Goal: Task Accomplishment & Management: Use online tool/utility

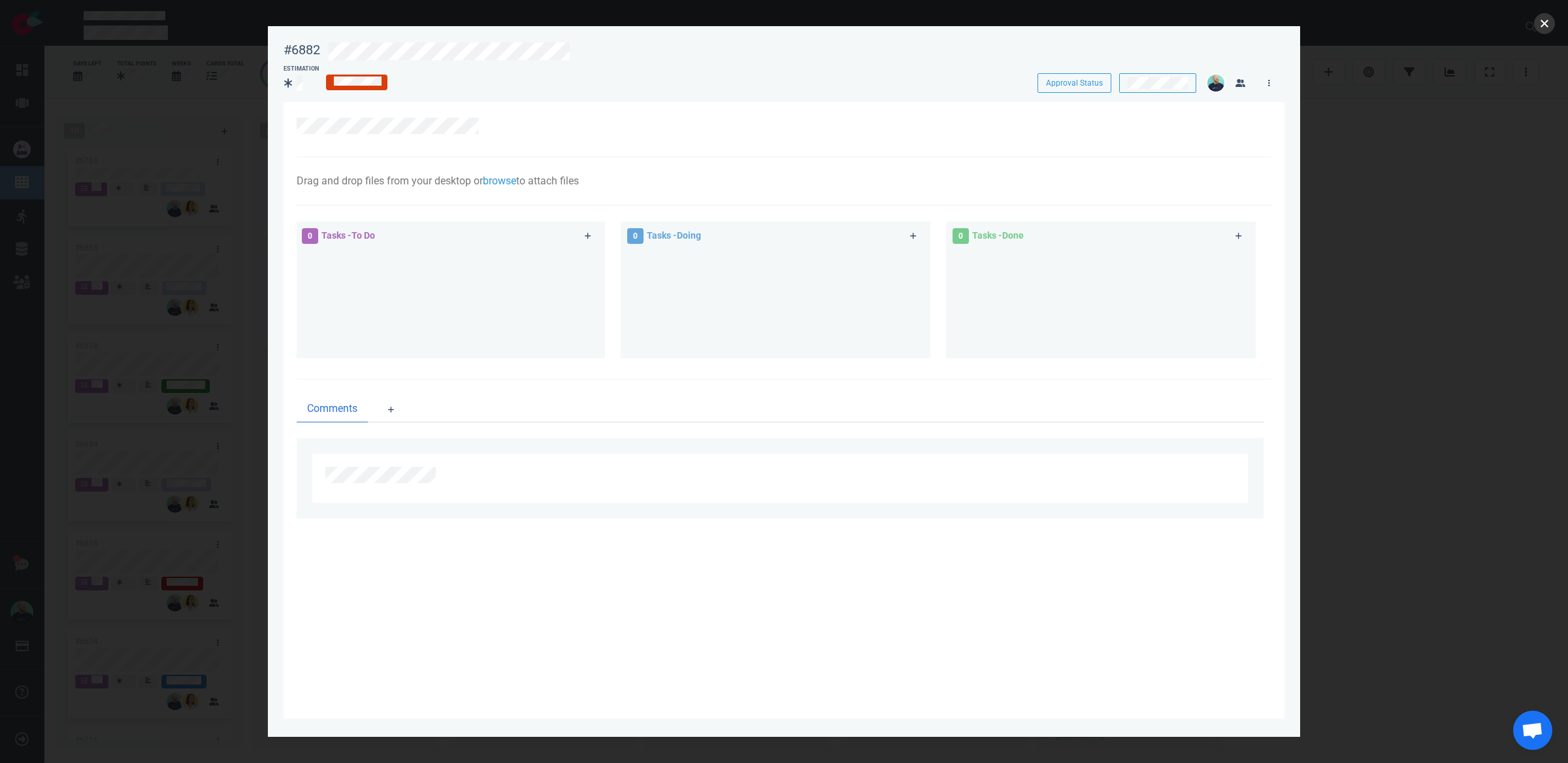
click at [1546, 25] on button "close" at bounding box center [1544, 24] width 21 height 21
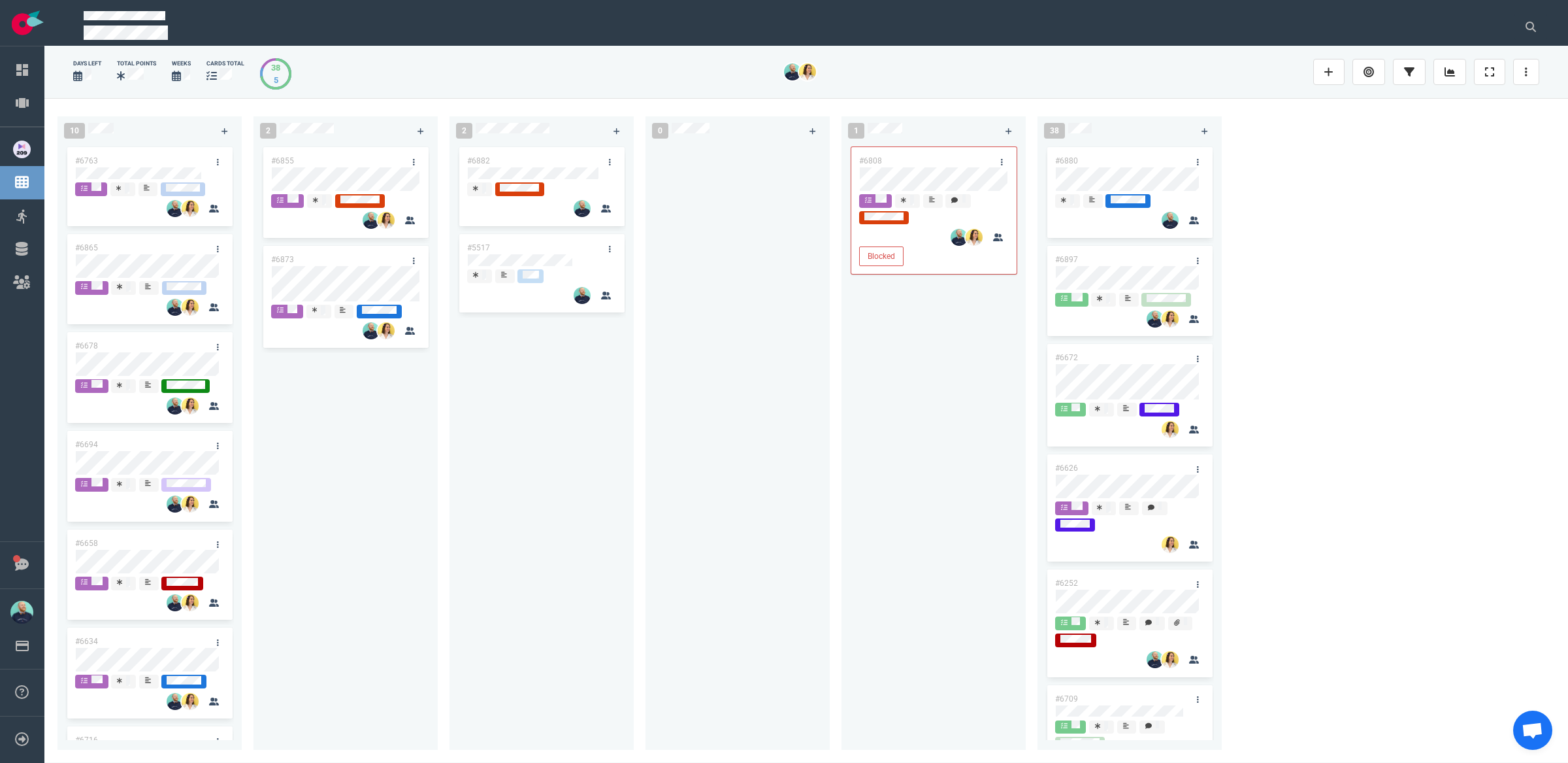
click at [825, 505] on div at bounding box center [736, 442] width 184 height 596
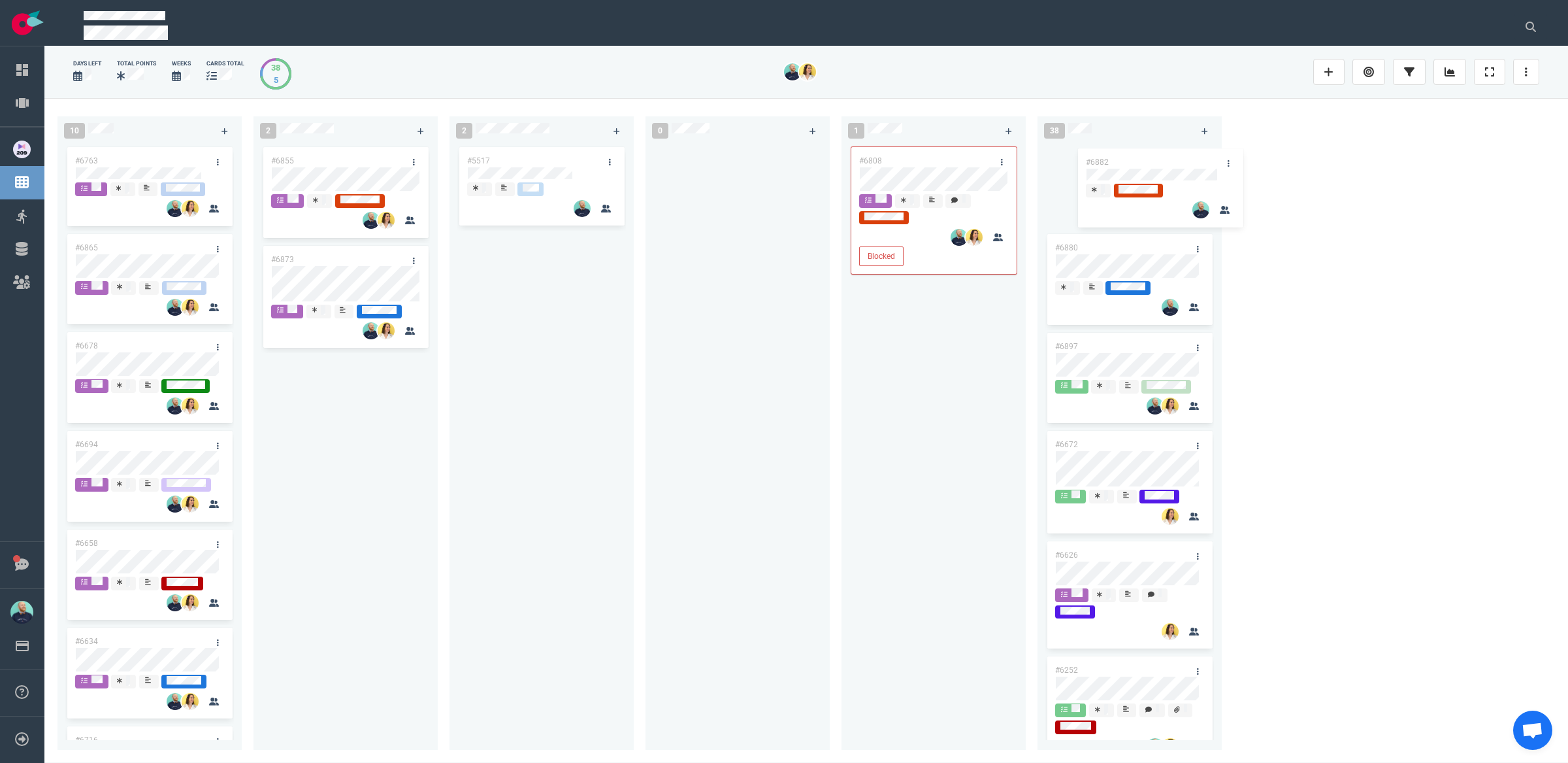
drag, startPoint x: 515, startPoint y: 149, endPoint x: 1123, endPoint y: 150, distance: 608.0
click at [1123, 150] on div "10 #6763 #6865 #6678 #6694 #6658 #6634 #6716 #6807 #6667 #6334 2 #6855 #6873 2 …" at bounding box center [806, 429] width 1524 height 664
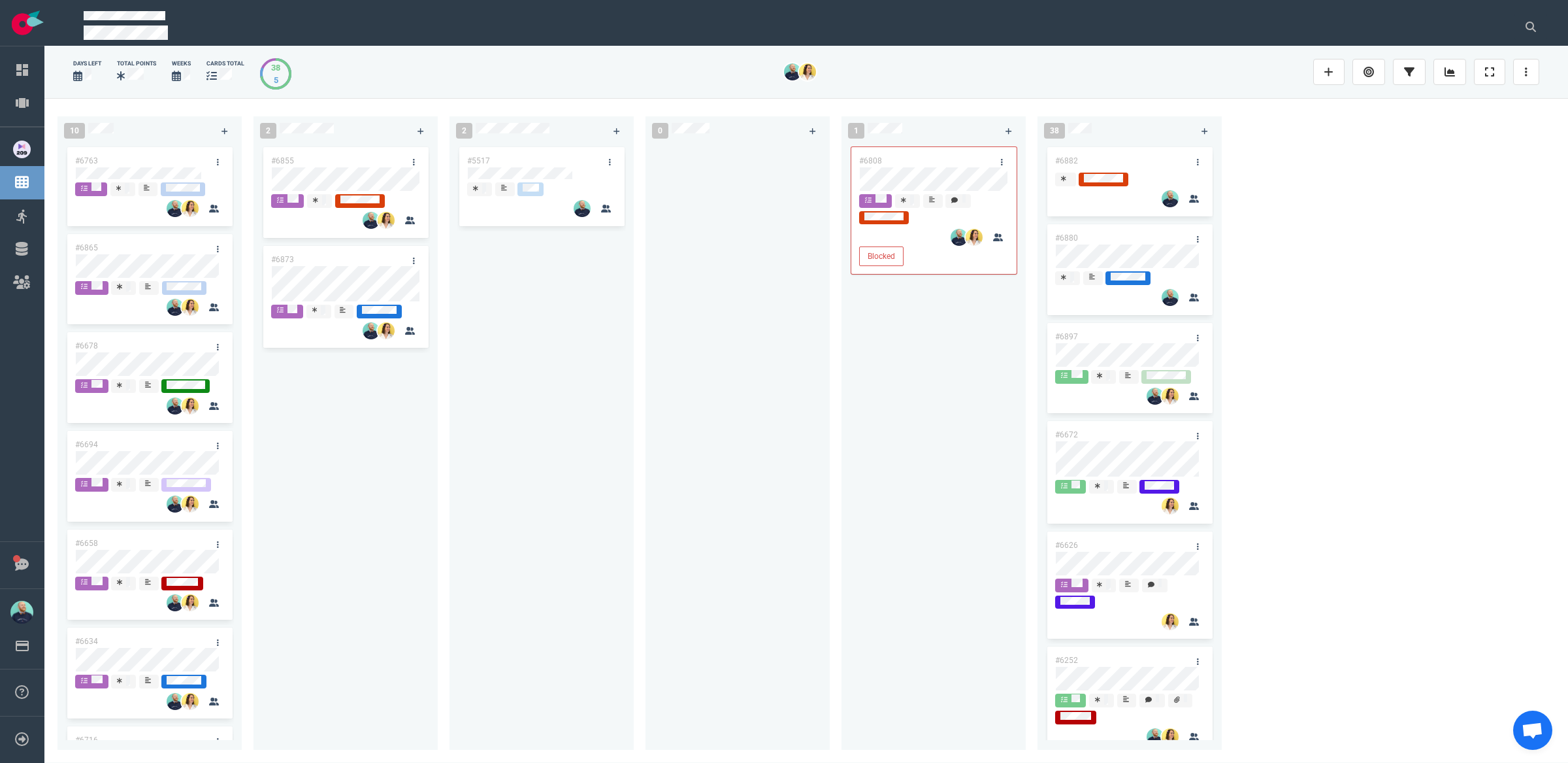
click at [624, 392] on div "#5517" at bounding box center [541, 439] width 168 height 590
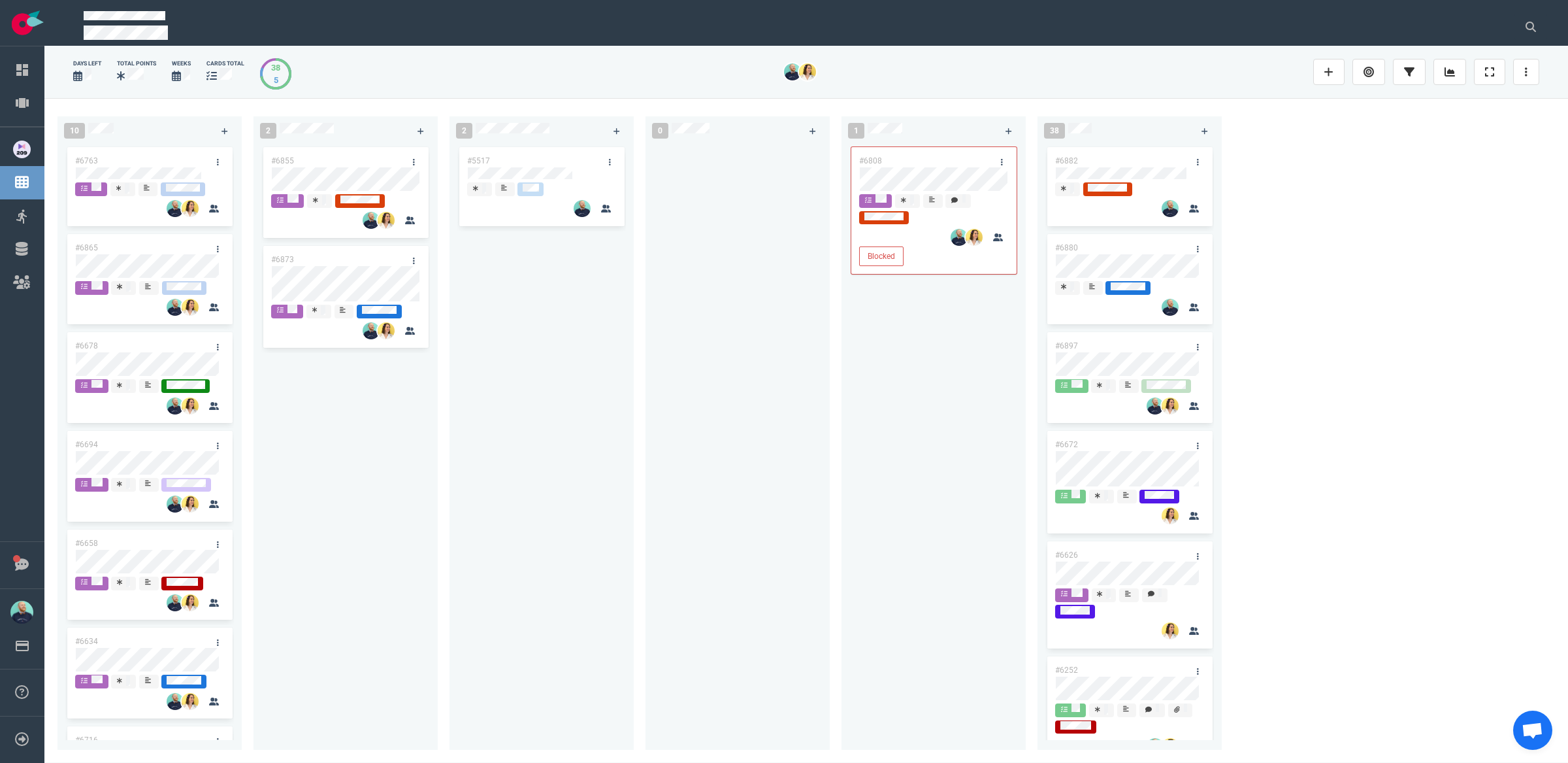
click at [544, 377] on div "#5517" at bounding box center [541, 439] width 168 height 590
click at [630, 422] on div "#5517" at bounding box center [541, 442] width 184 height 596
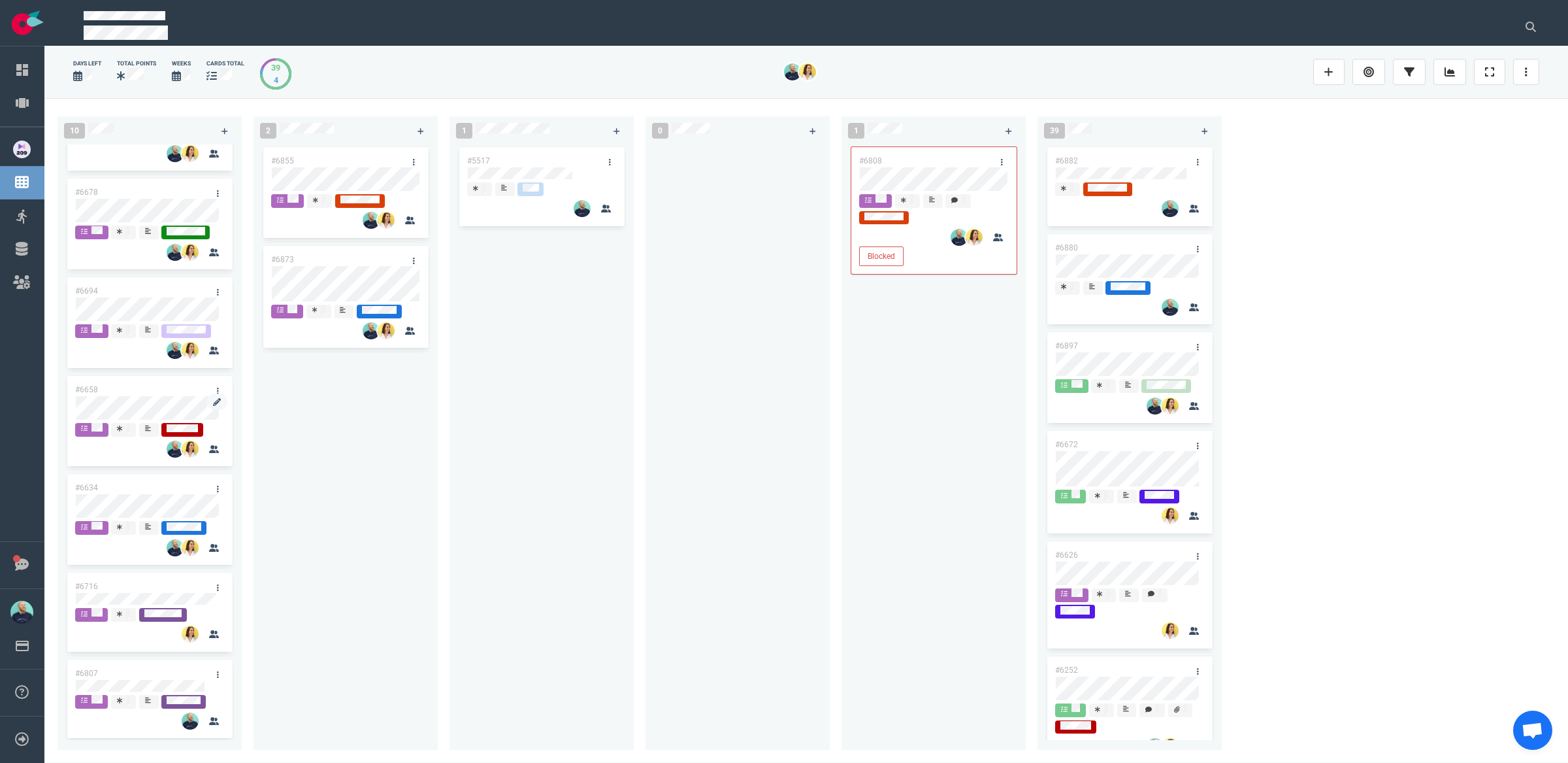
scroll to position [164, 0]
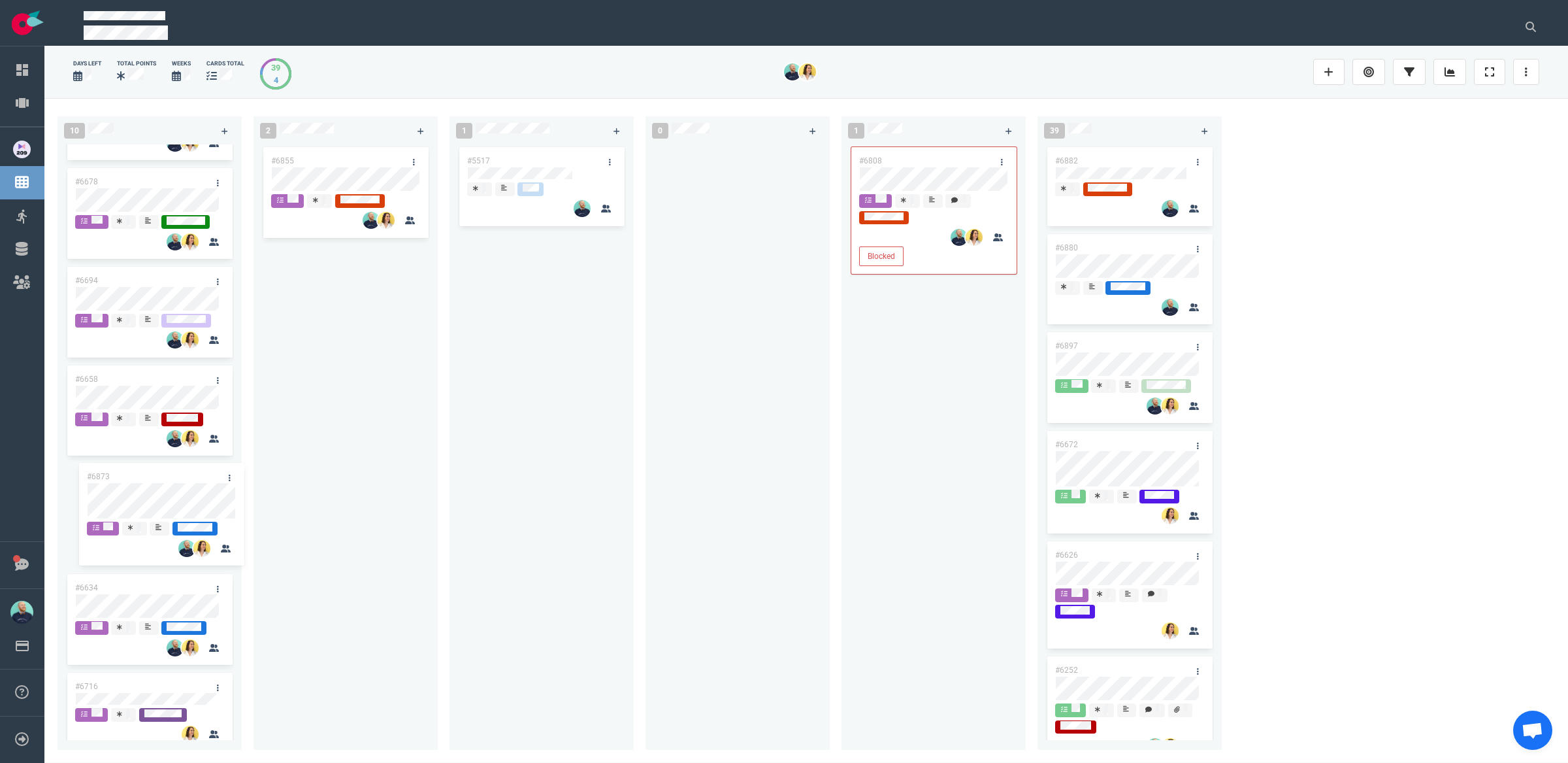
click at [150, 492] on div "10 #6763 #6865 #6678 #6694 #6658 #6634 #6716 #6807 #6667 #6334 2 #6855 #6873 #6…" at bounding box center [806, 429] width 1524 height 664
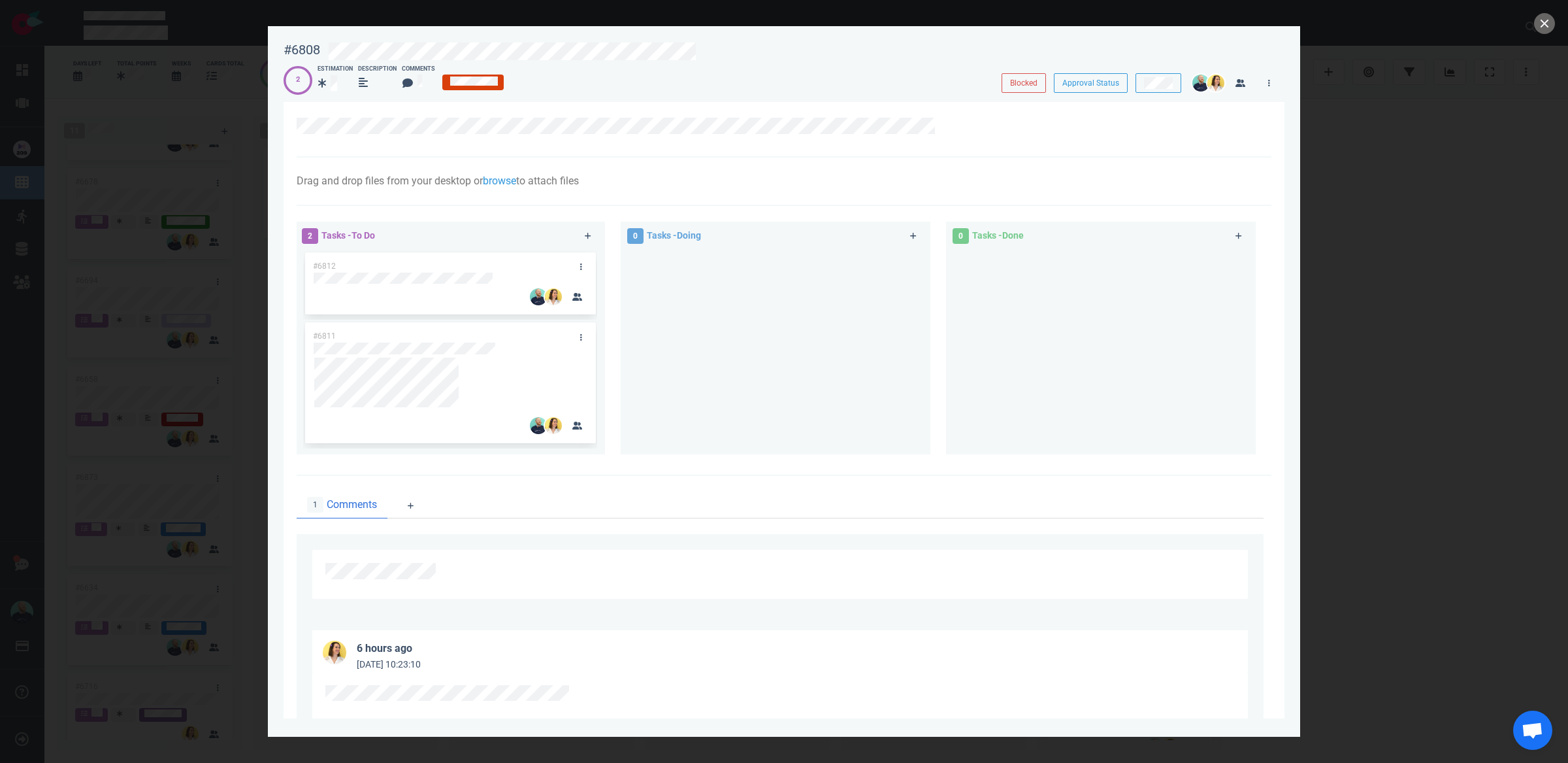
scroll to position [44, 0]
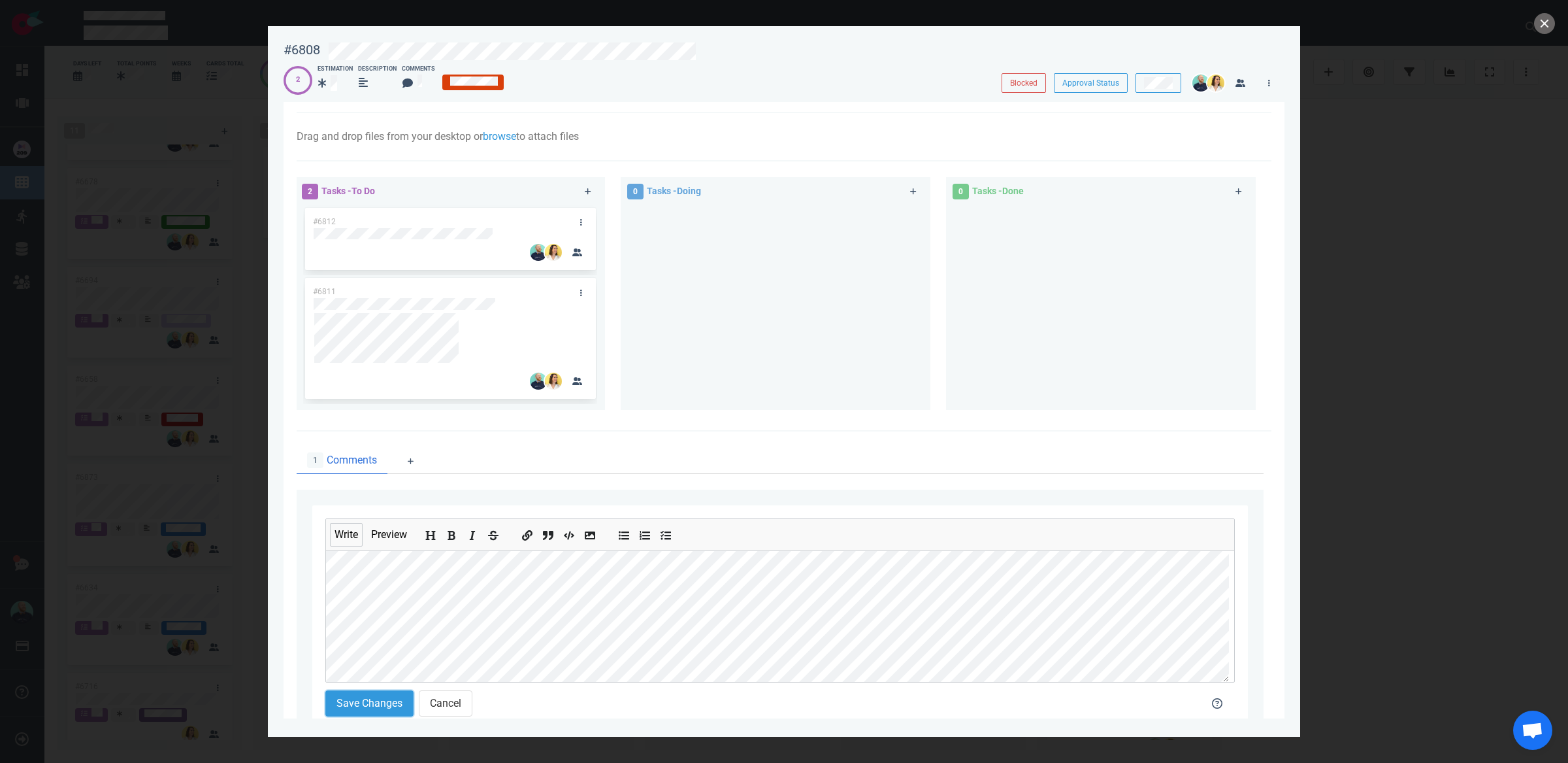
click at [369, 708] on button "Save Changes" at bounding box center [369, 703] width 88 height 26
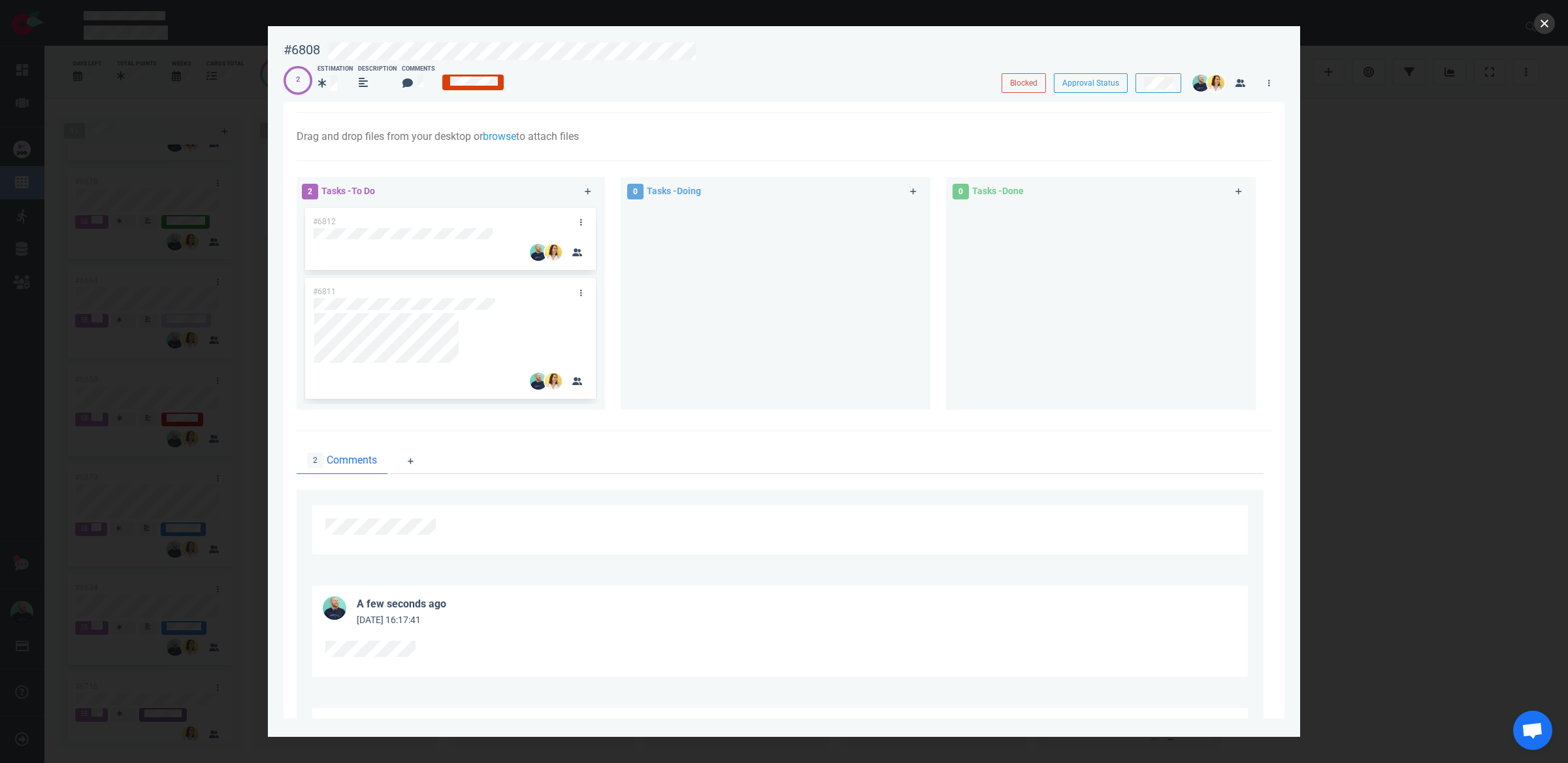
click at [1543, 26] on button "close" at bounding box center [1544, 24] width 21 height 21
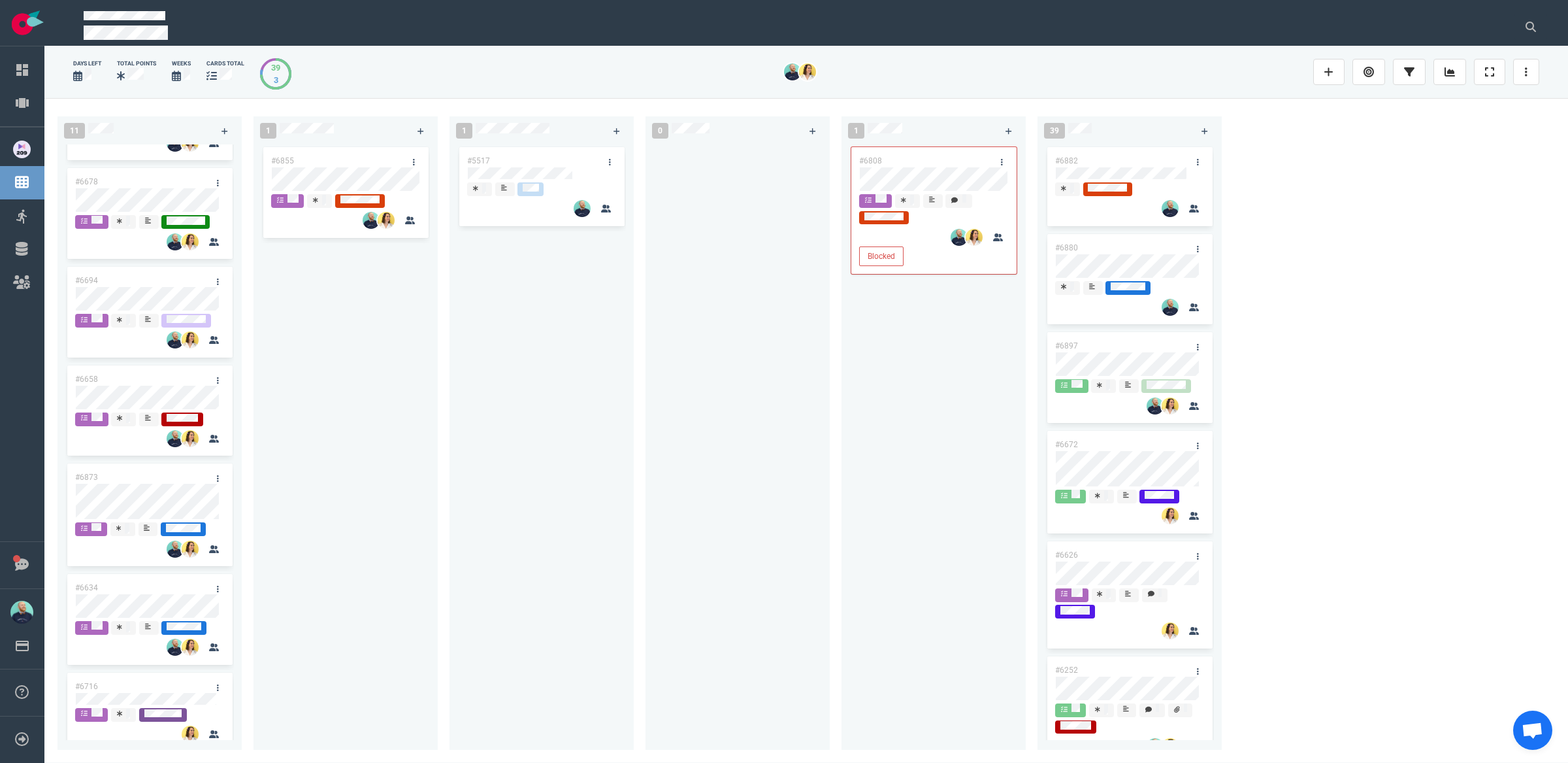
drag, startPoint x: 811, startPoint y: 407, endPoint x: 832, endPoint y: 364, distance: 47.9
click at [811, 407] on div at bounding box center [736, 439] width 168 height 590
click at [991, 156] on div at bounding box center [1003, 160] width 24 height 27
click at [997, 163] on link at bounding box center [1001, 161] width 21 height 17
drag, startPoint x: 1018, startPoint y: 337, endPoint x: 875, endPoint y: 358, distance: 144.5
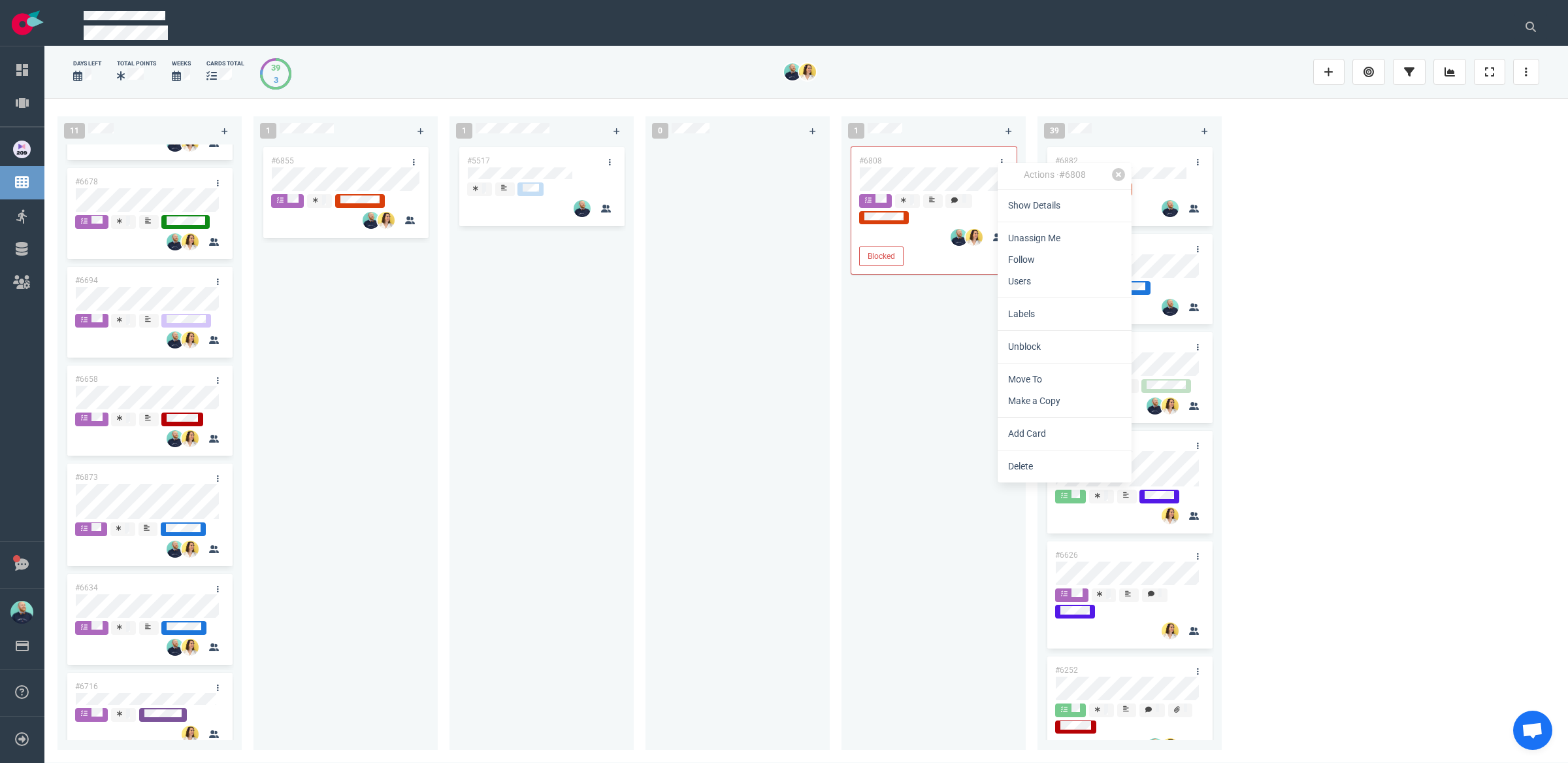
click at [1018, 337] on link "Unblock" at bounding box center [1064, 346] width 134 height 22
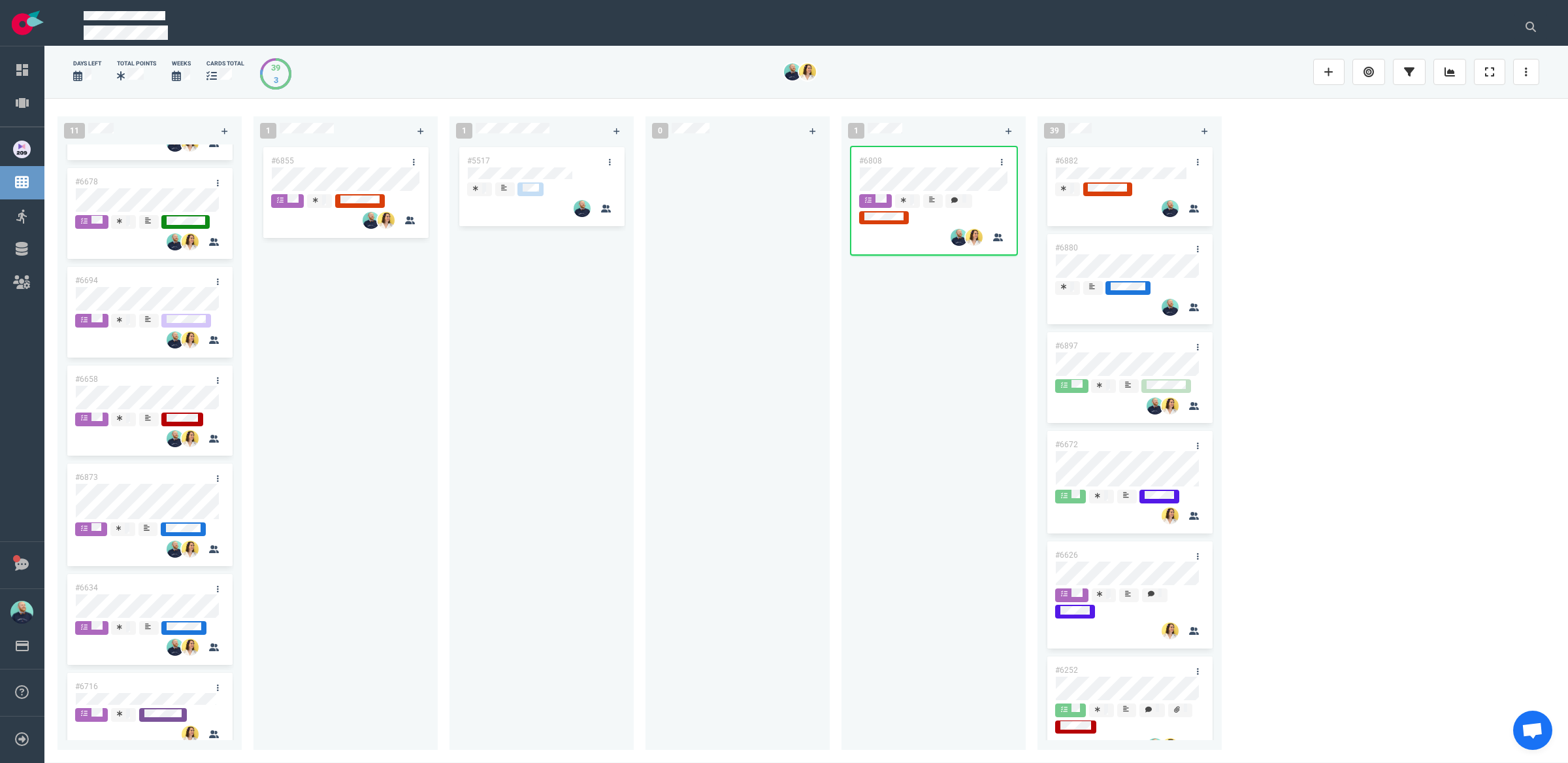
click at [875, 358] on div "#6808" at bounding box center [933, 439] width 168 height 590
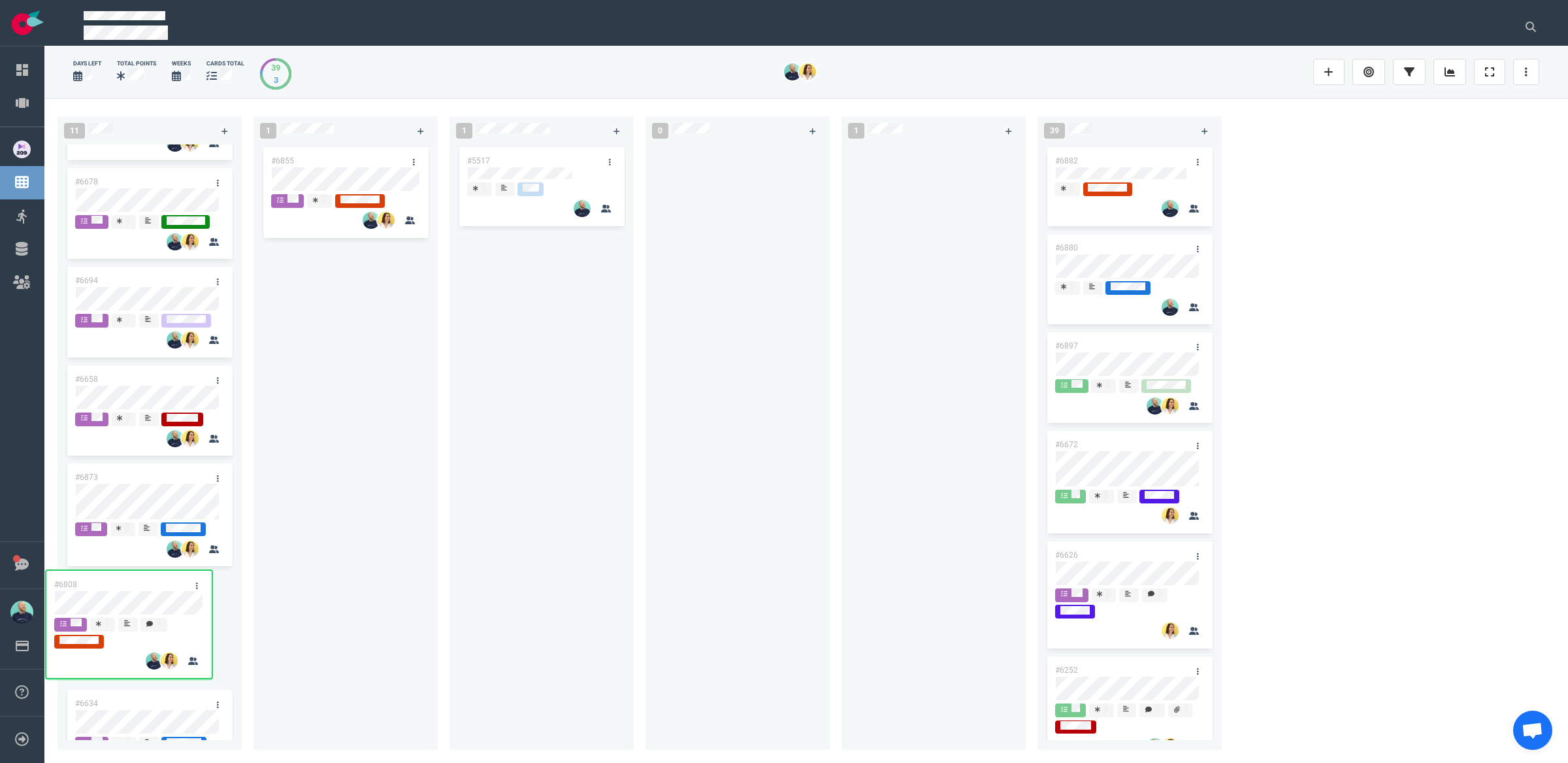
drag, startPoint x: 919, startPoint y: 159, endPoint x: 114, endPoint y: 582, distance: 909.4
click at [114, 582] on div "11 #6763 #6865 #6678 #6694 #6658 #6873 #6634 #6716 #6807 #6667 #6334 1 #6855 1 …" at bounding box center [806, 429] width 1524 height 664
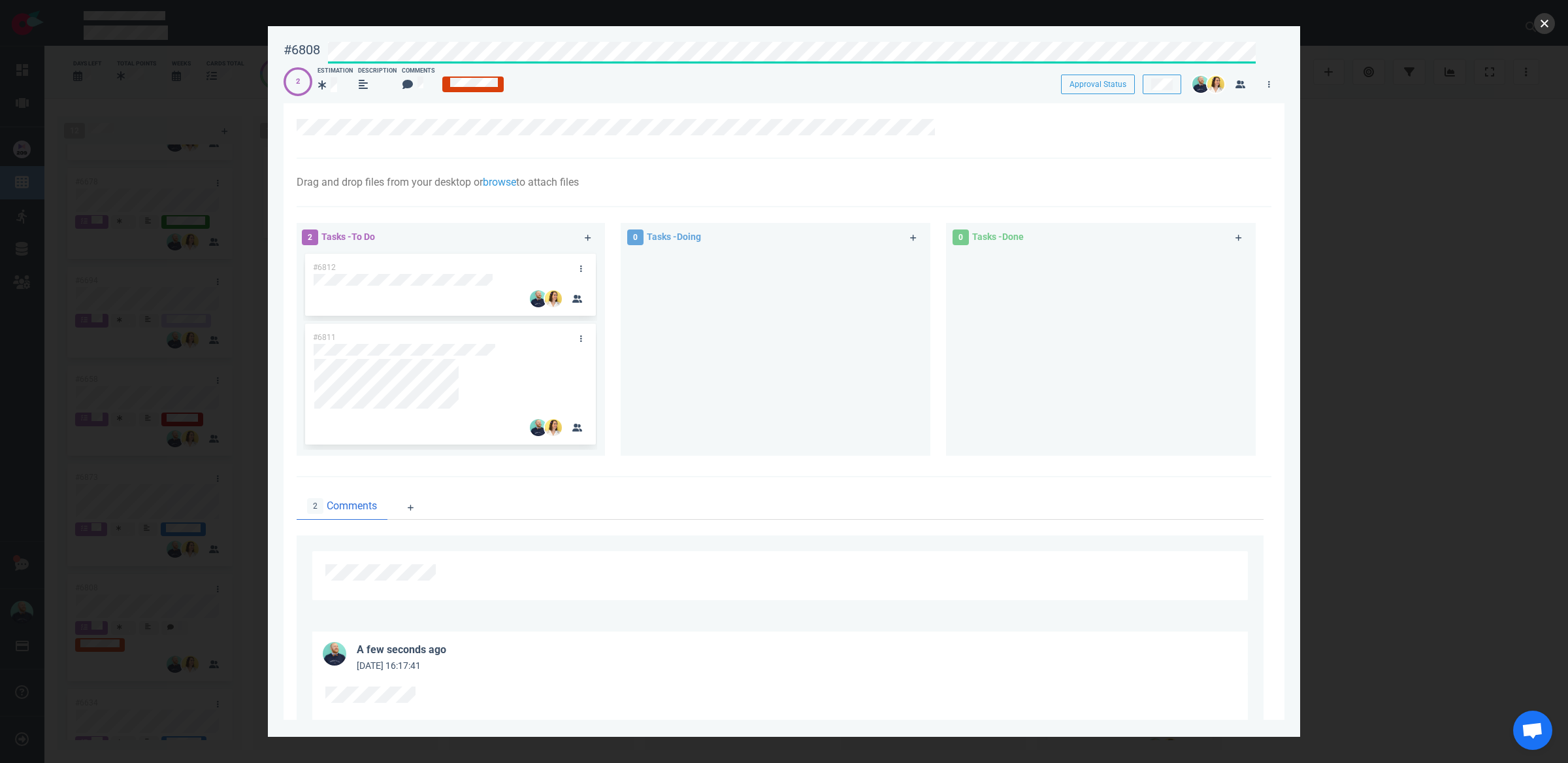
click at [1550, 26] on button "close" at bounding box center [1544, 24] width 21 height 21
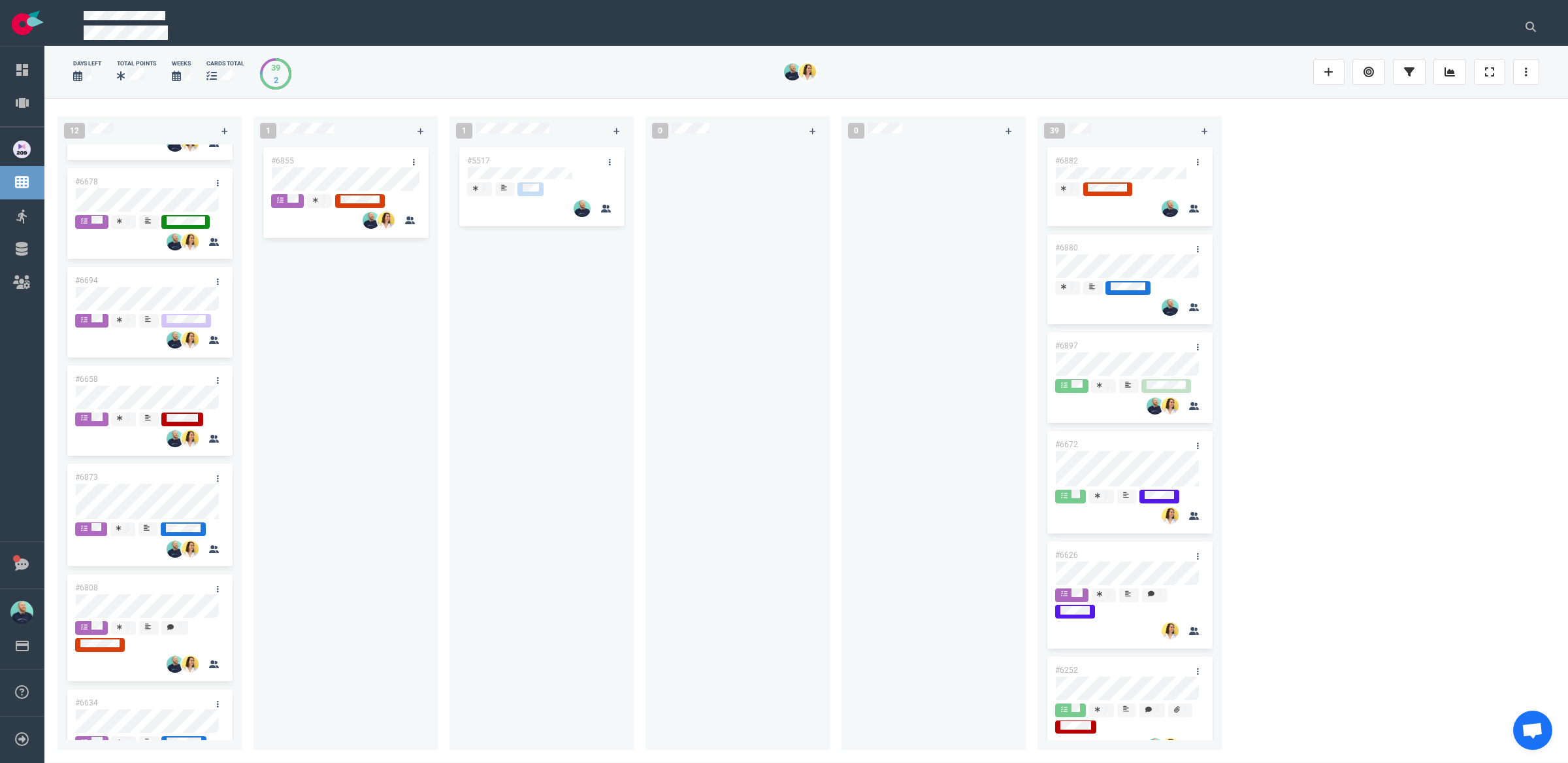
click at [867, 434] on div at bounding box center [933, 439] width 168 height 590
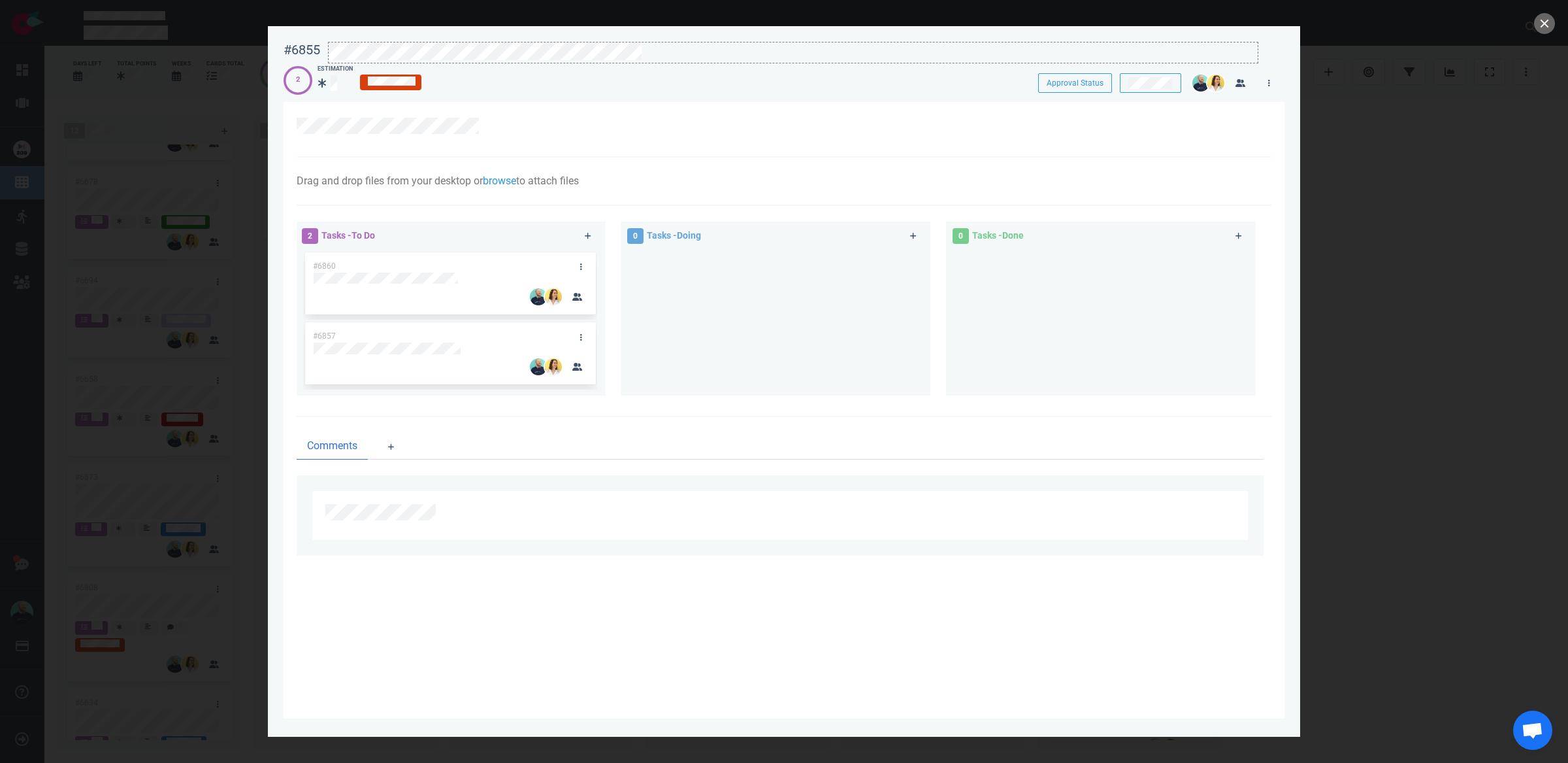
click at [695, 48] on div at bounding box center [793, 51] width 929 height 17
click at [1537, 24] on button "close" at bounding box center [1544, 24] width 21 height 21
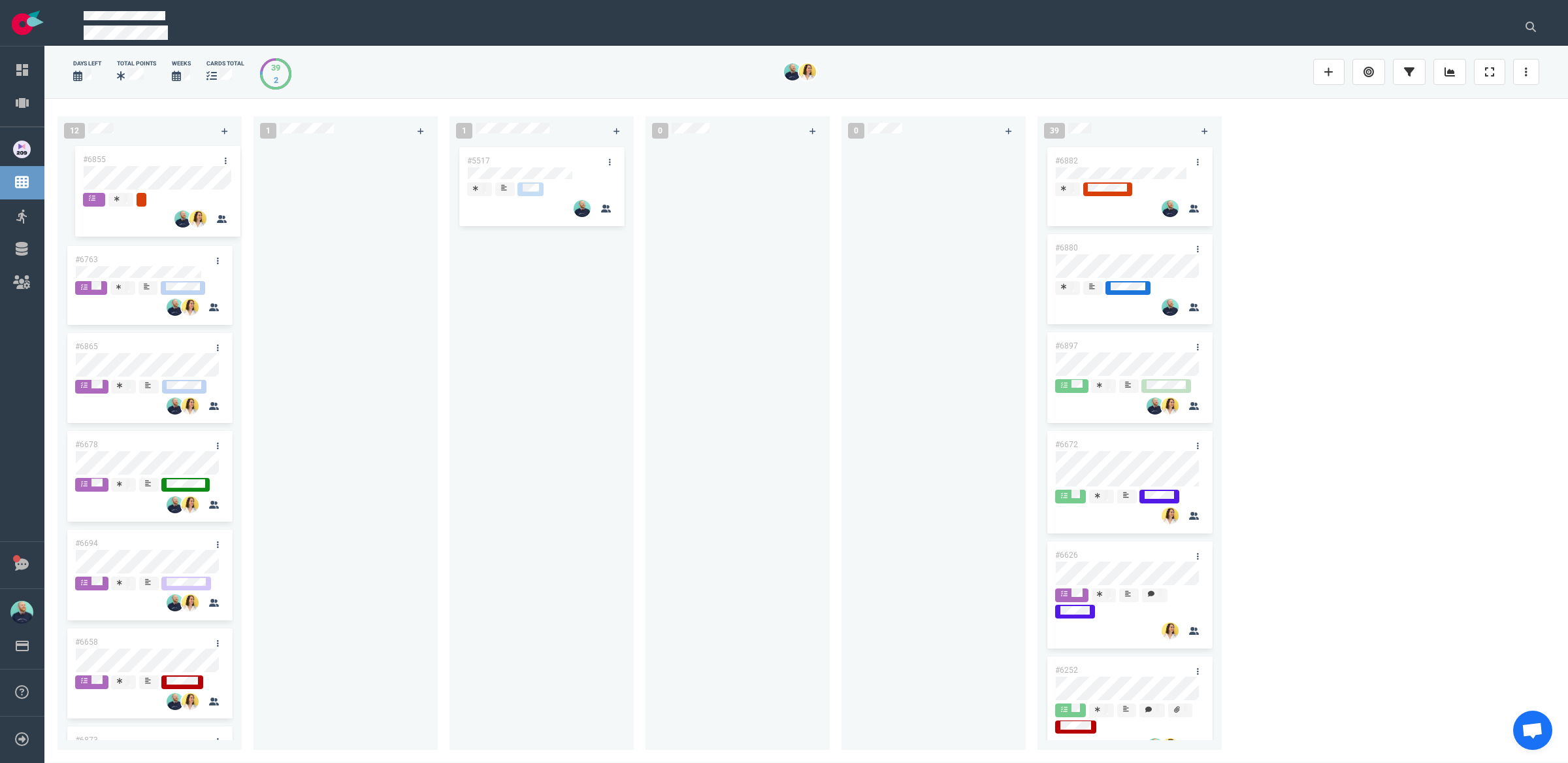
drag, startPoint x: 292, startPoint y: 155, endPoint x: 102, endPoint y: 155, distance: 190.0
click at [102, 155] on div "12 #6763 #6865 #6678 #6694 #6658 #6873 #6808 #6634 #6716 #6807 #6667 #6334 1 #6…" at bounding box center [806, 429] width 1524 height 664
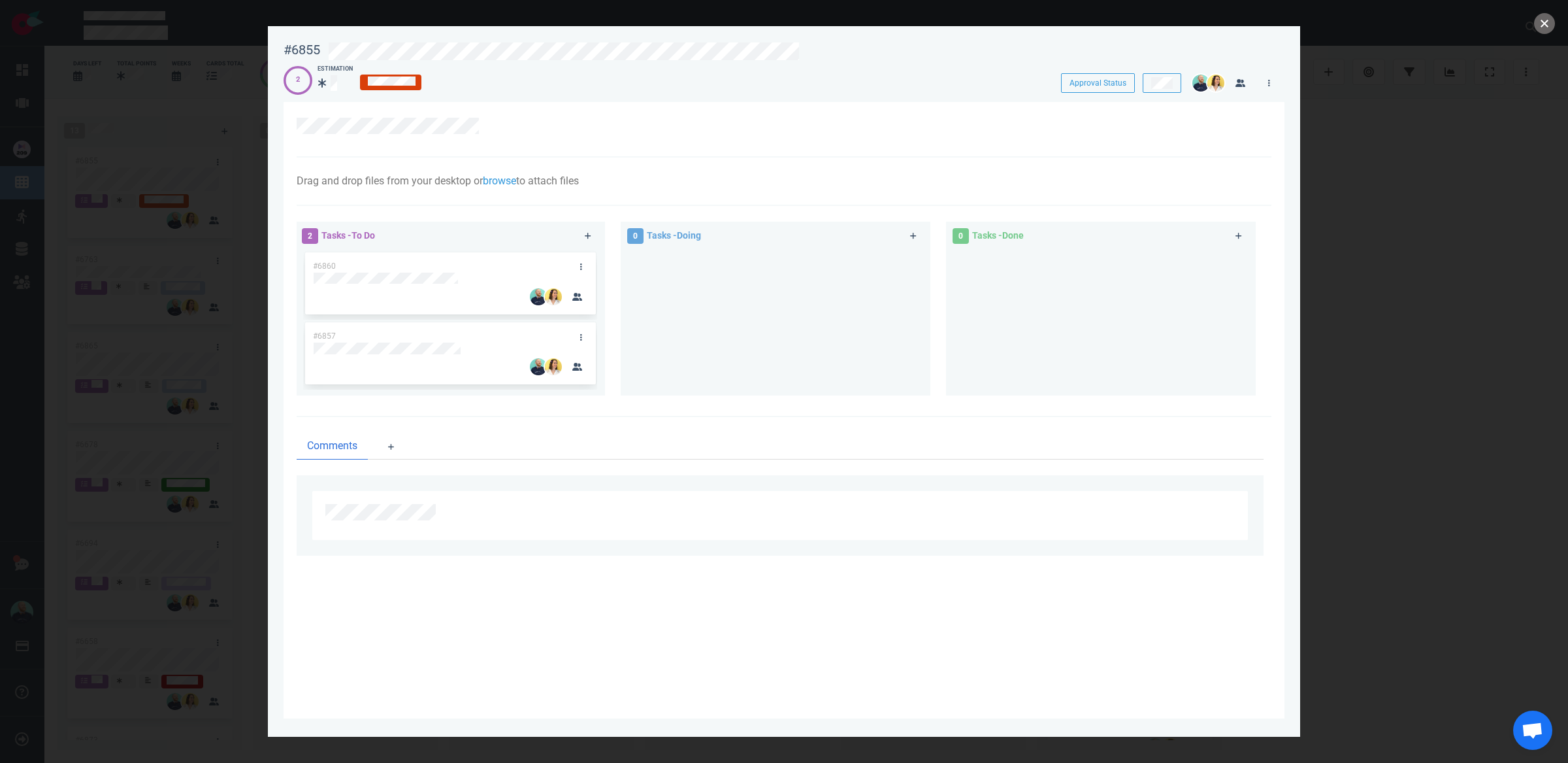
click at [1547, 20] on button "close" at bounding box center [1544, 24] width 21 height 21
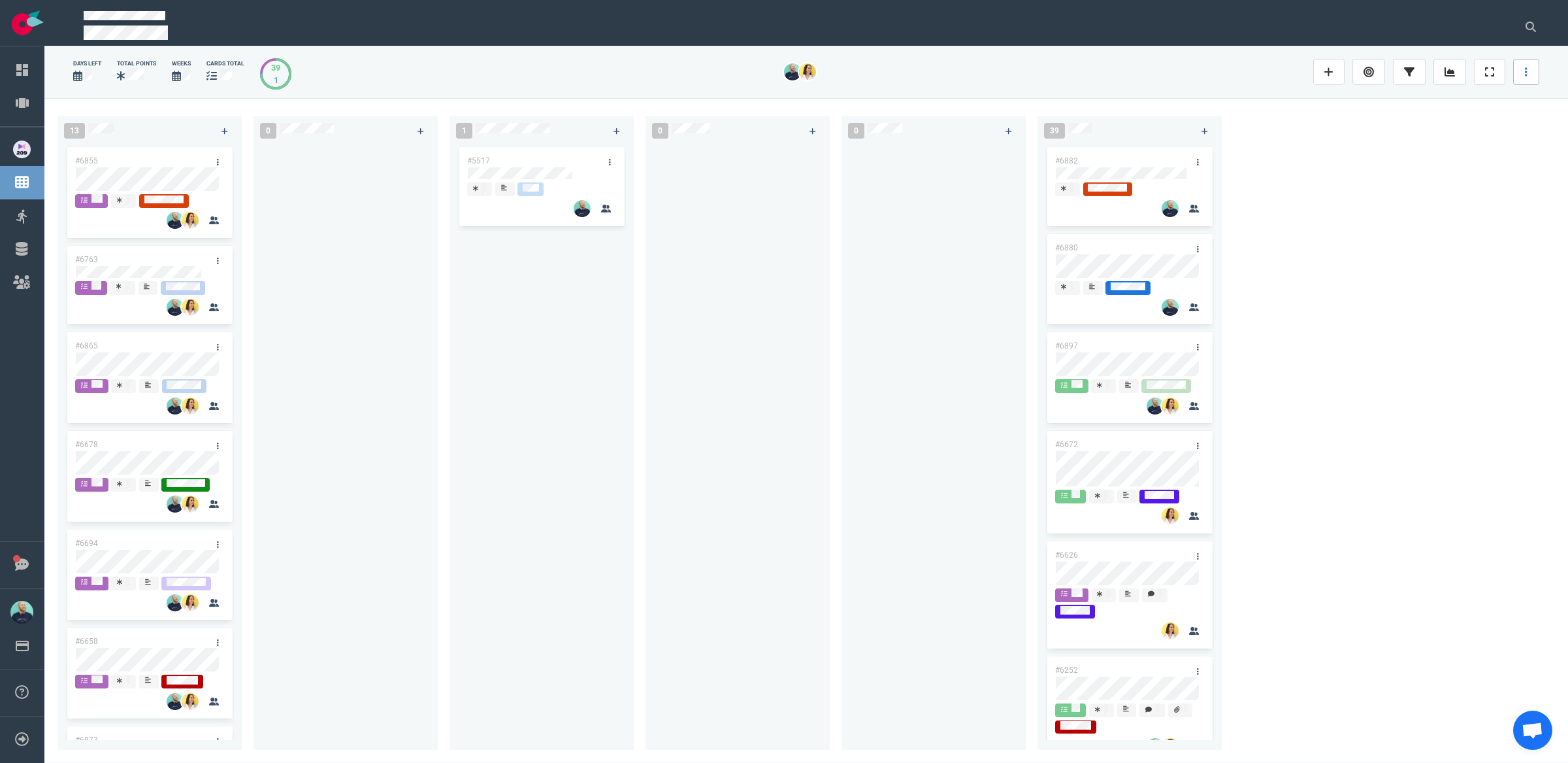
click at [1528, 73] on link at bounding box center [1526, 72] width 26 height 26
click at [1466, 122] on link "Sprint Planning" at bounding box center [1465, 116] width 126 height 22
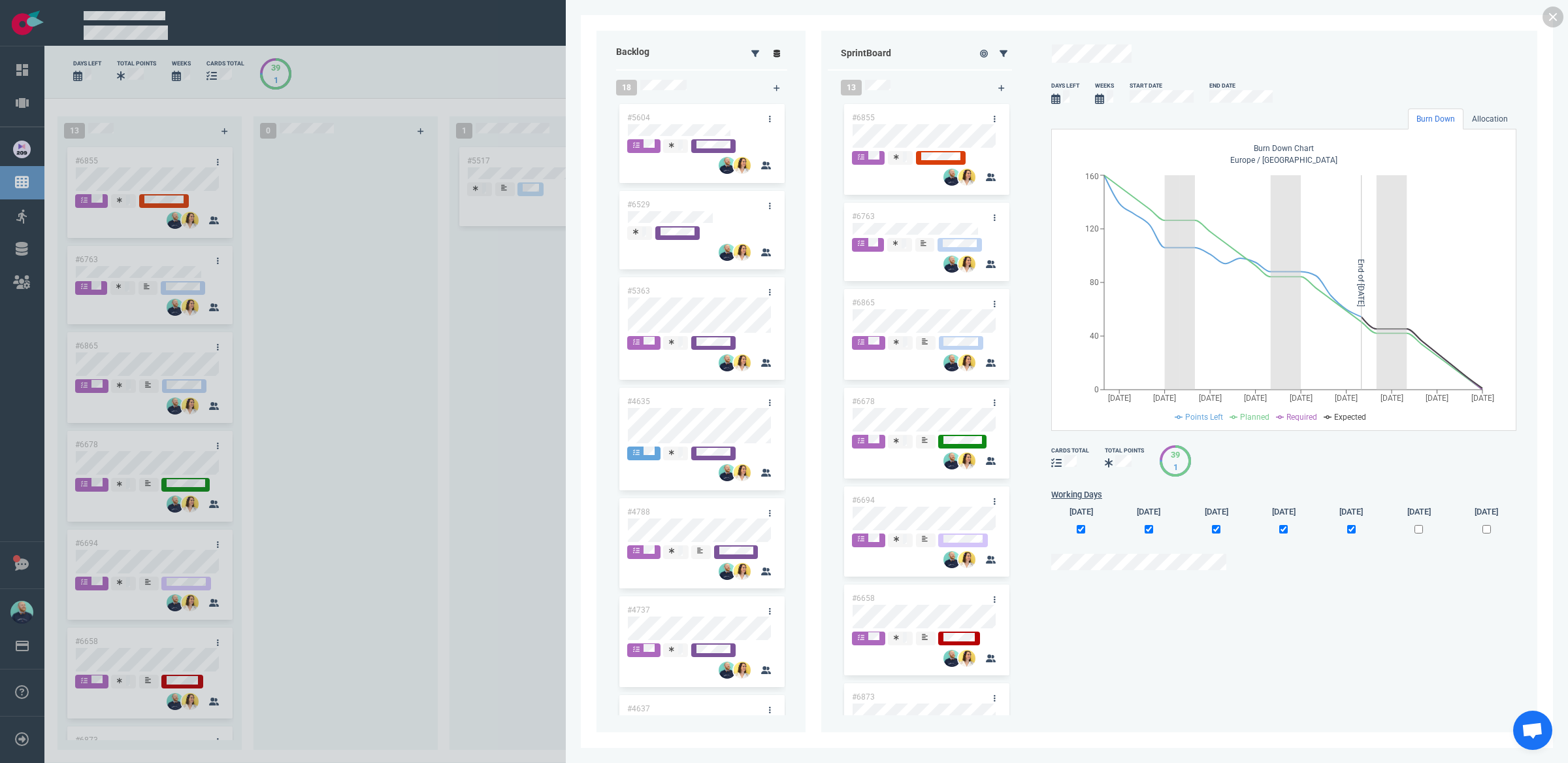
click at [775, 50] on icon at bounding box center [777, 53] width 7 height 8
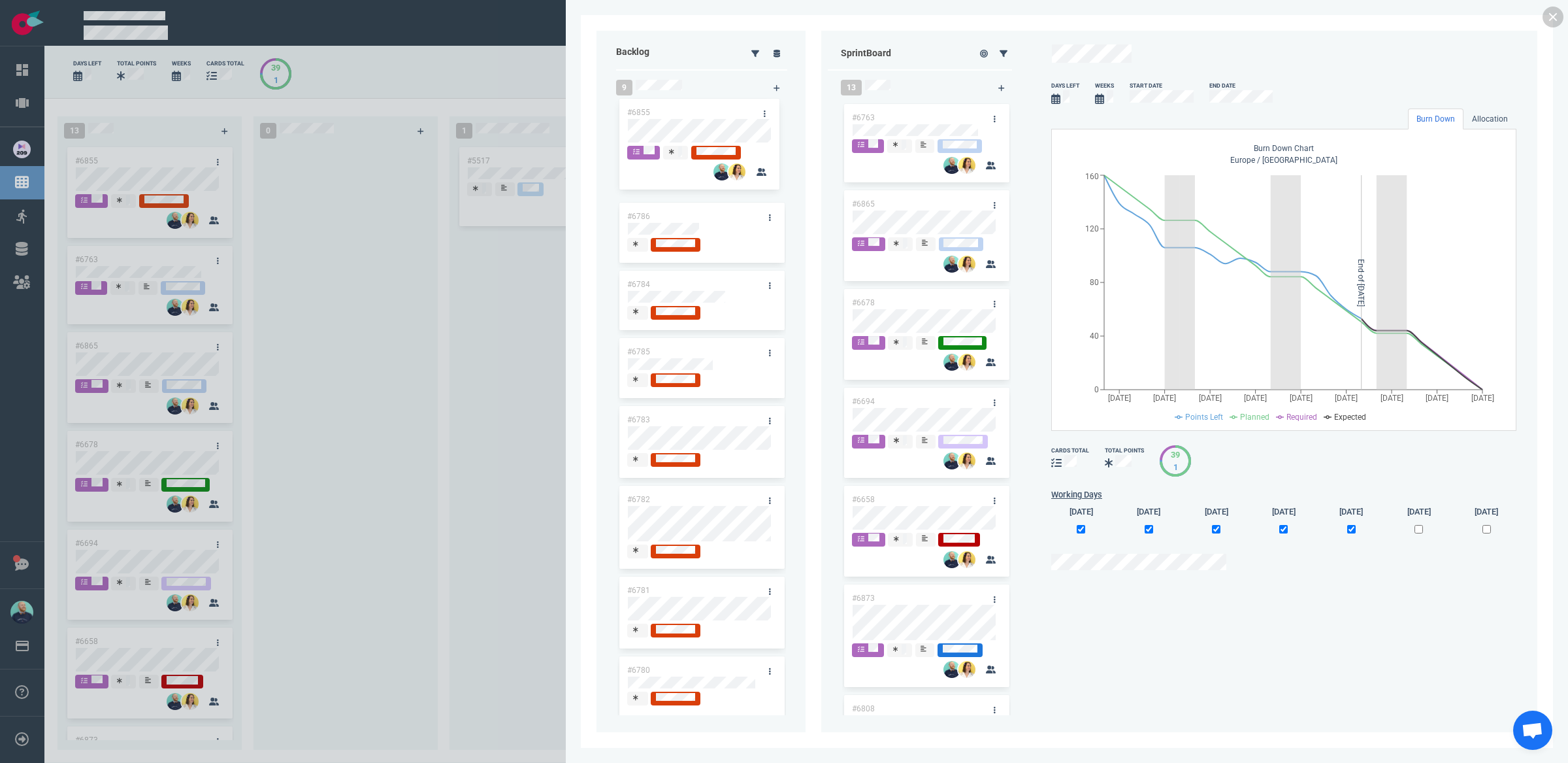
drag, startPoint x: 818, startPoint y: 121, endPoint x: 697, endPoint y: 104, distance: 122.2
click at [697, 104] on div "Backlog 9 #6786 #6784 #6785 #6783 #6782 #6781 #6780 #6779 #6140 Sprint Board 13…" at bounding box center [1066, 381] width 940 height 701
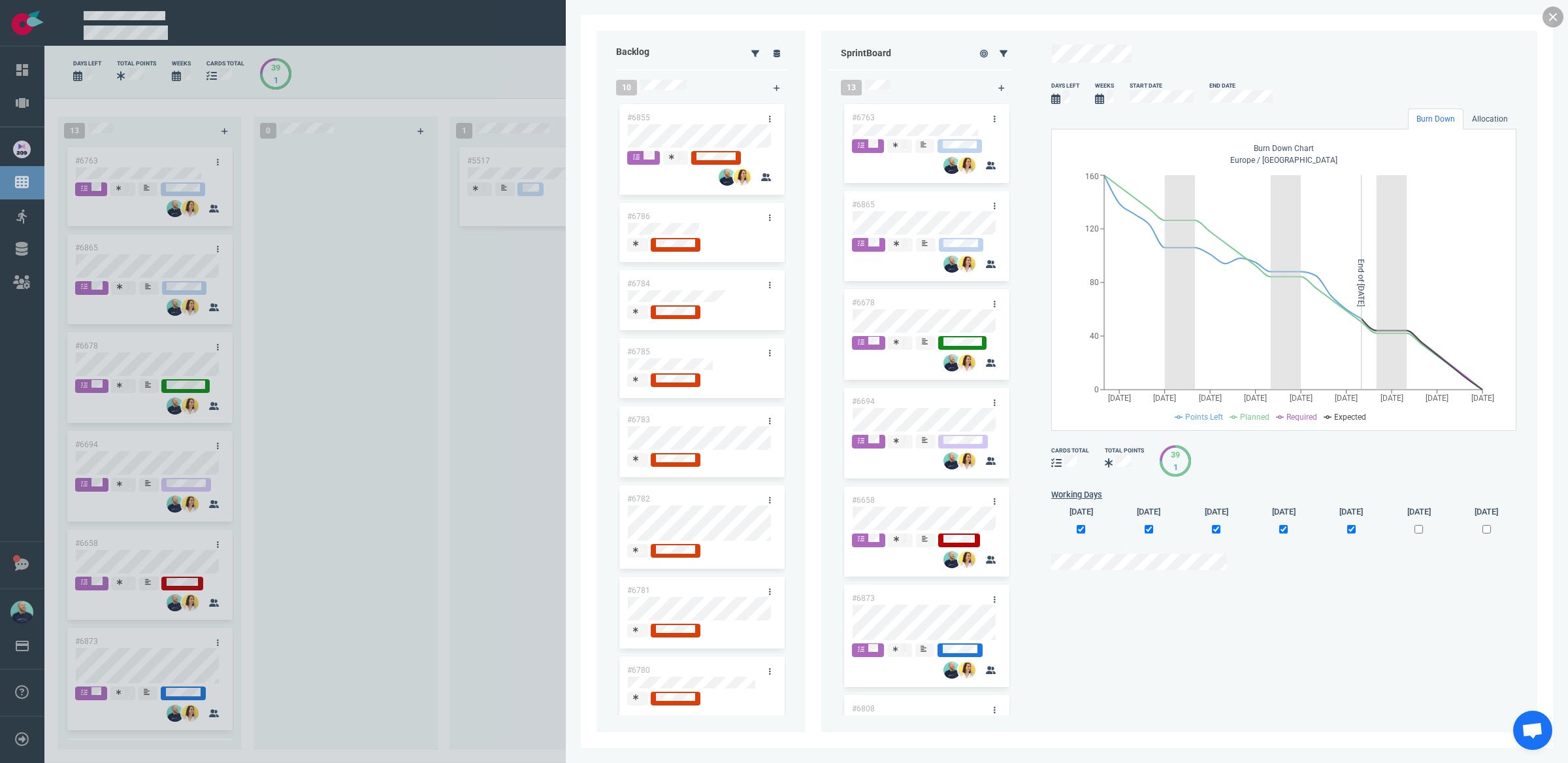
click at [1550, 17] on link at bounding box center [1552, 17] width 21 height 21
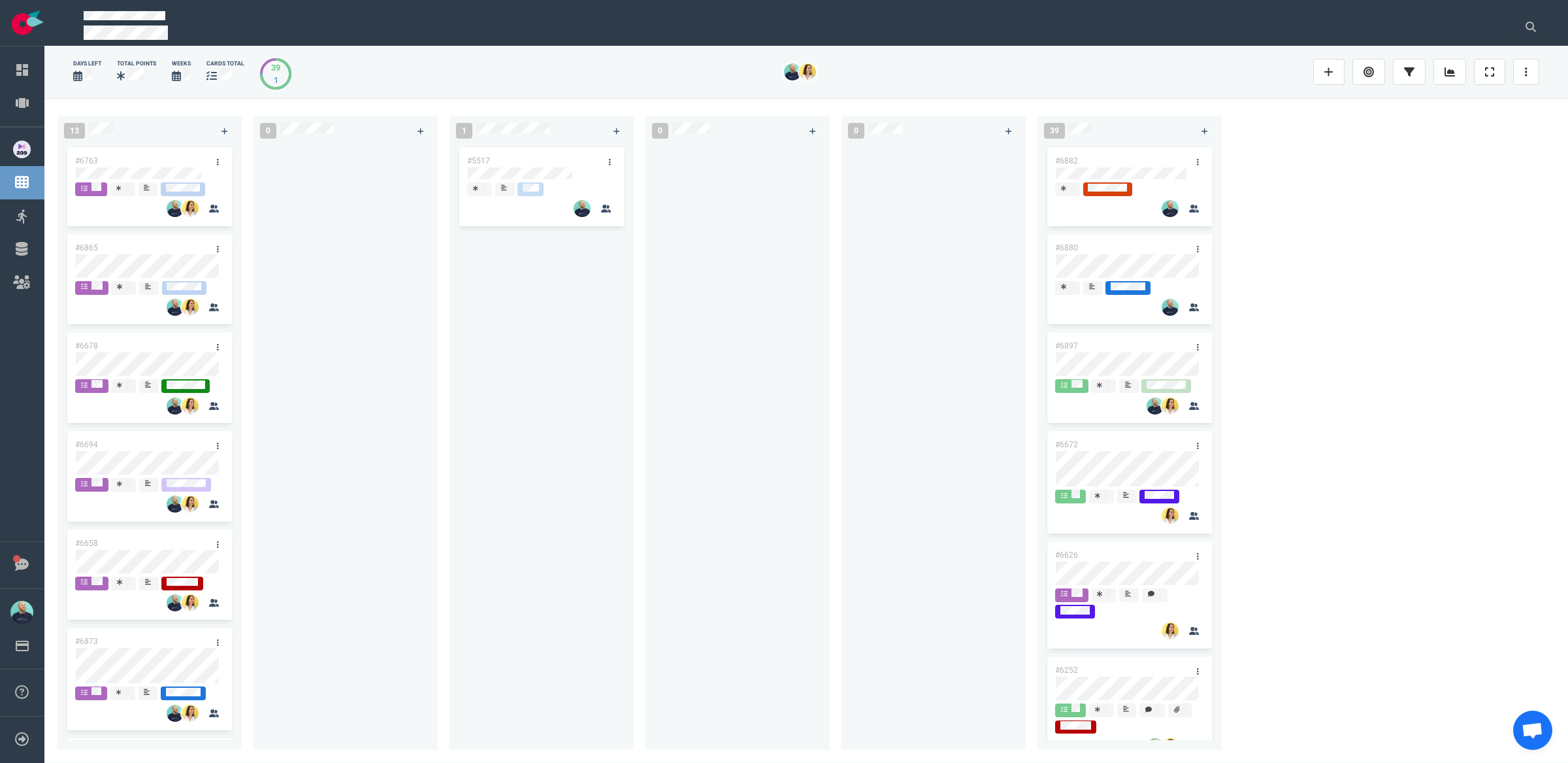
click at [655, 420] on div at bounding box center [736, 439] width 168 height 590
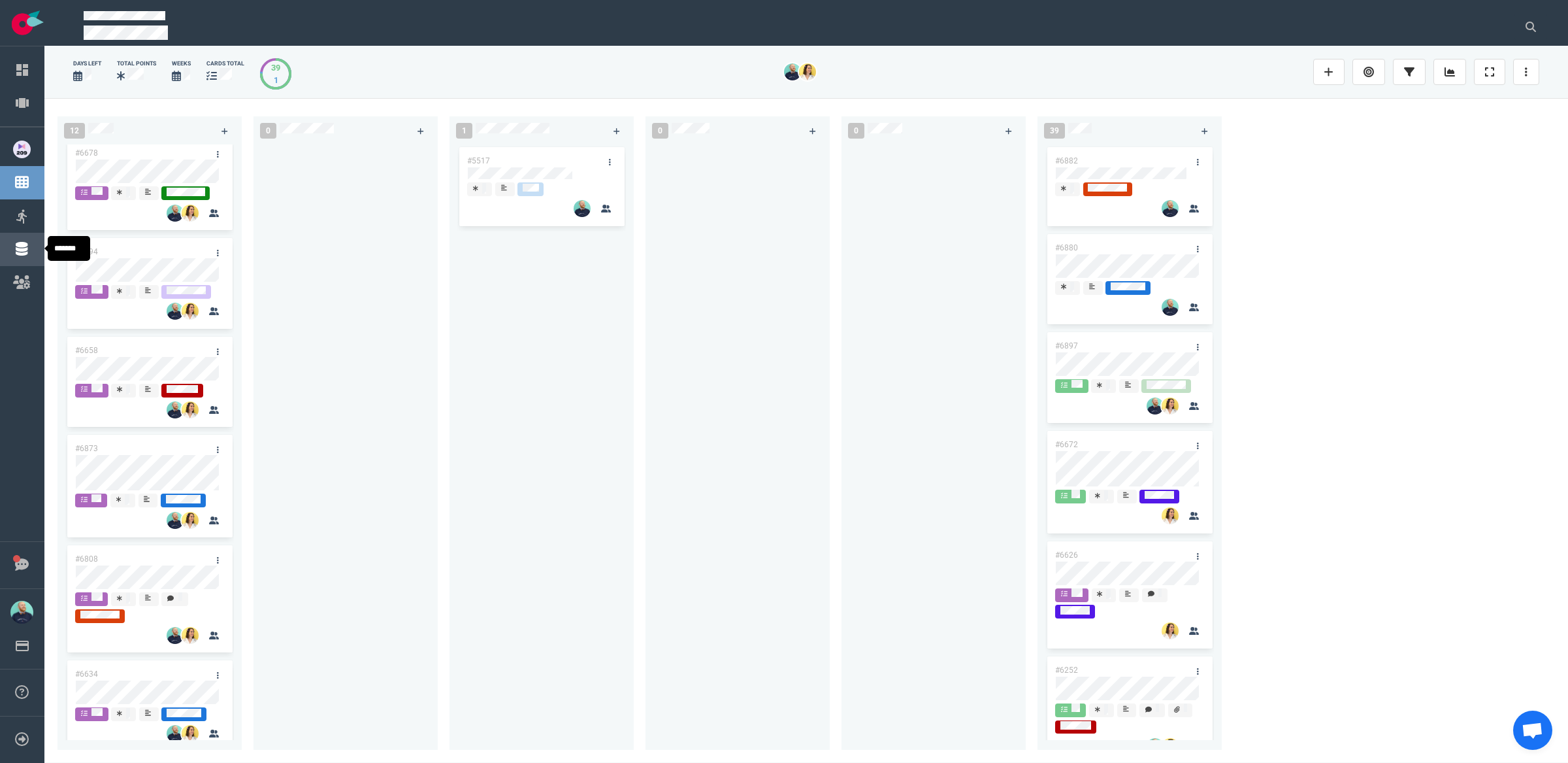
scroll to position [223, 0]
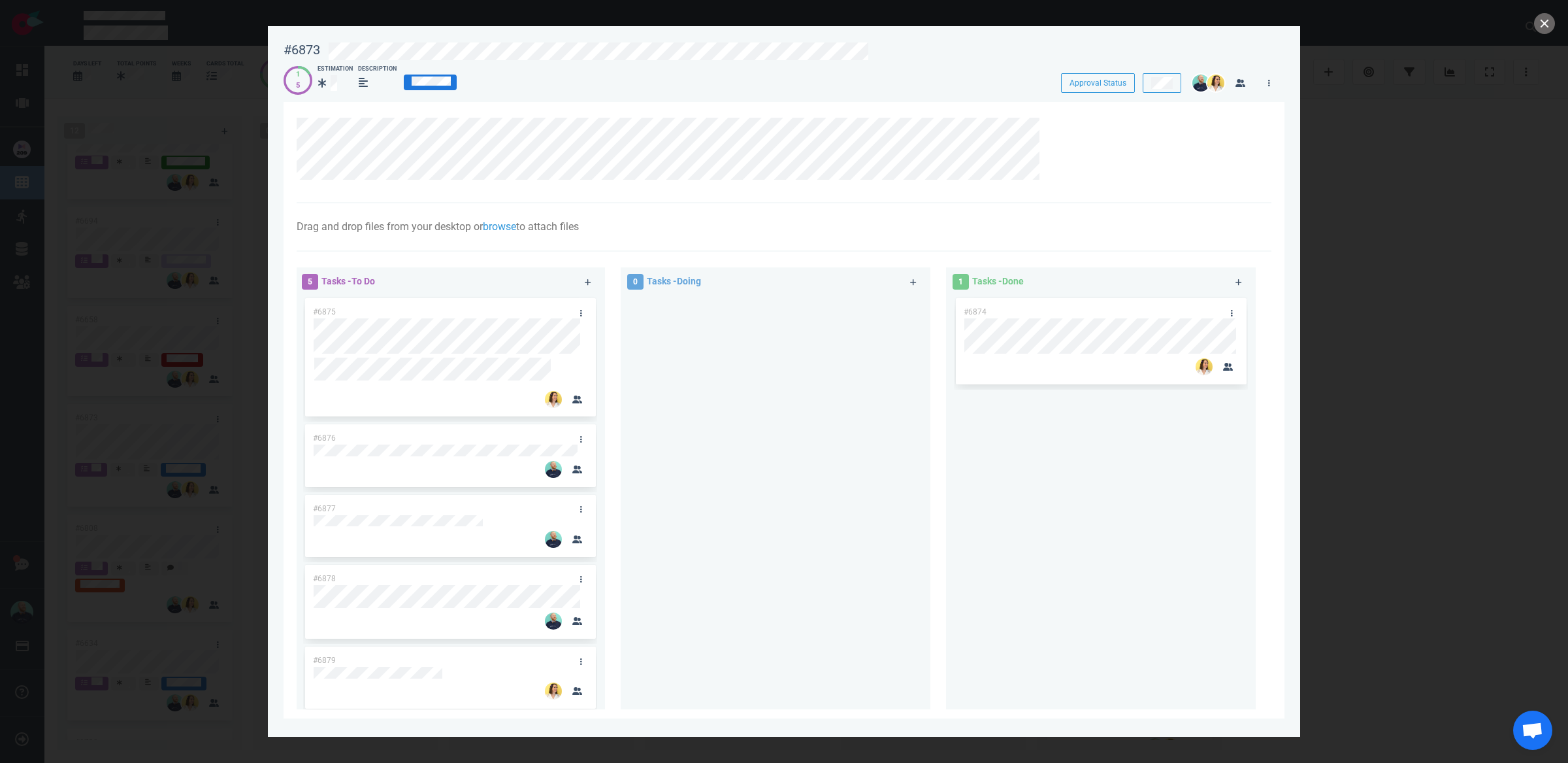
scroll to position [5, 0]
click at [1544, 28] on button "close" at bounding box center [1544, 24] width 21 height 21
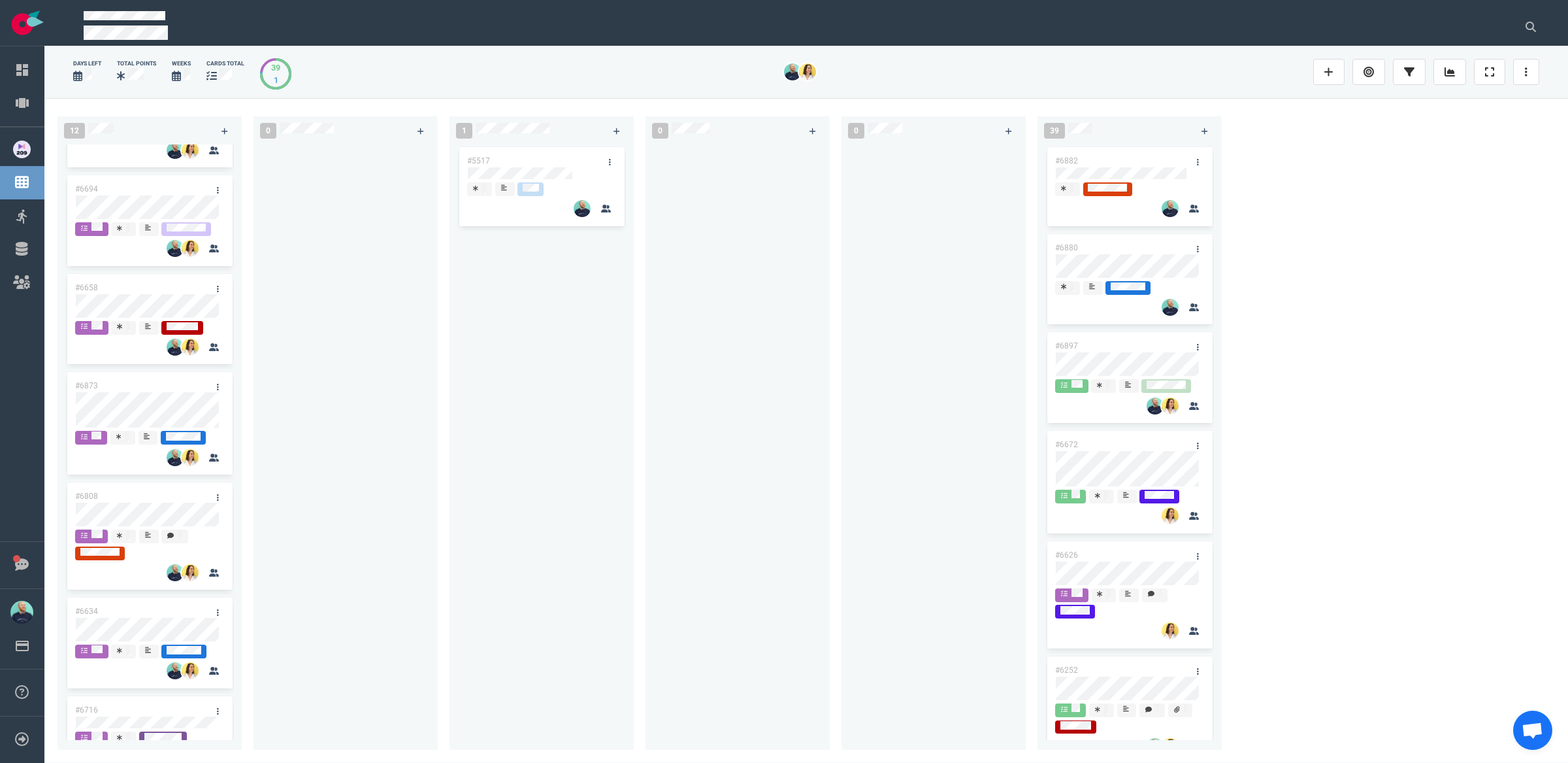
scroll to position [371, 0]
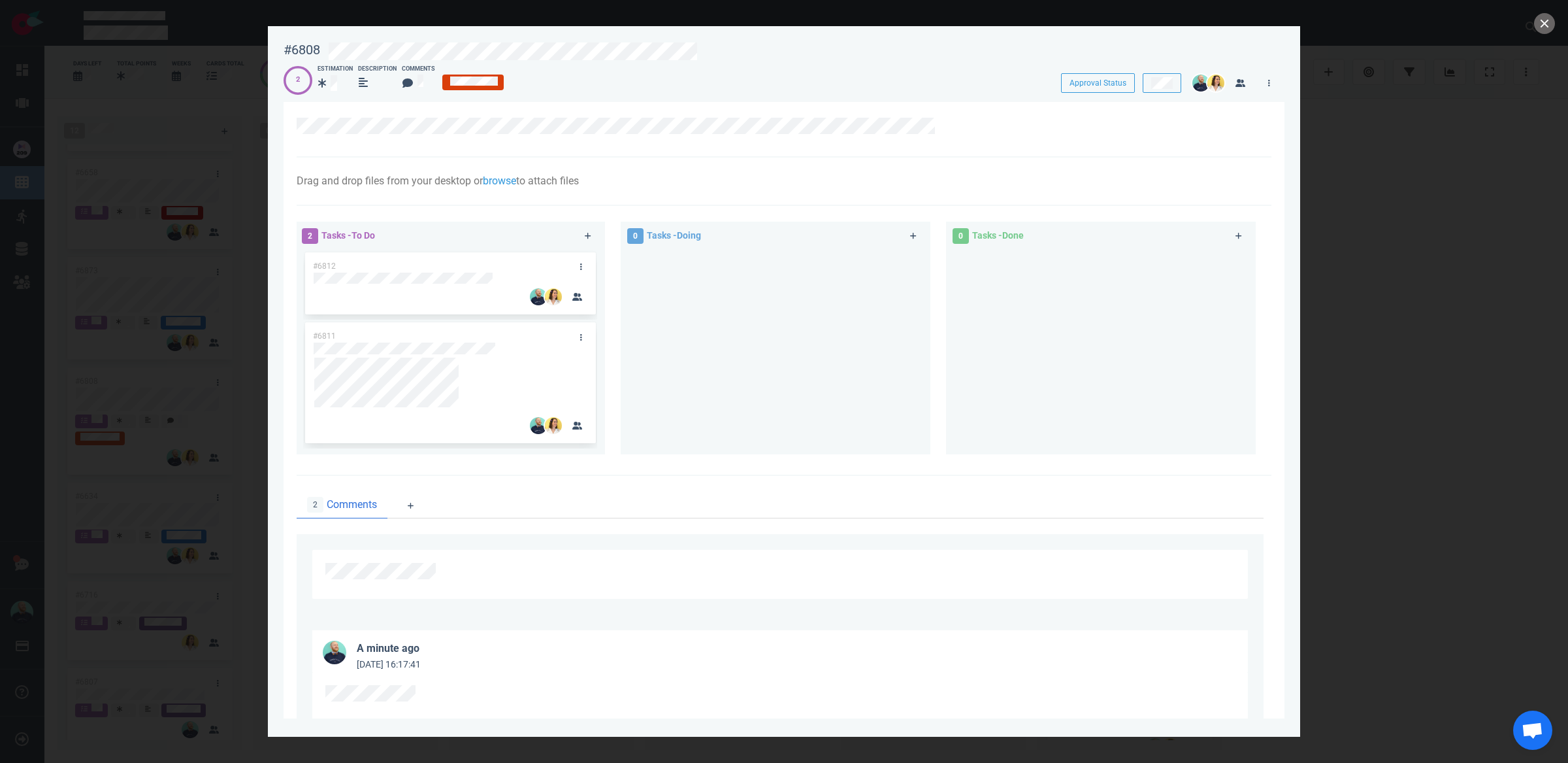
click at [736, 337] on div at bounding box center [775, 346] width 294 height 194
drag, startPoint x: 432, startPoint y: 265, endPoint x: 445, endPoint y: 371, distance: 106.8
click at [445, 371] on div "#6812 #6811 #6812" at bounding box center [450, 346] width 294 height 194
click at [327, 85] on div at bounding box center [328, 83] width 19 height 16
click at [329, 85] on div at bounding box center [328, 83] width 19 height 16
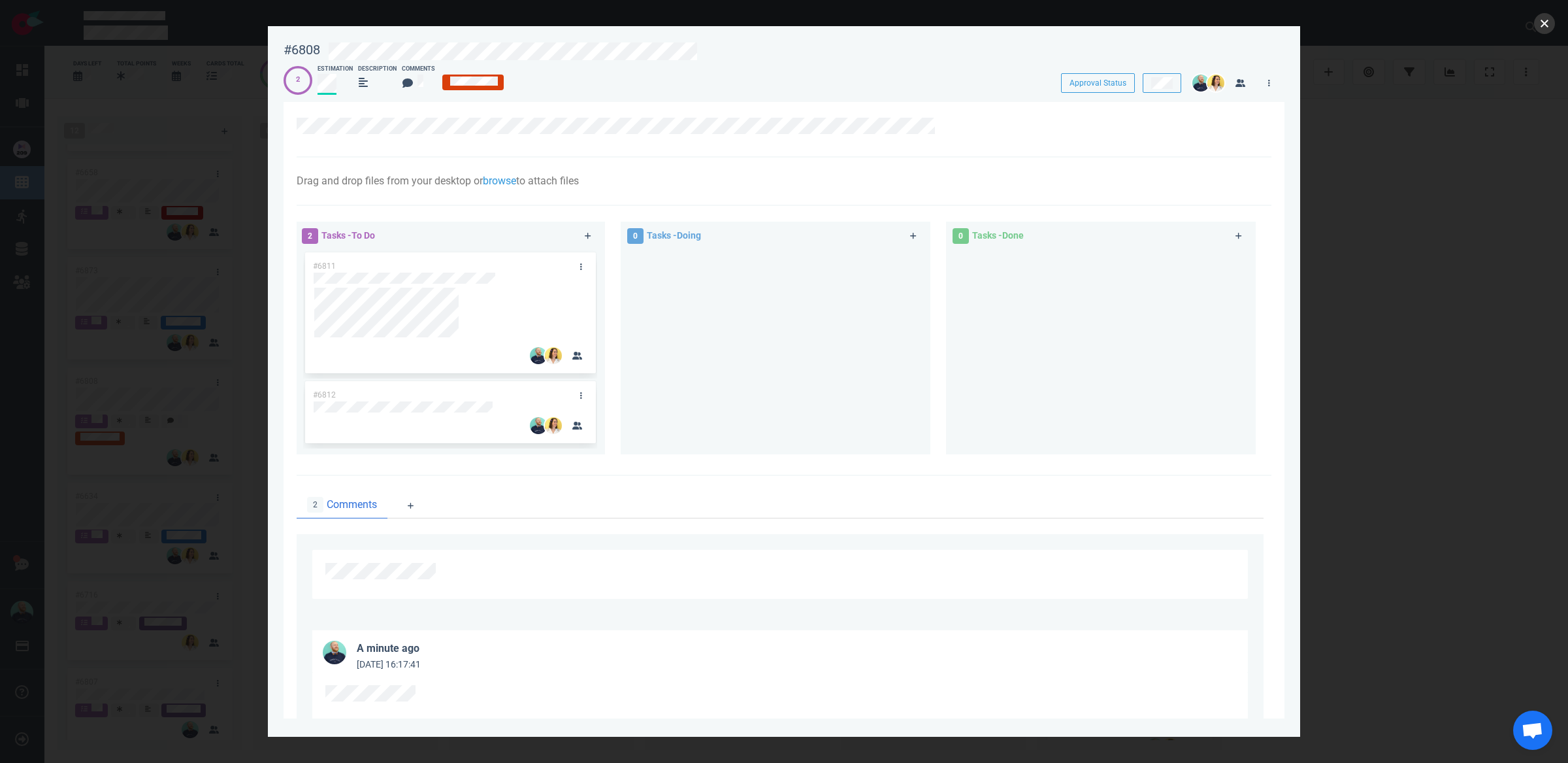
click at [1544, 22] on button "close" at bounding box center [1544, 24] width 21 height 21
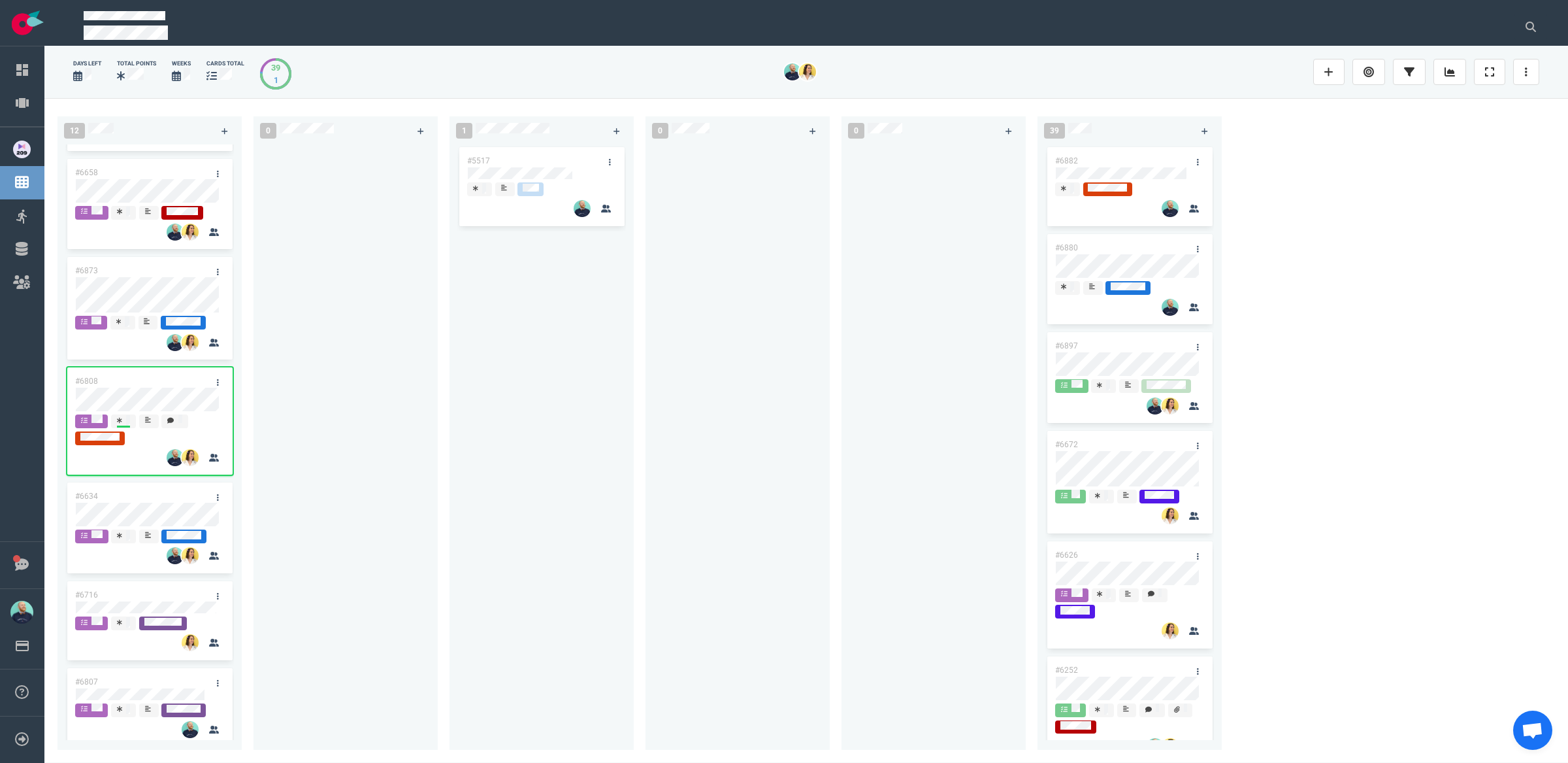
click at [373, 417] on div at bounding box center [345, 439] width 168 height 590
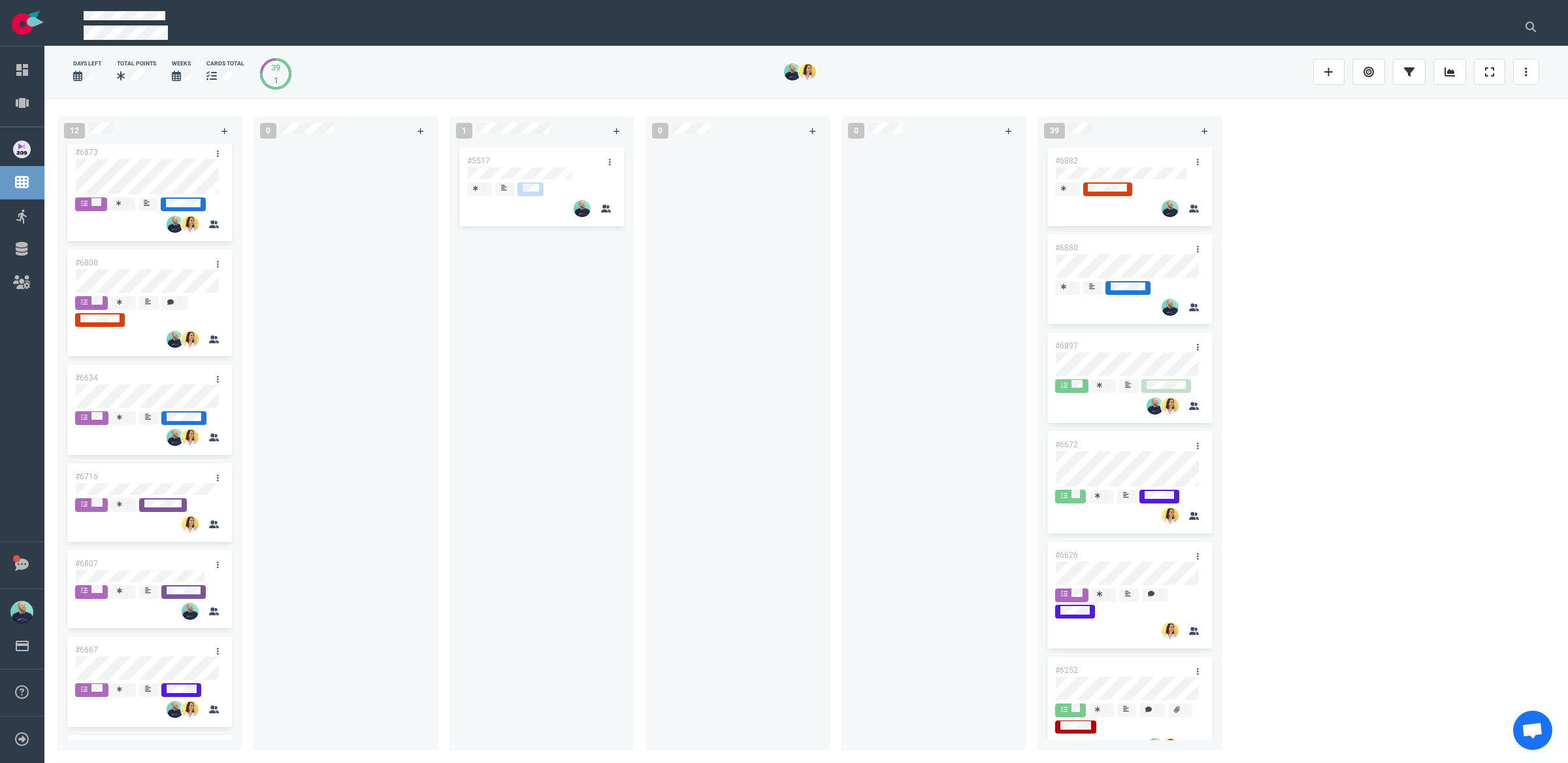
scroll to position [582, 0]
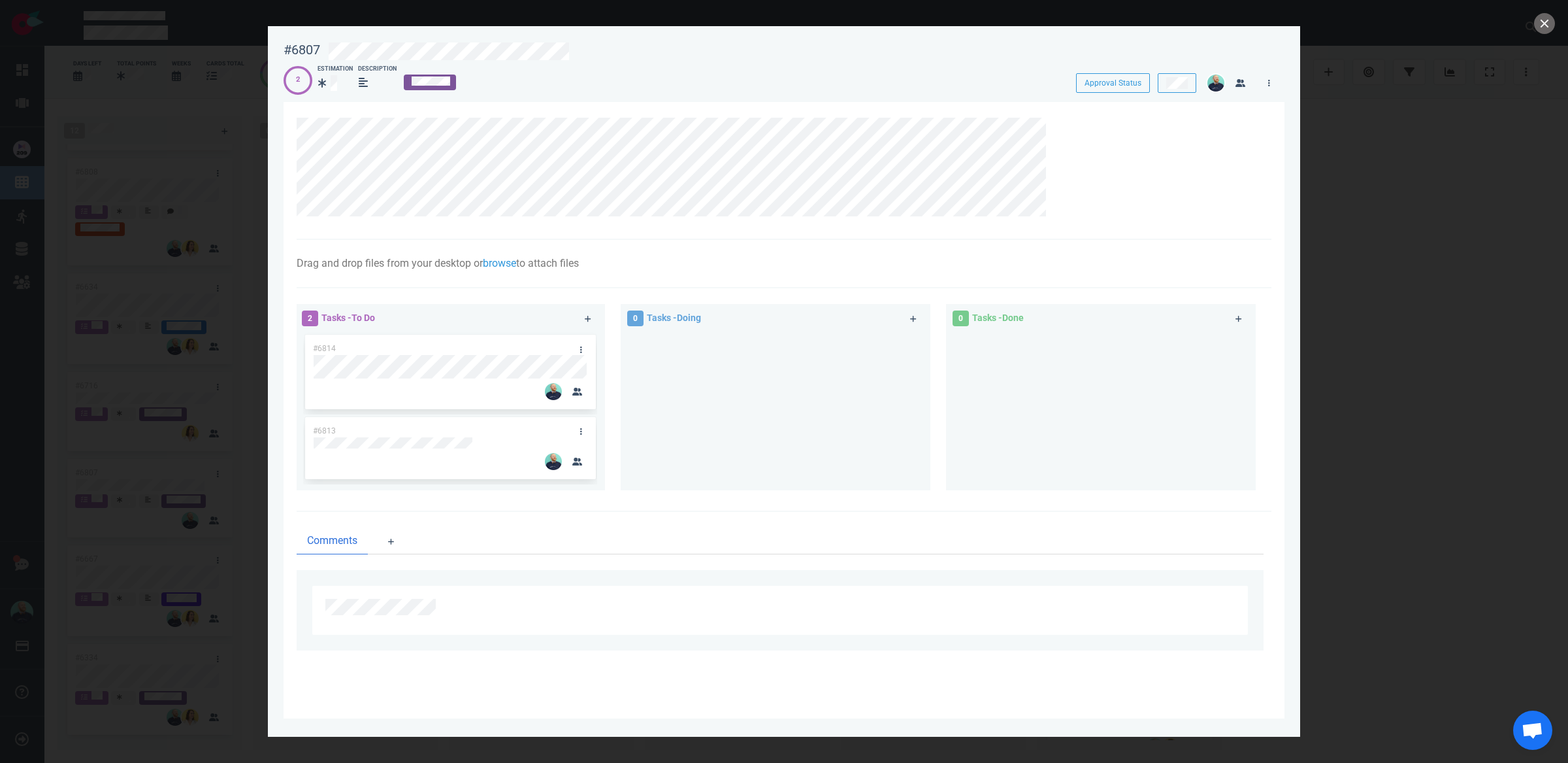
click at [577, 59] on div at bounding box center [792, 52] width 930 height 22
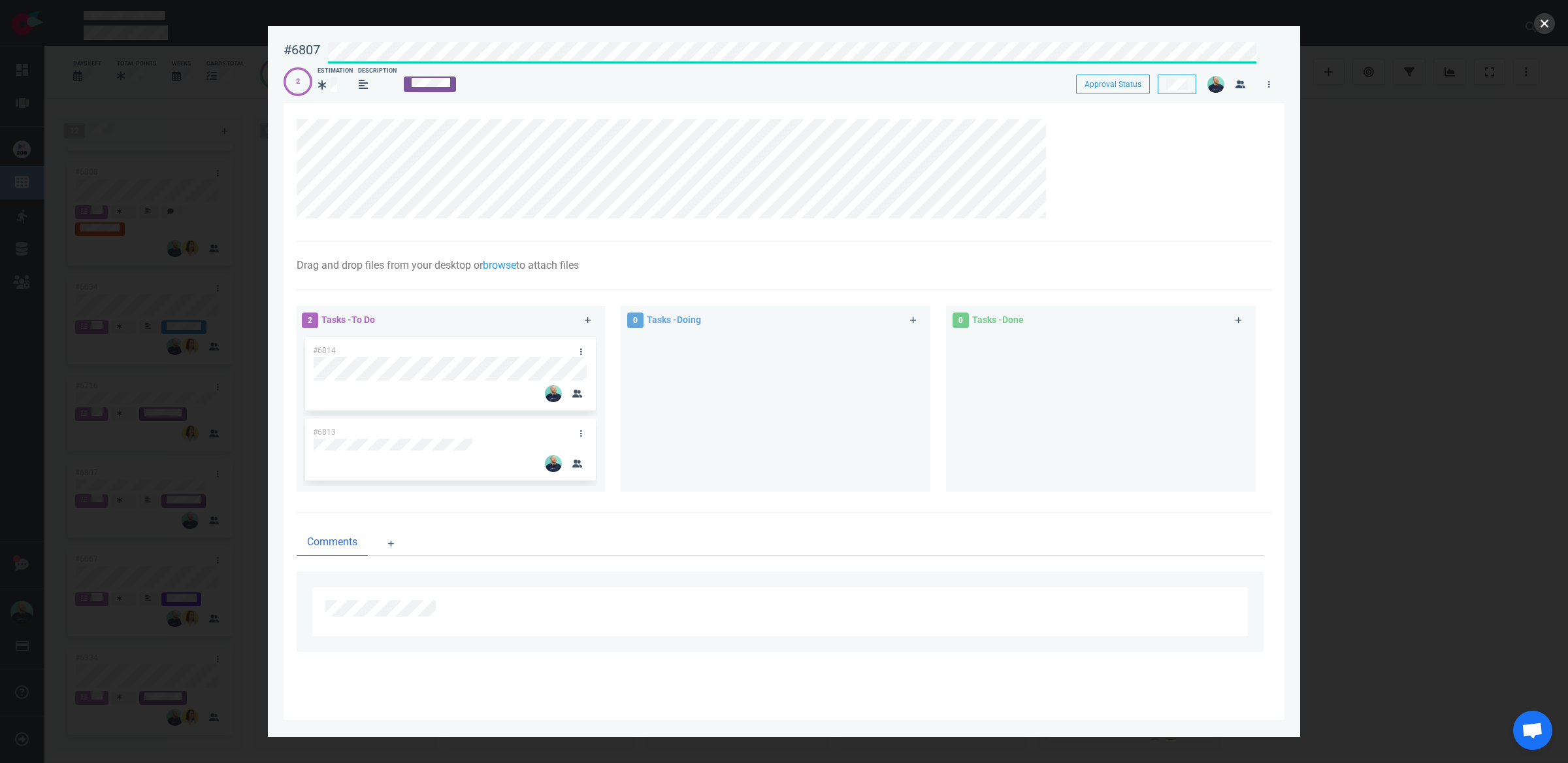
click at [1551, 27] on button "close" at bounding box center [1544, 24] width 21 height 21
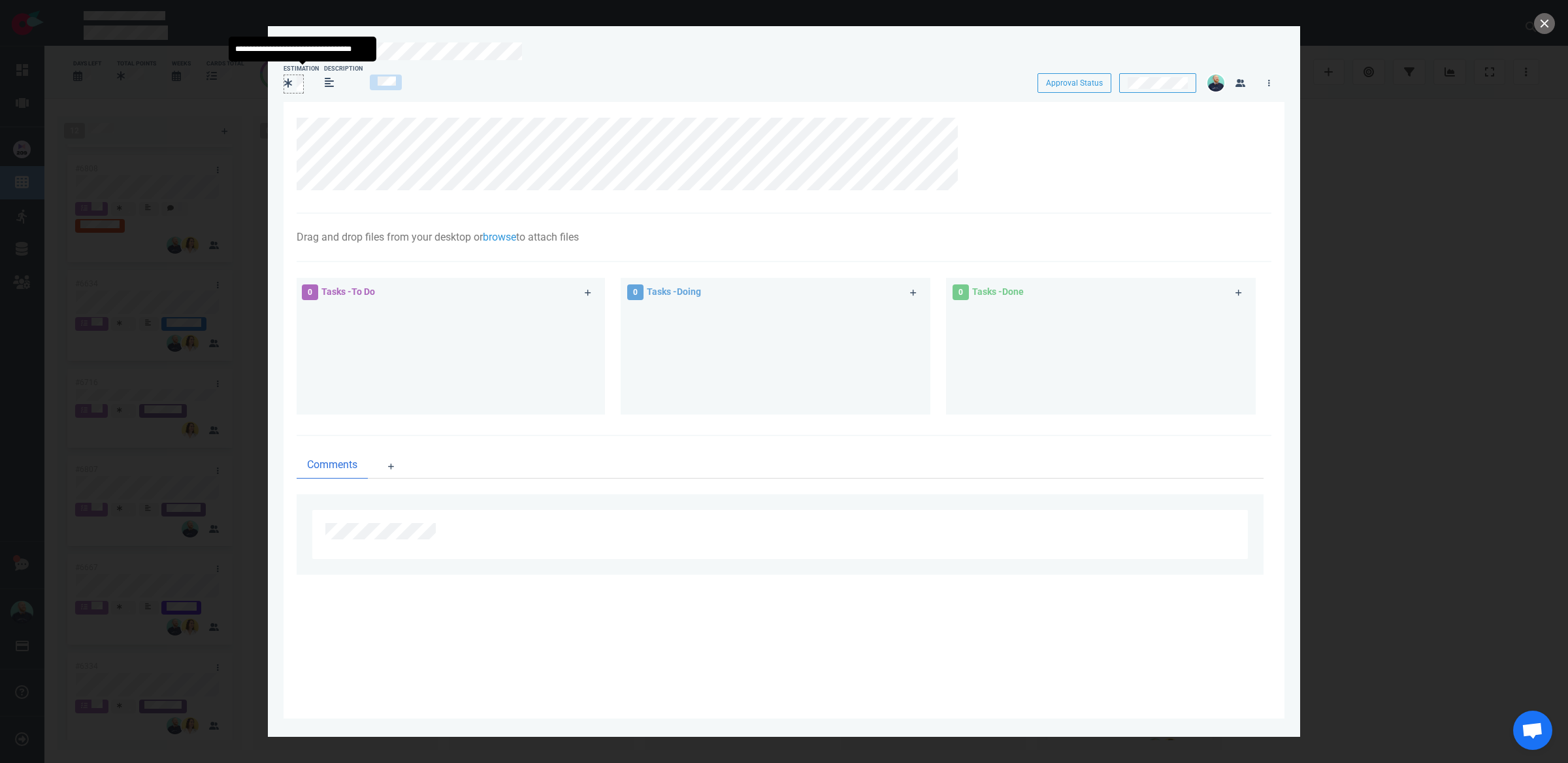
click at [295, 84] on div at bounding box center [294, 83] width 19 height 16
click at [295, 85] on div at bounding box center [294, 83] width 19 height 16
click at [1535, 26] on button "close" at bounding box center [1544, 24] width 21 height 21
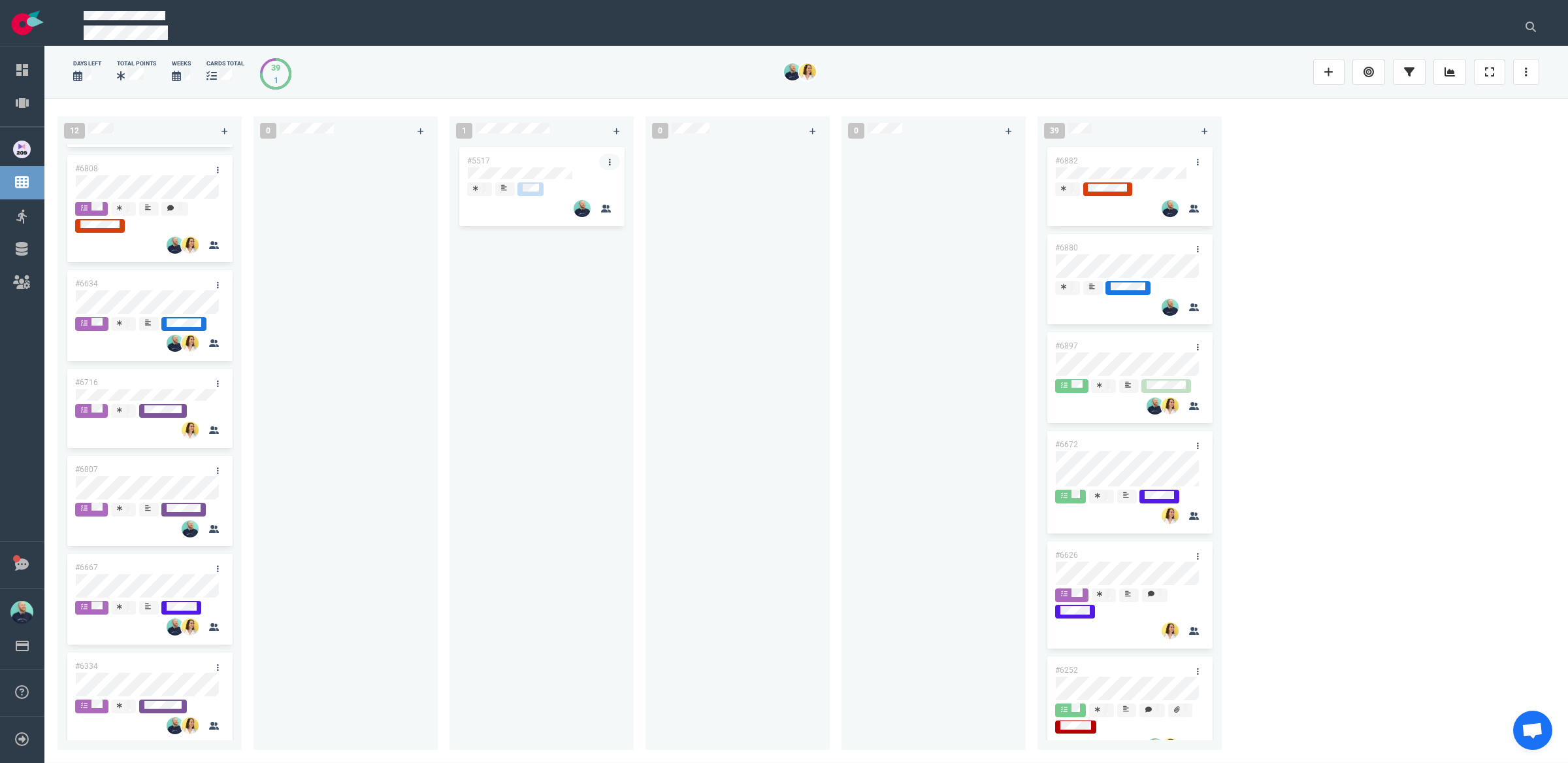
click at [605, 160] on link at bounding box center [609, 161] width 21 height 17
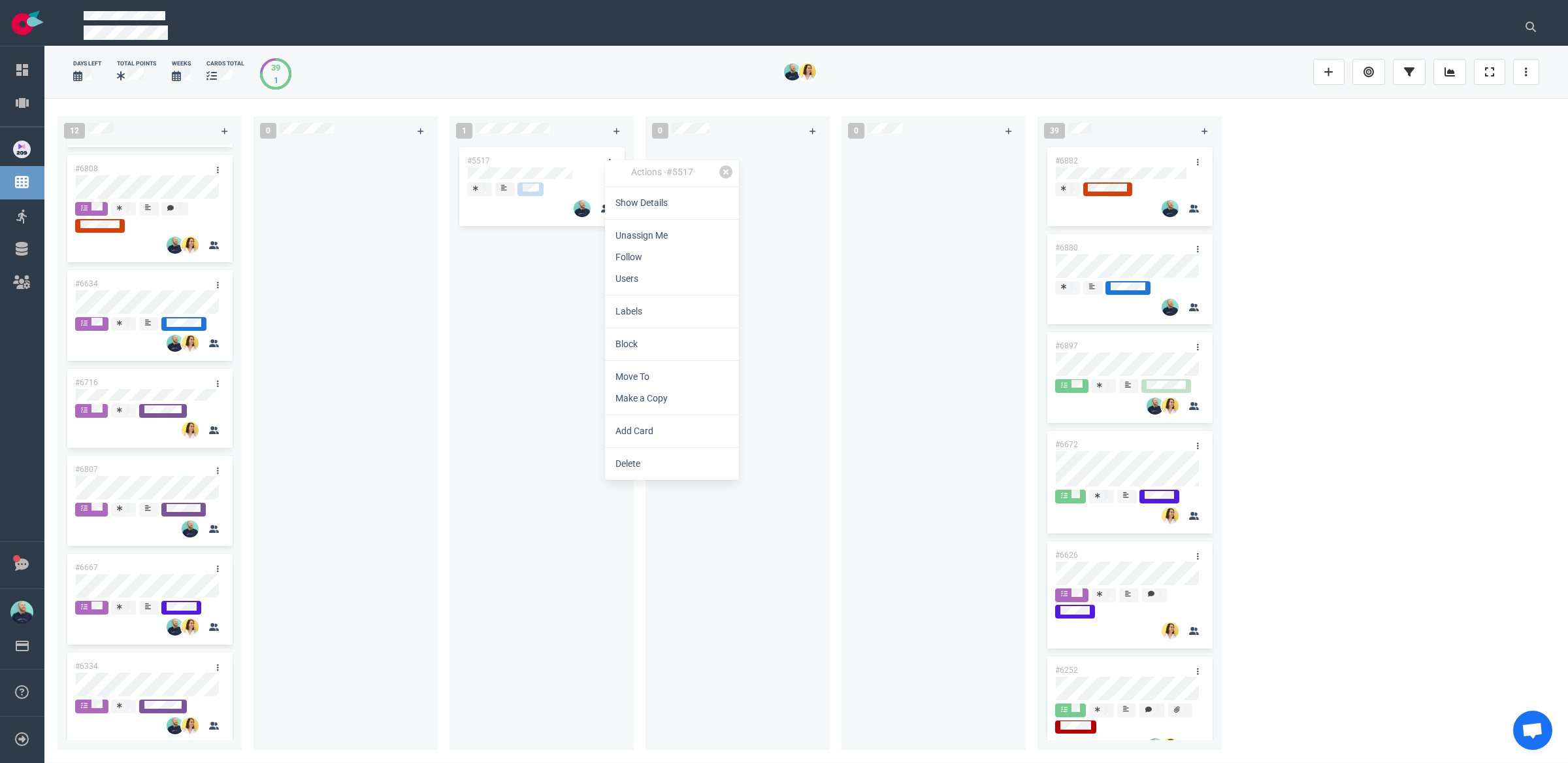
click at [635, 395] on link "Make a Copy" at bounding box center [672, 398] width 134 height 22
select select "sprint"
select select "after"
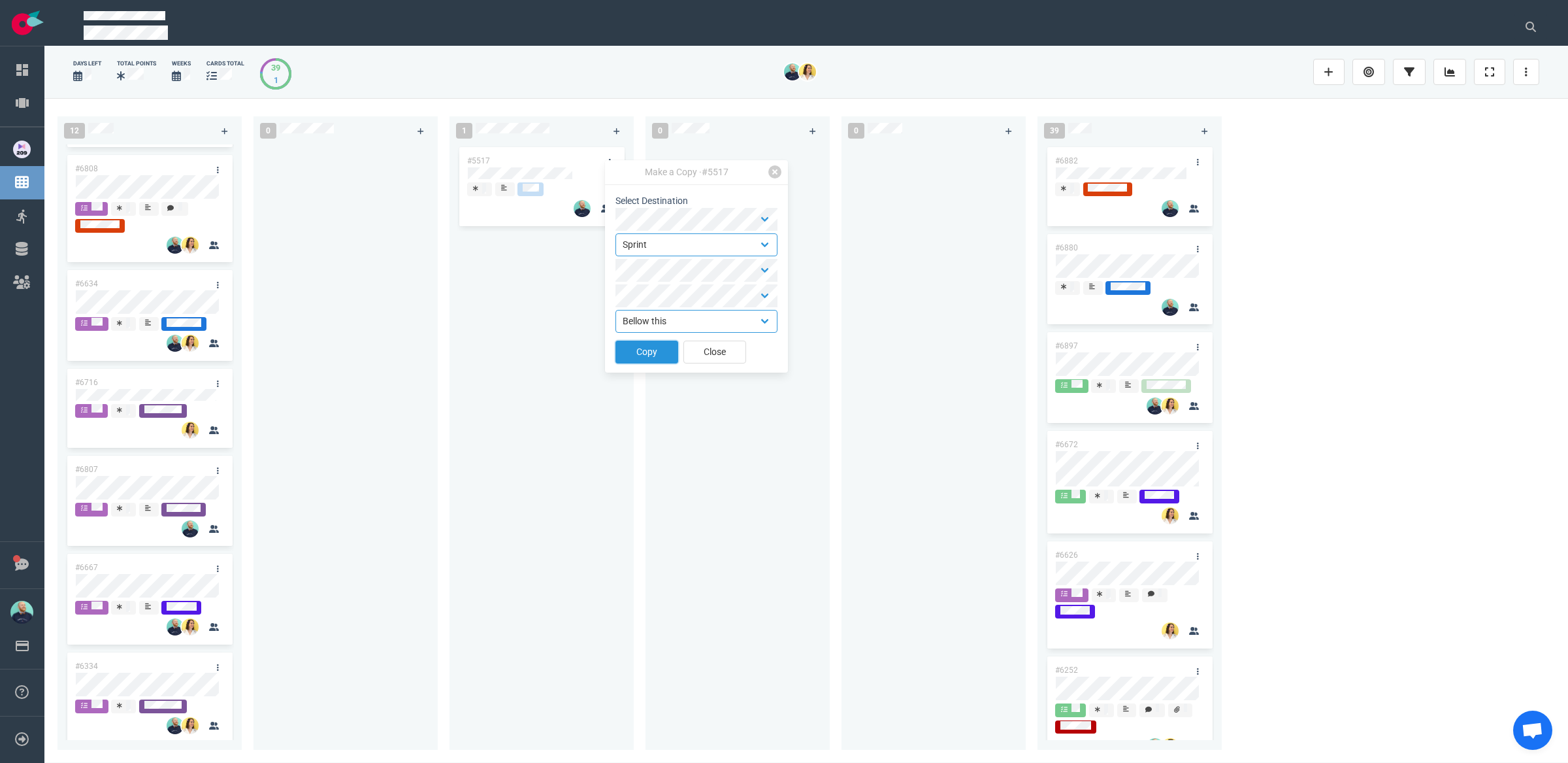
click at [646, 360] on button "Copy" at bounding box center [647, 351] width 63 height 23
click at [474, 269] on div "Dashboard Projects Board Sprints Backlog Settings Notifications Account Billing…" at bounding box center [784, 381] width 1568 height 763
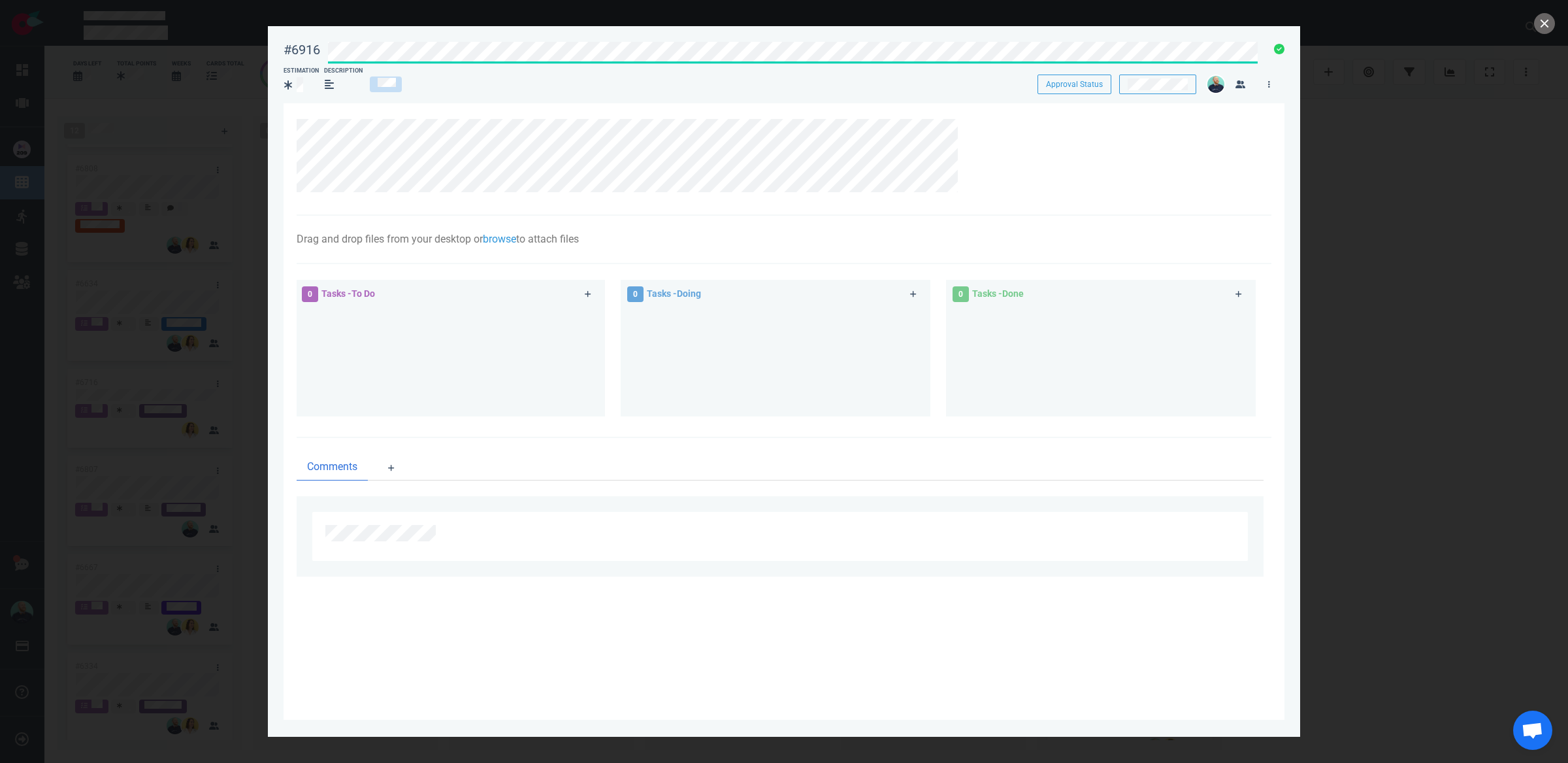
drag, startPoint x: 474, startPoint y: 269, endPoint x: 541, endPoint y: 62, distance: 217.6
click at [541, 62] on div "#6916 Approval Status Estimation Description Approval Status" at bounding box center [784, 63] width 1001 height 58
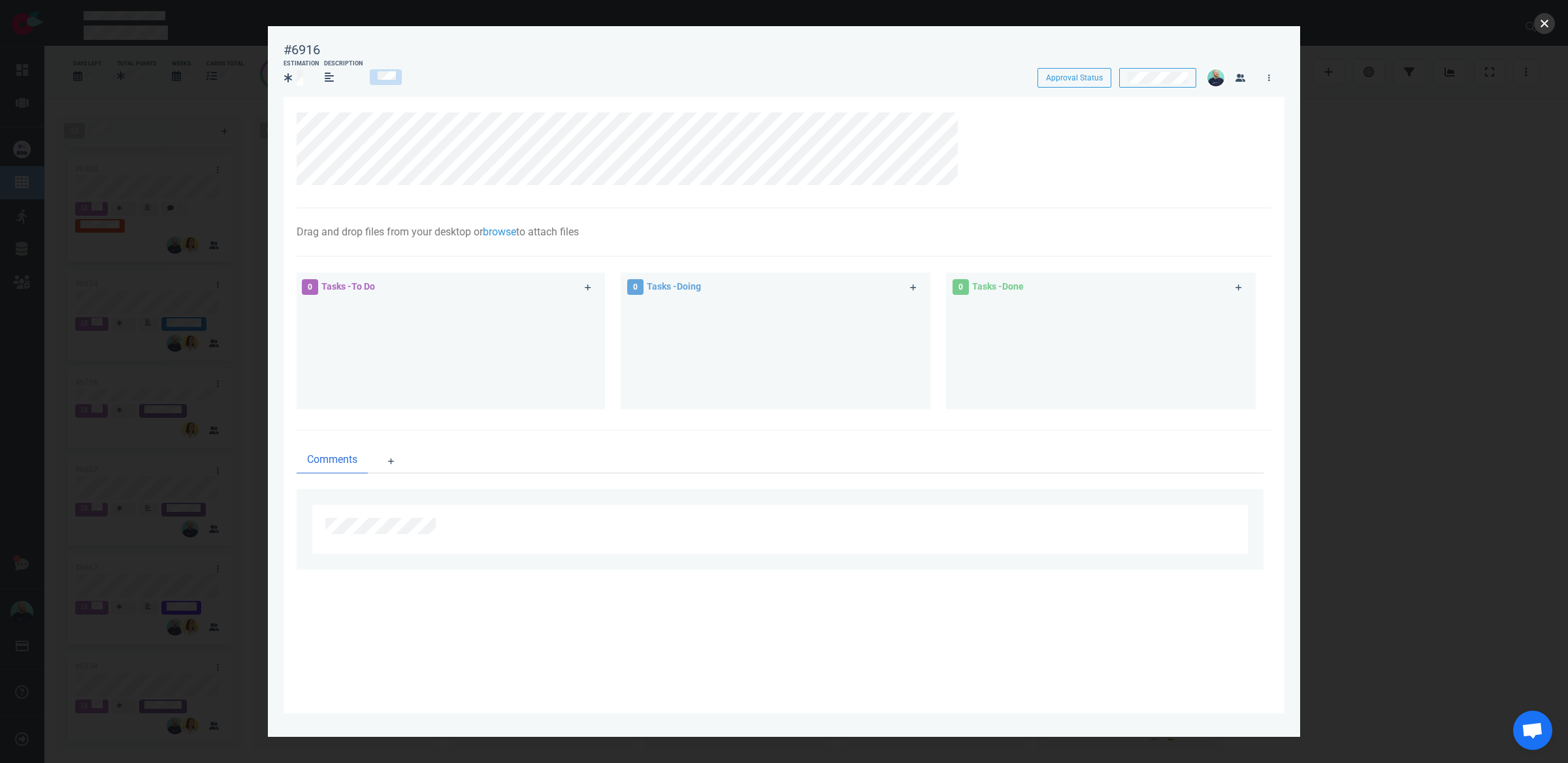
click at [1547, 25] on button "close" at bounding box center [1544, 24] width 21 height 21
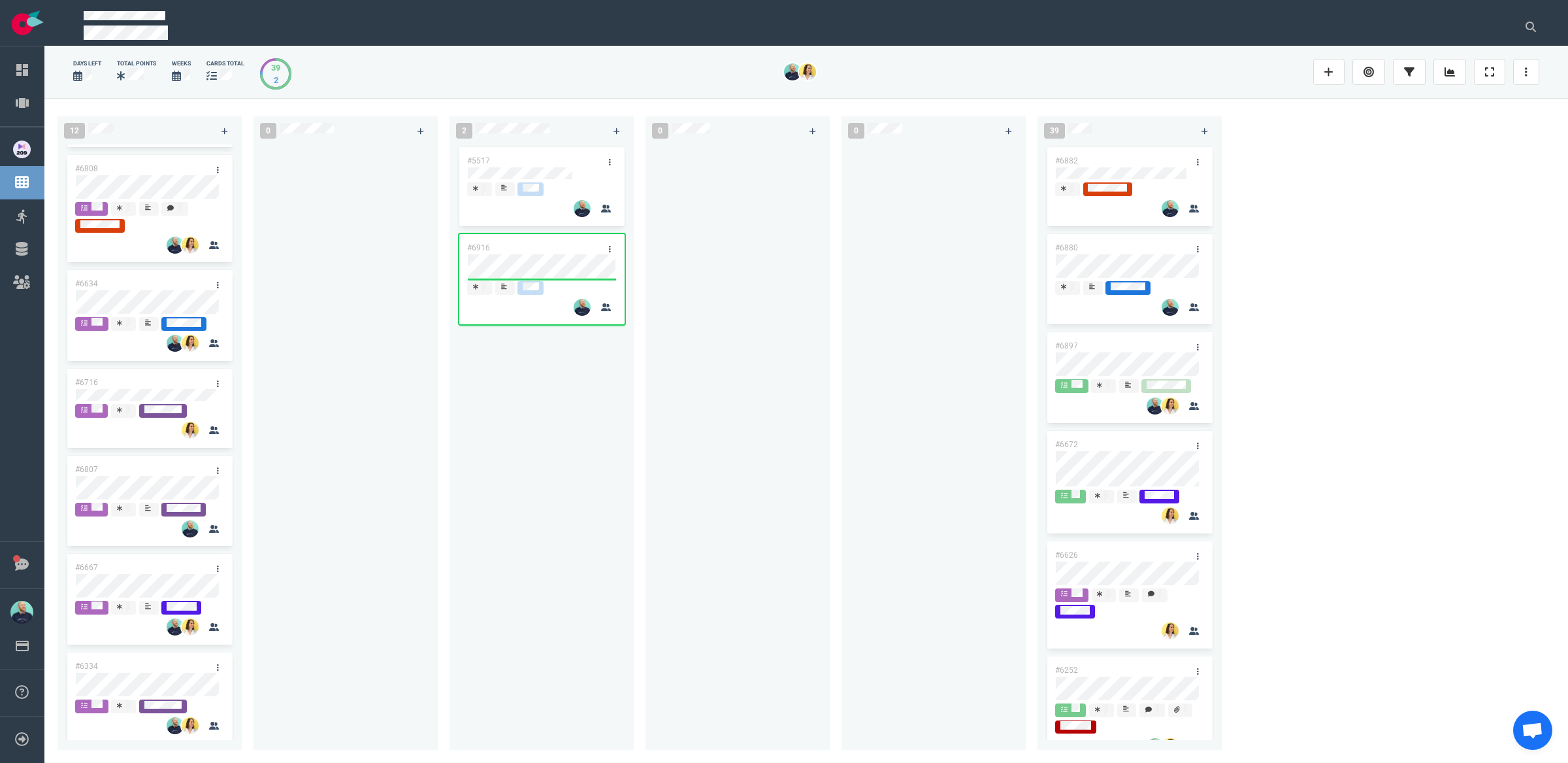
click at [691, 442] on div at bounding box center [736, 439] width 168 height 590
click at [613, 447] on div "#5517 #6916" at bounding box center [541, 439] width 168 height 590
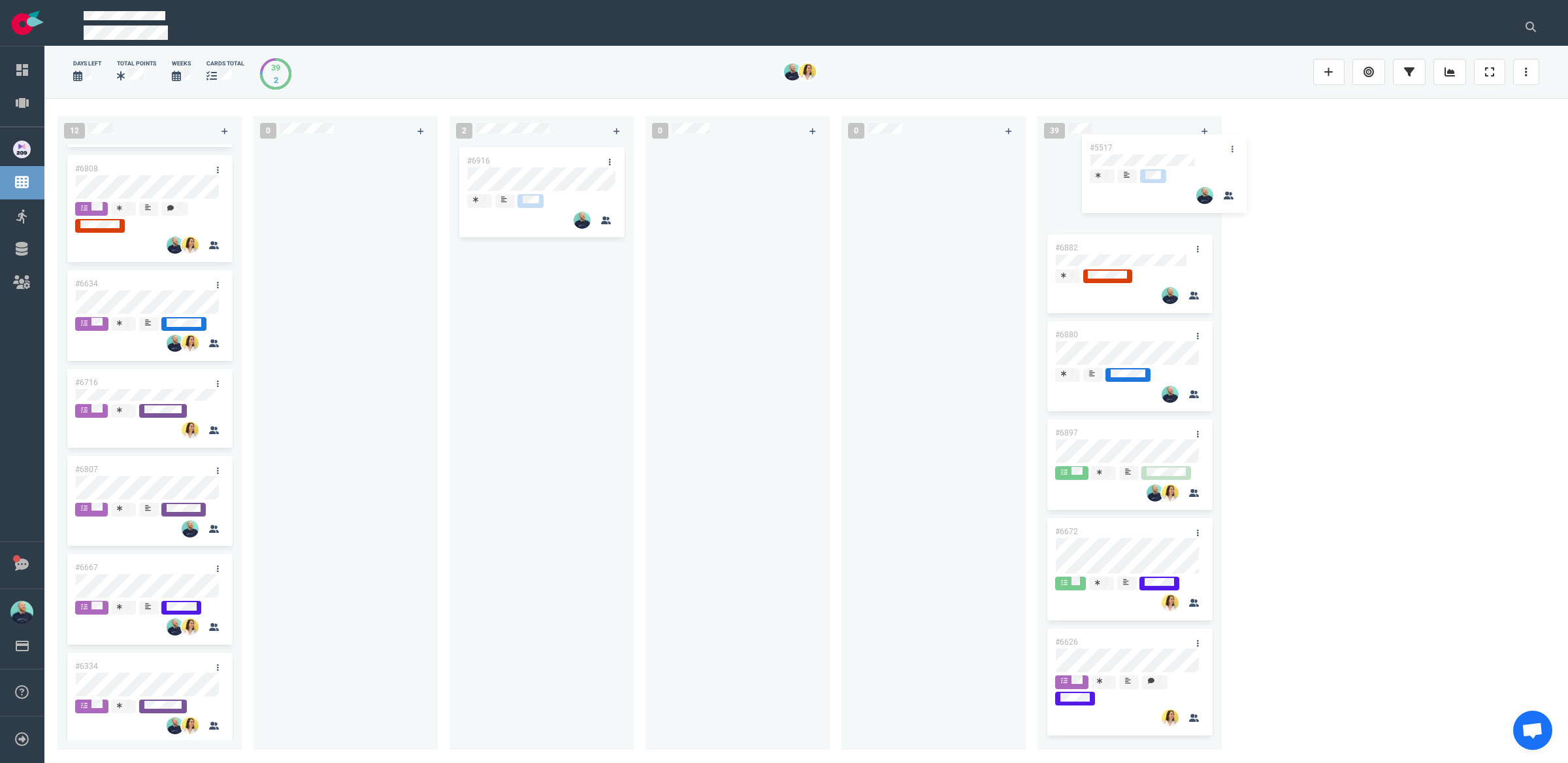
drag, startPoint x: 509, startPoint y: 159, endPoint x: 1131, endPoint y: 146, distance: 622.1
click at [1131, 146] on div "12 #6763 #6865 #6678 #6694 #6658 #6873 #6808 #6634 #6716 #6807 #6667 #6334 0 2 …" at bounding box center [806, 429] width 1524 height 664
click at [739, 344] on div at bounding box center [736, 439] width 168 height 590
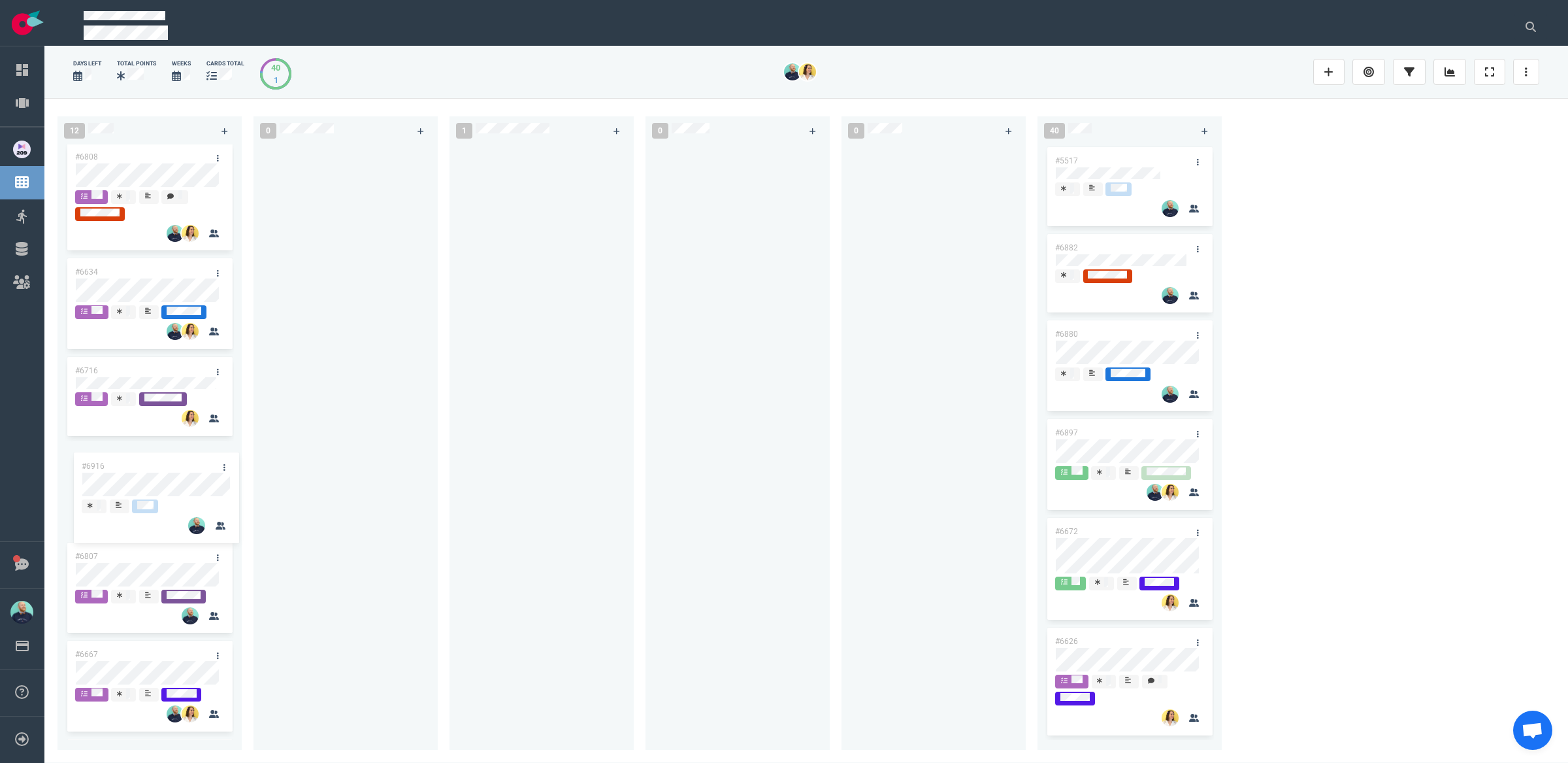
drag, startPoint x: 438, startPoint y: 214, endPoint x: 159, endPoint y: 467, distance: 376.6
click at [159, 467] on div "12 #6763 #6865 #6678 #6694 #6658 #6873 #6808 #6634 #6716 #6807 #6667 #6334 0 1 …" at bounding box center [806, 429] width 1524 height 664
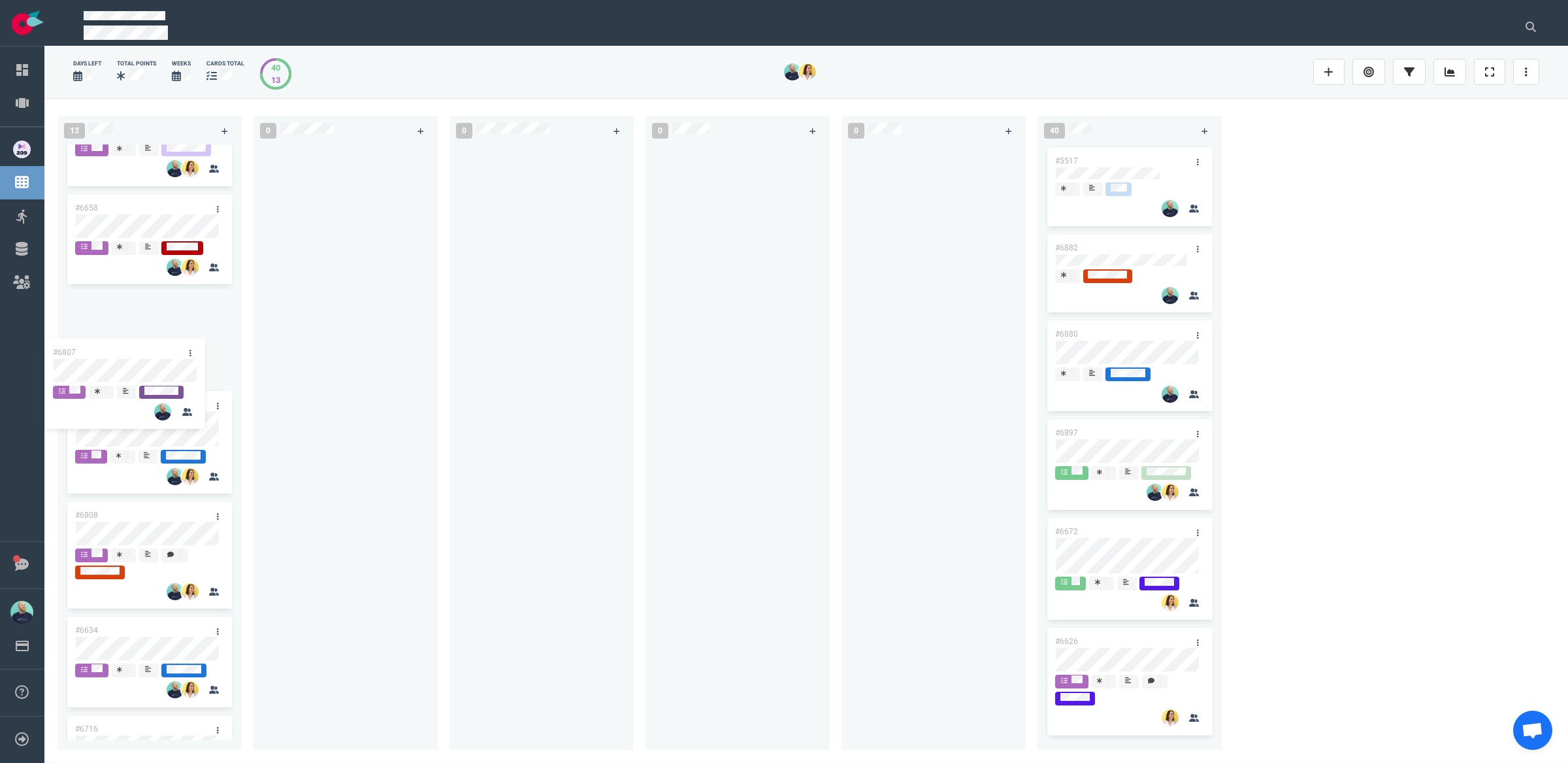
scroll to position [0, 0]
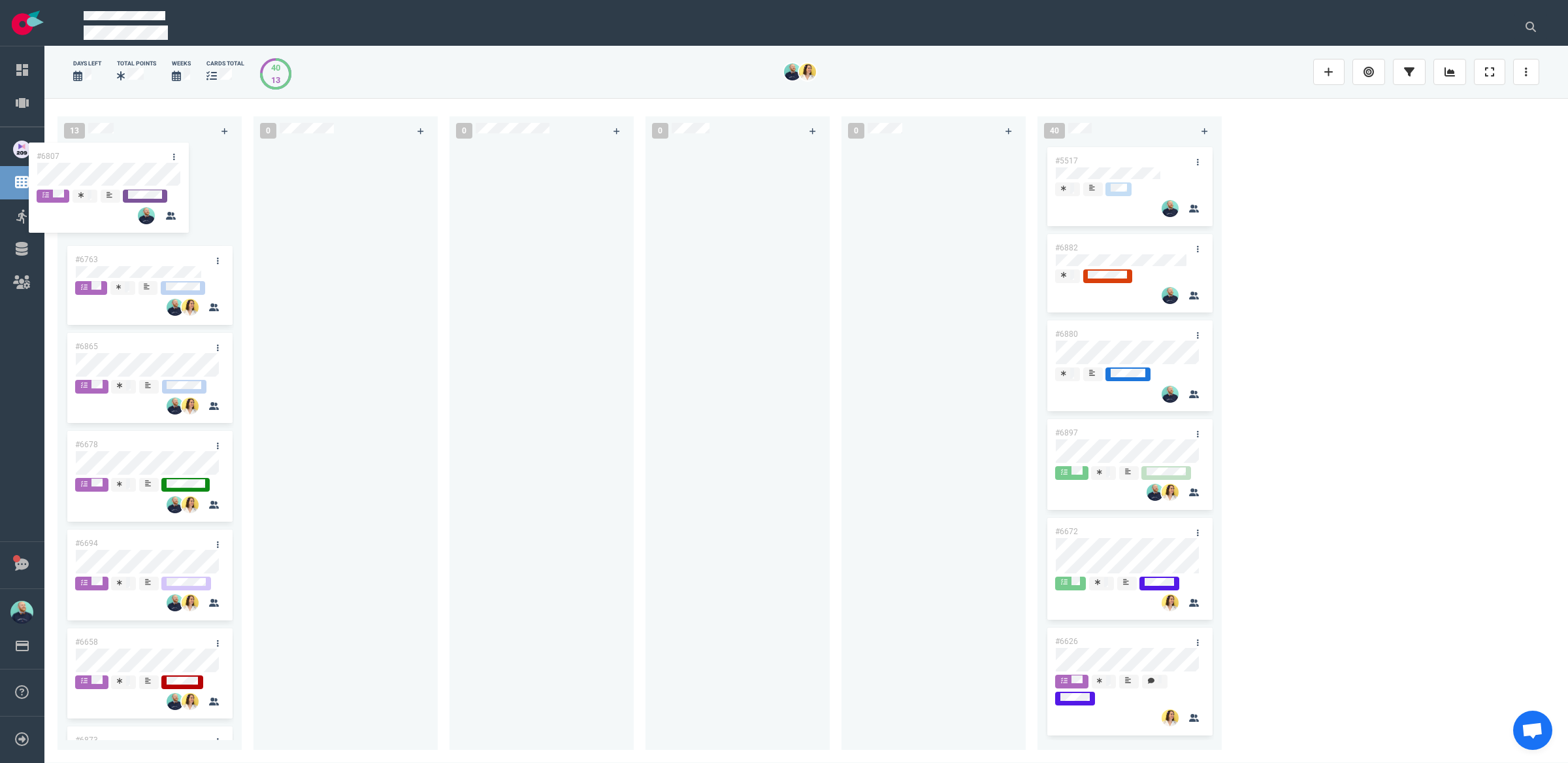
drag, startPoint x: 147, startPoint y: 451, endPoint x: 124, endPoint y: 160, distance: 291.9
click at [120, 158] on div "#6763 #6865 #6678 #6694 #6658 #6873 #6808 #6634 #6716 #6916 #6807 #6667 #6334 #…" at bounding box center [149, 439] width 168 height 590
click at [1519, 67] on link at bounding box center [1526, 72] width 26 height 26
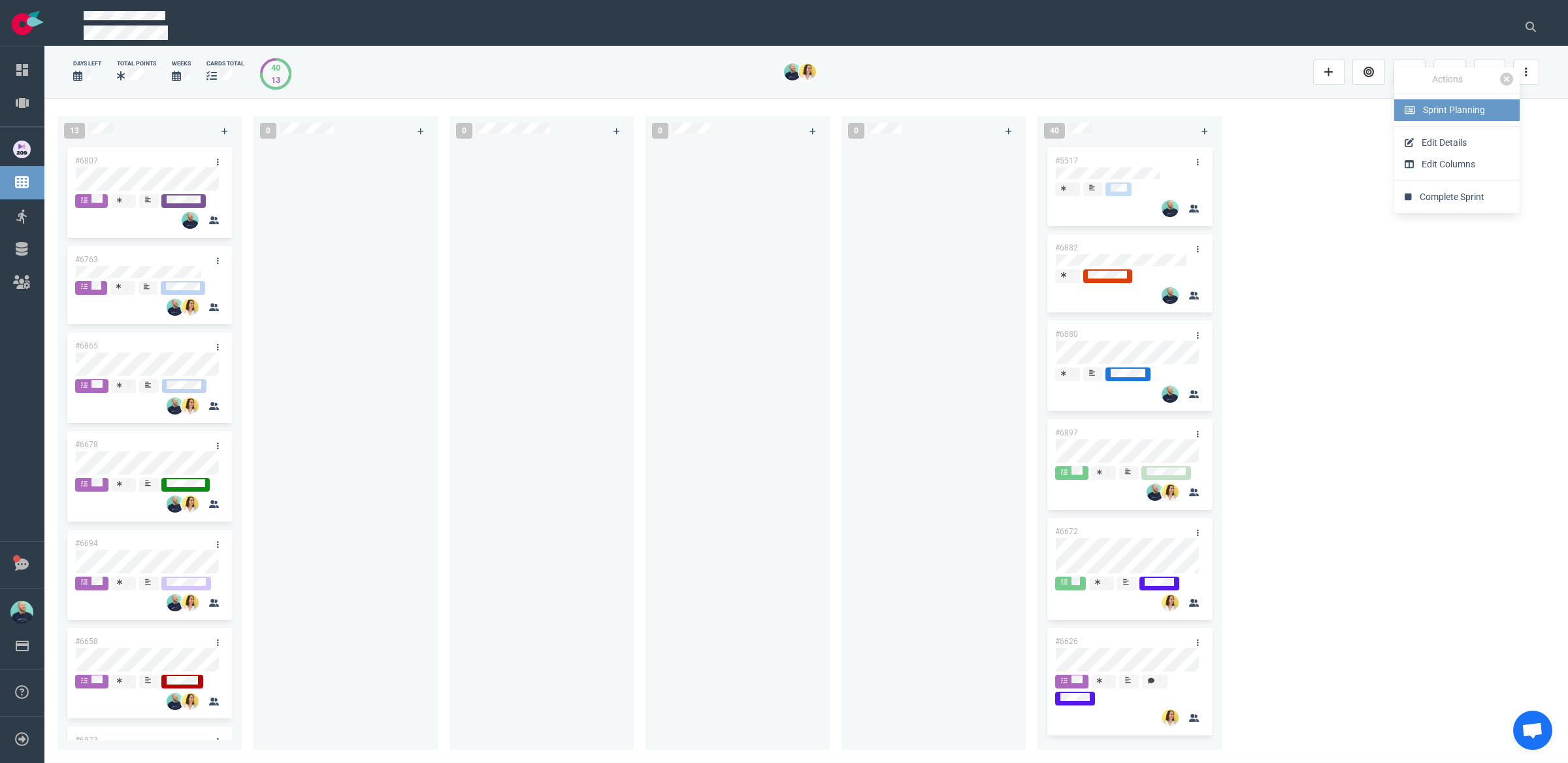
click at [1496, 109] on link "Sprint Planning" at bounding box center [1456, 110] width 126 height 22
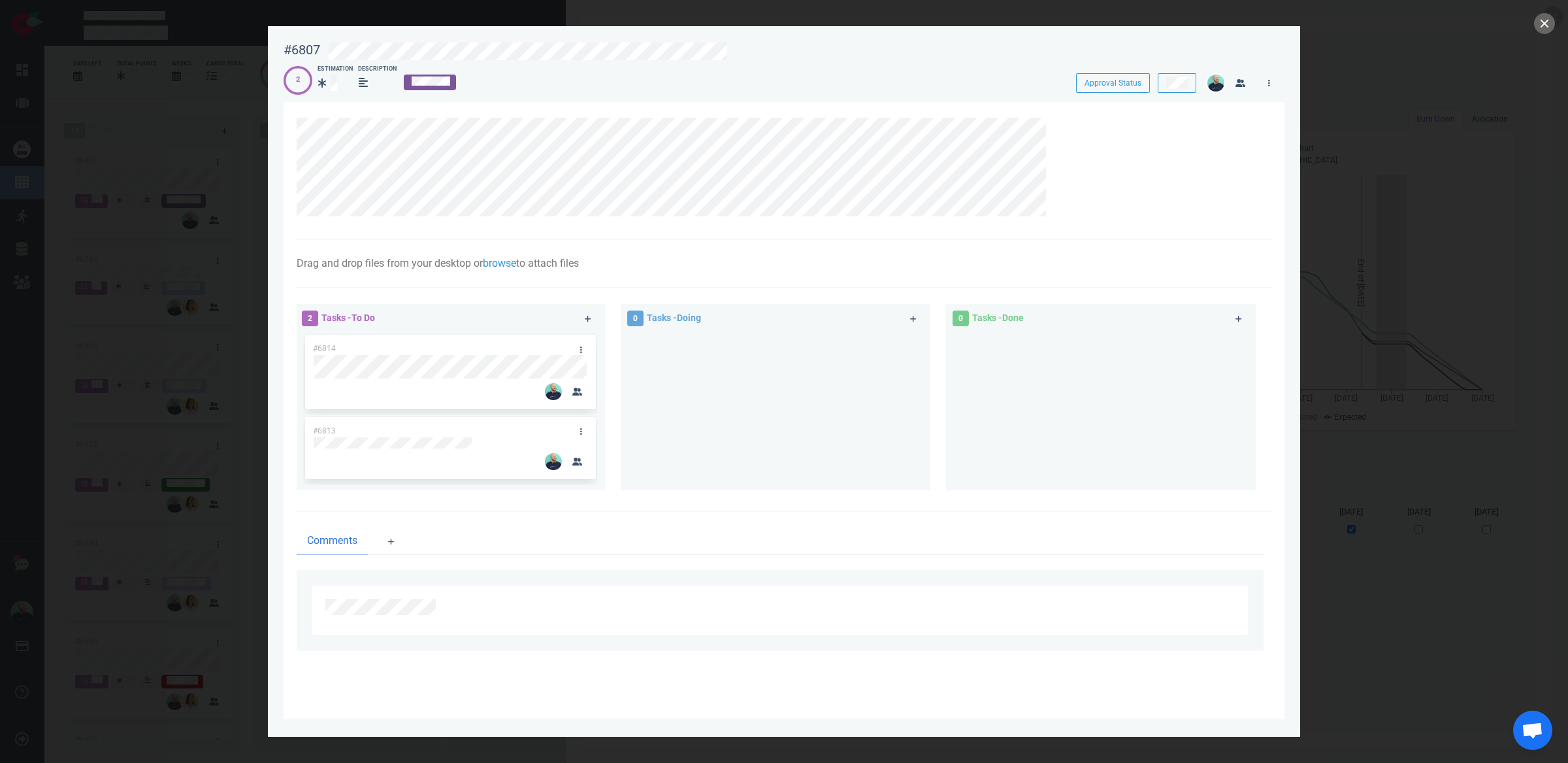
click at [624, 66] on div "2 Estimation Description" at bounding box center [668, 79] width 769 height 30
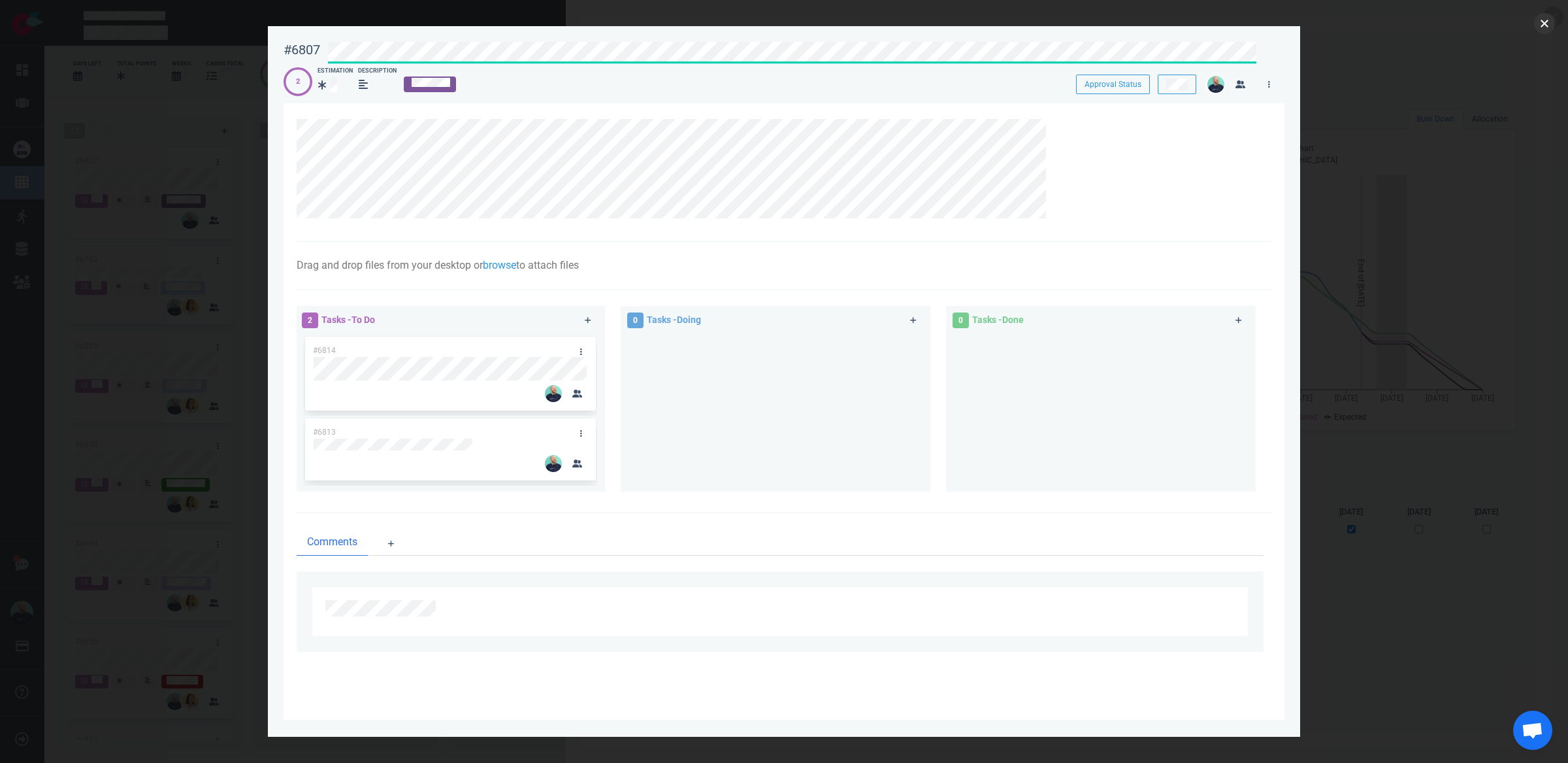
click at [1548, 24] on button "close" at bounding box center [1544, 24] width 21 height 21
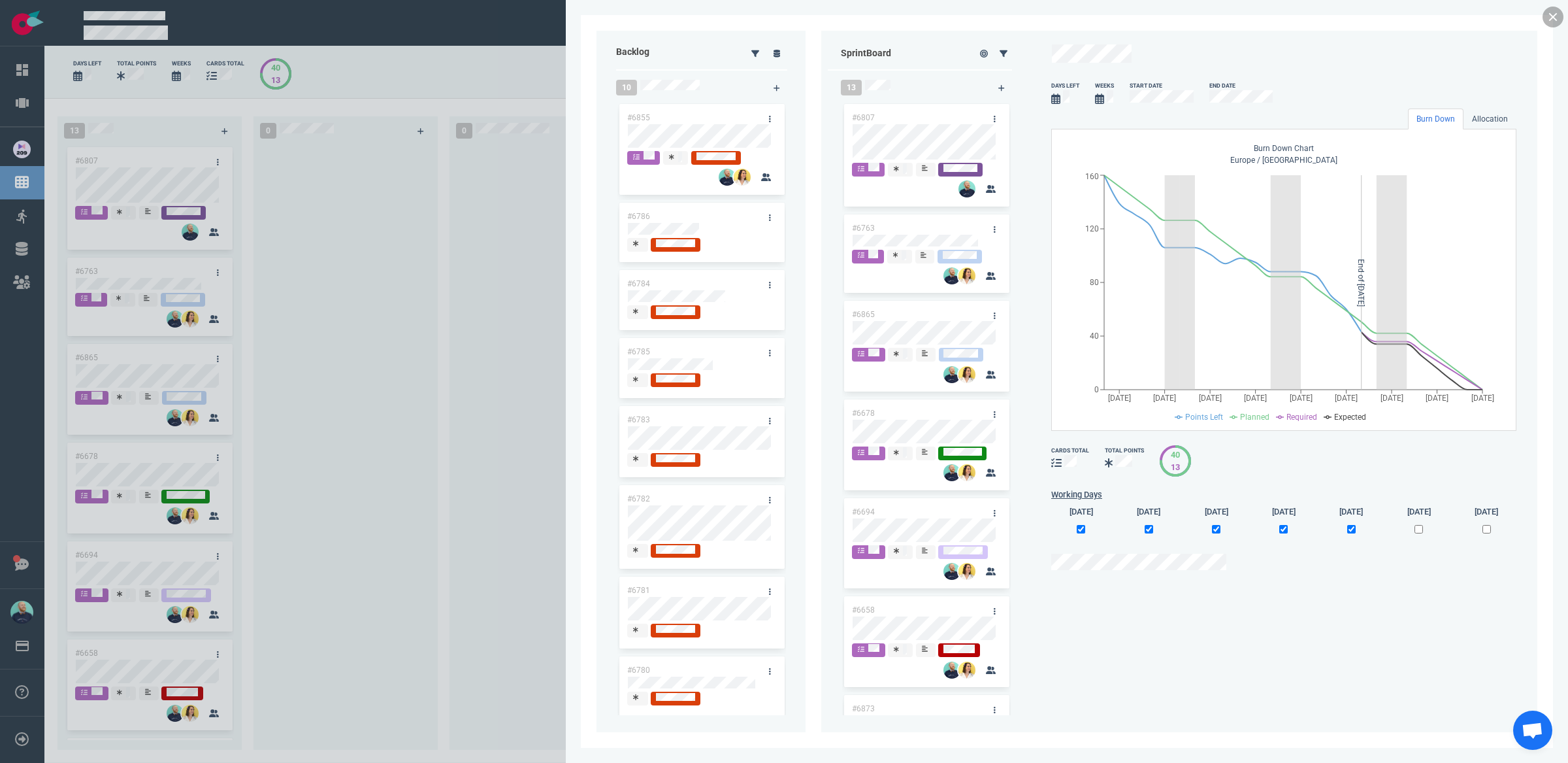
click at [1549, 18] on link at bounding box center [1552, 17] width 21 height 21
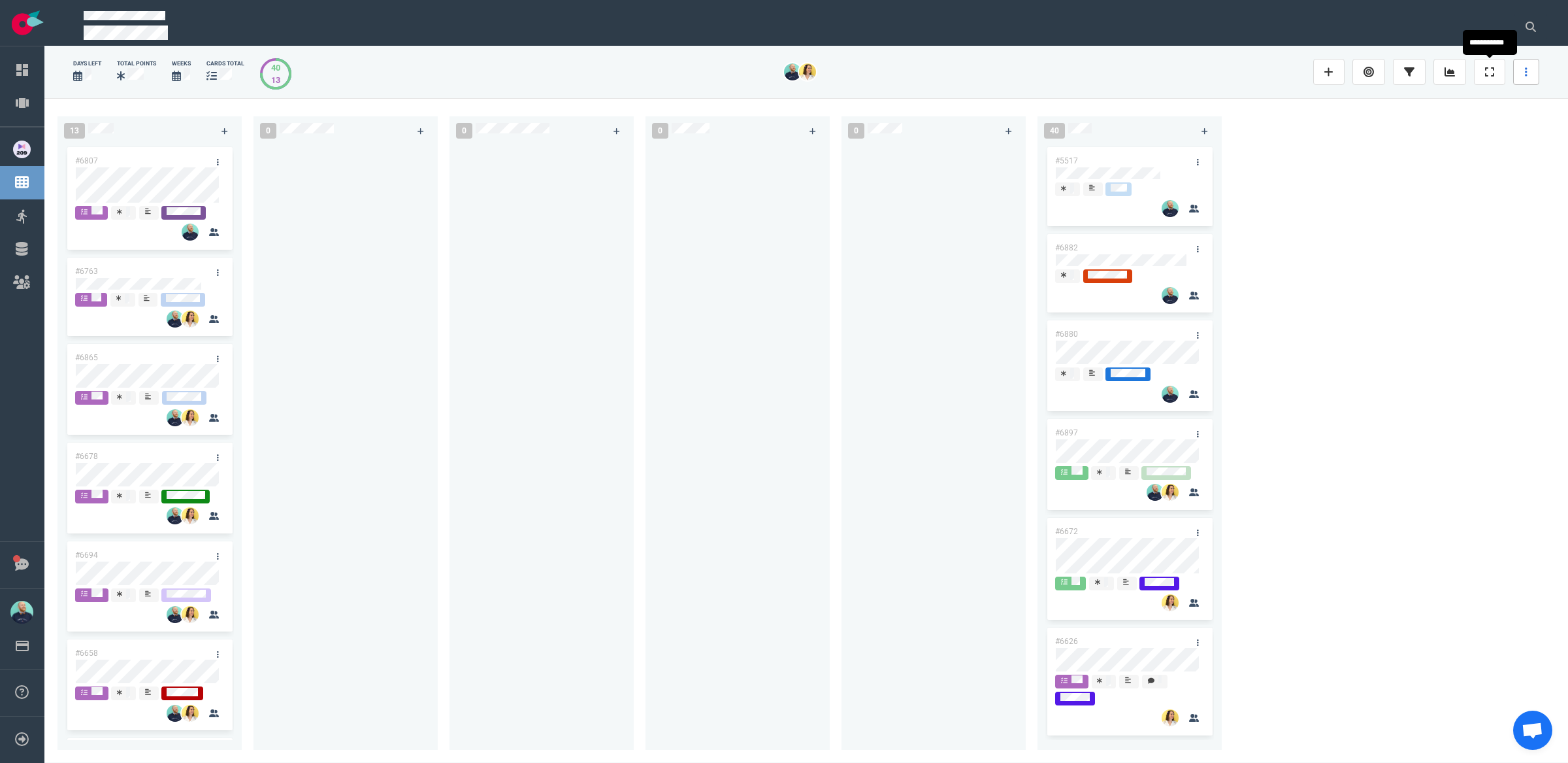
click at [1526, 72] on icon at bounding box center [1525, 72] width 3 height 9
click at [1492, 124] on link "Sprint Planning" at bounding box center [1463, 113] width 126 height 22
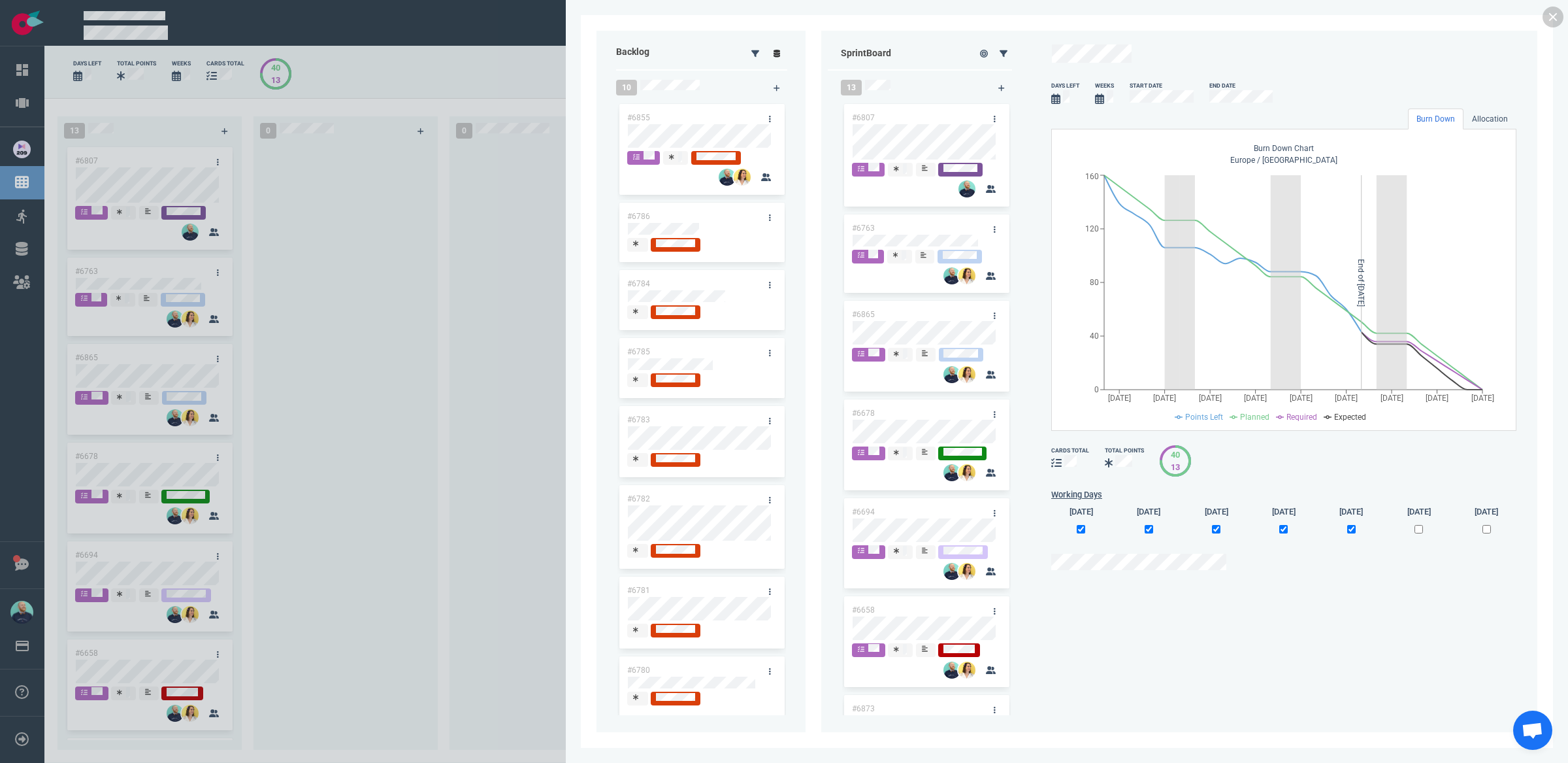
click at [776, 45] on link at bounding box center [777, 53] width 21 height 17
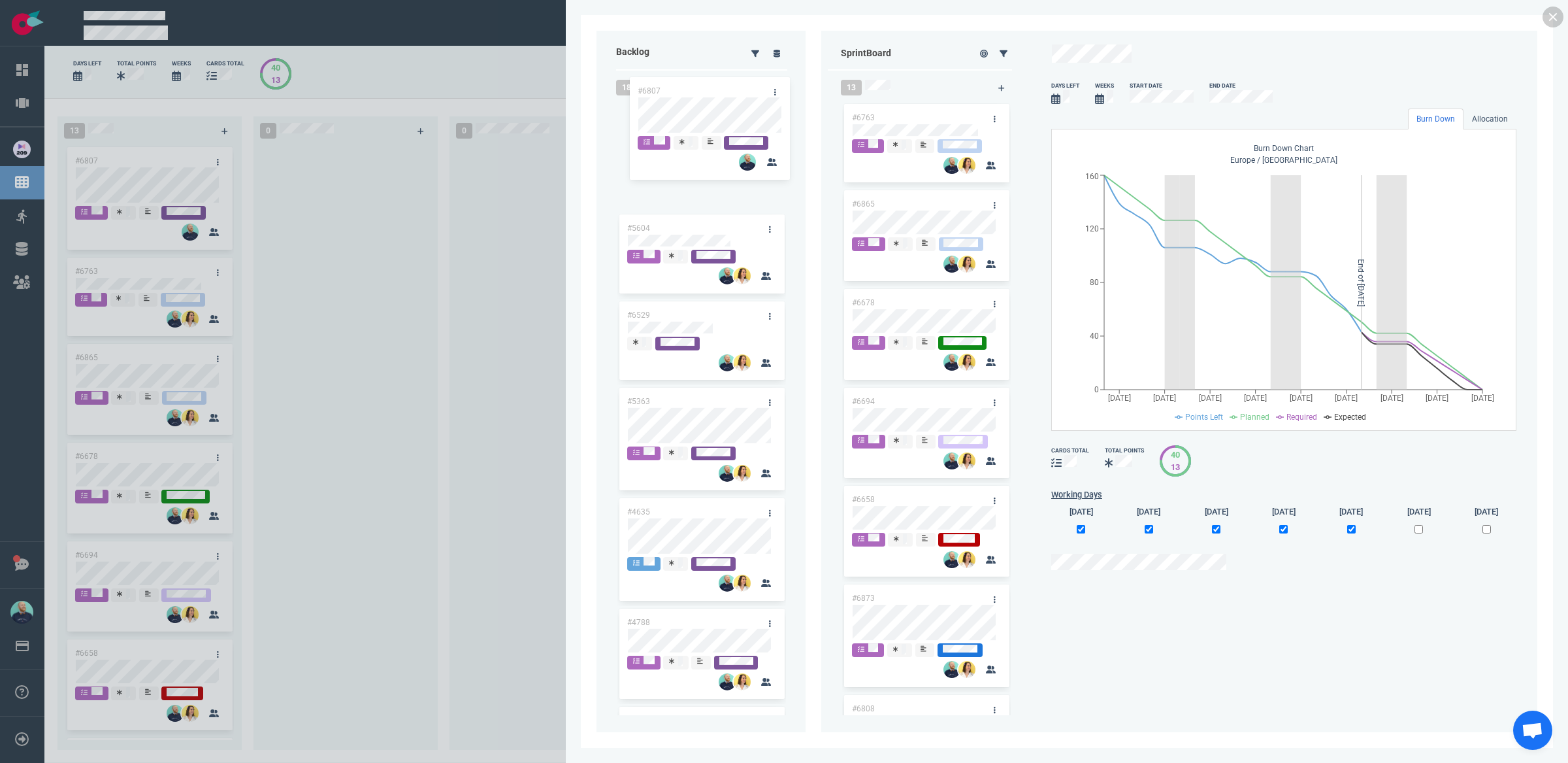
click at [706, 127] on div "Backlog 18 #5604 #6529 #5363 #4635 #4788 #4737 #4637 #4636 #4271 #4252 #4242 #4…" at bounding box center [1066, 381] width 940 height 701
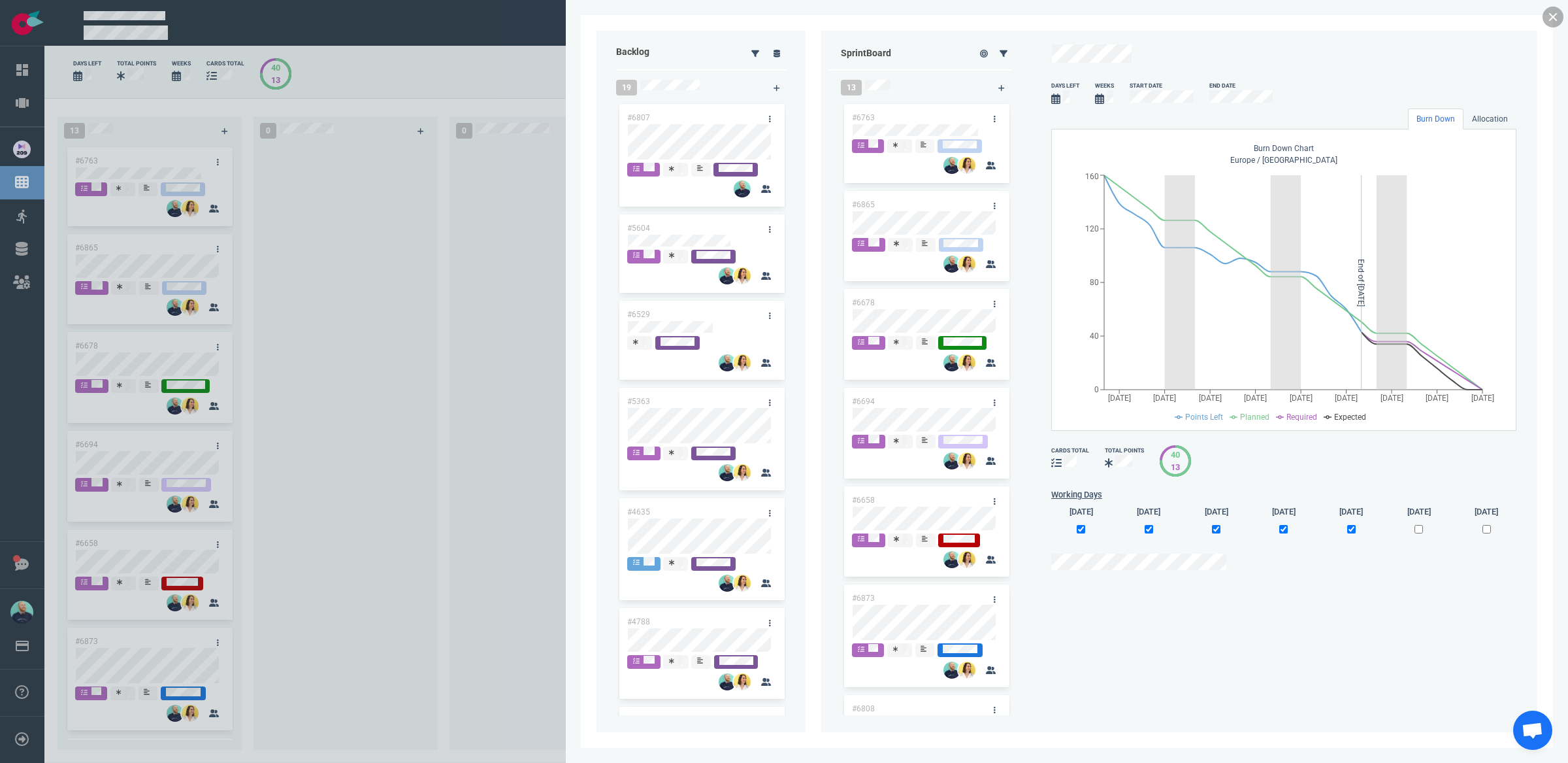
click at [1555, 17] on link at bounding box center [1552, 17] width 21 height 21
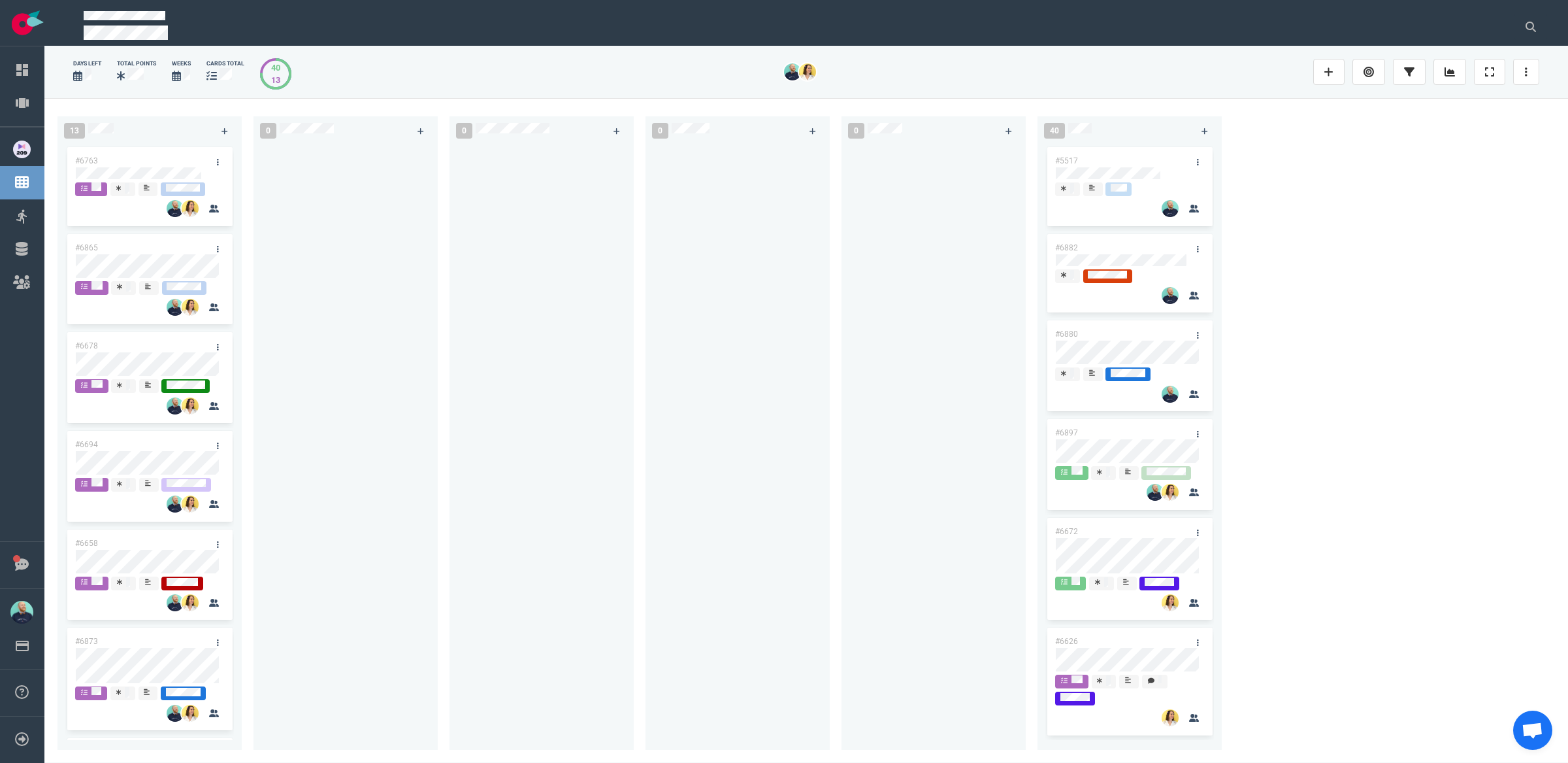
click at [621, 405] on div at bounding box center [541, 439] width 168 height 590
click at [556, 387] on div at bounding box center [541, 439] width 168 height 590
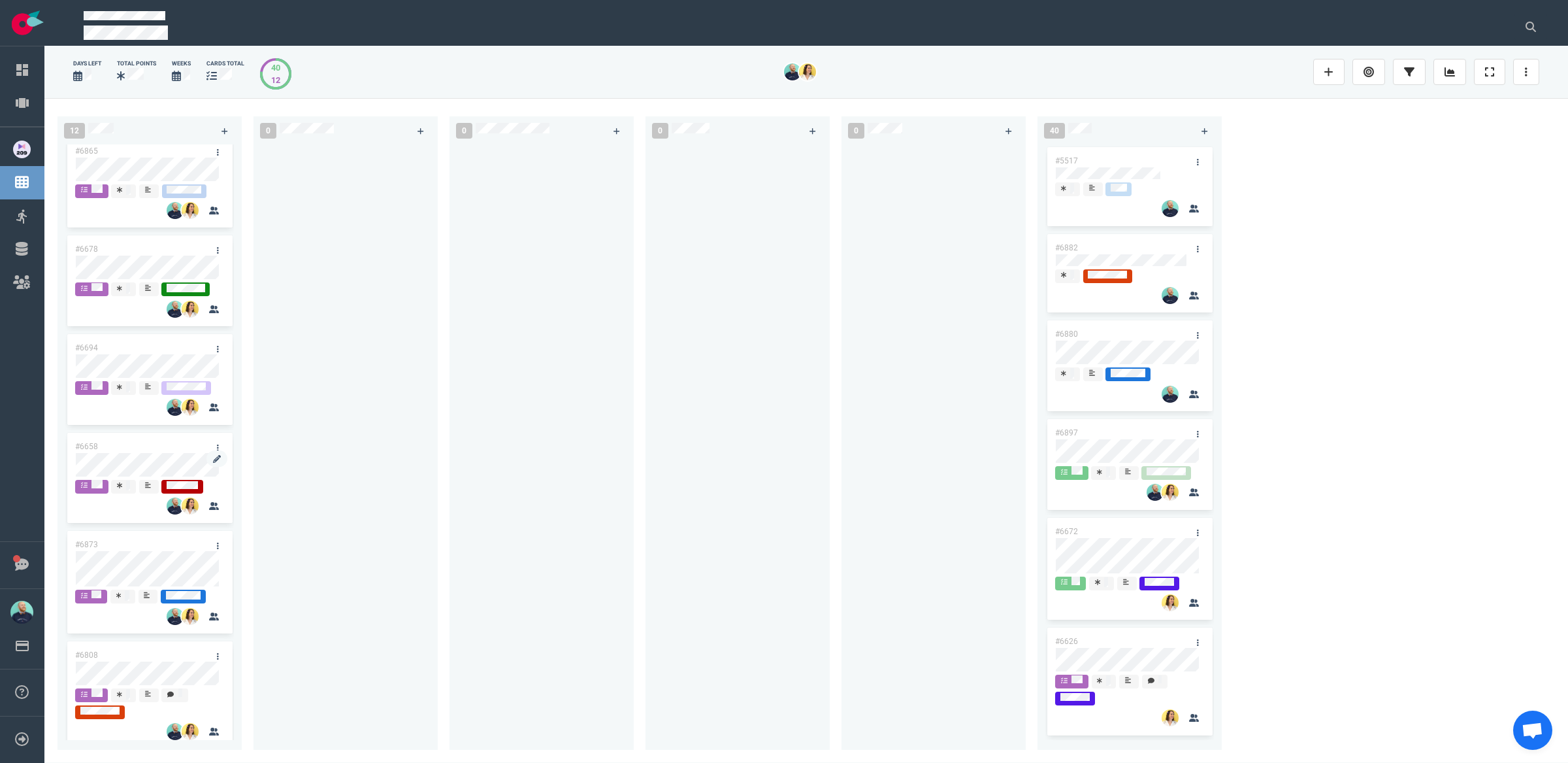
scroll to position [277, 0]
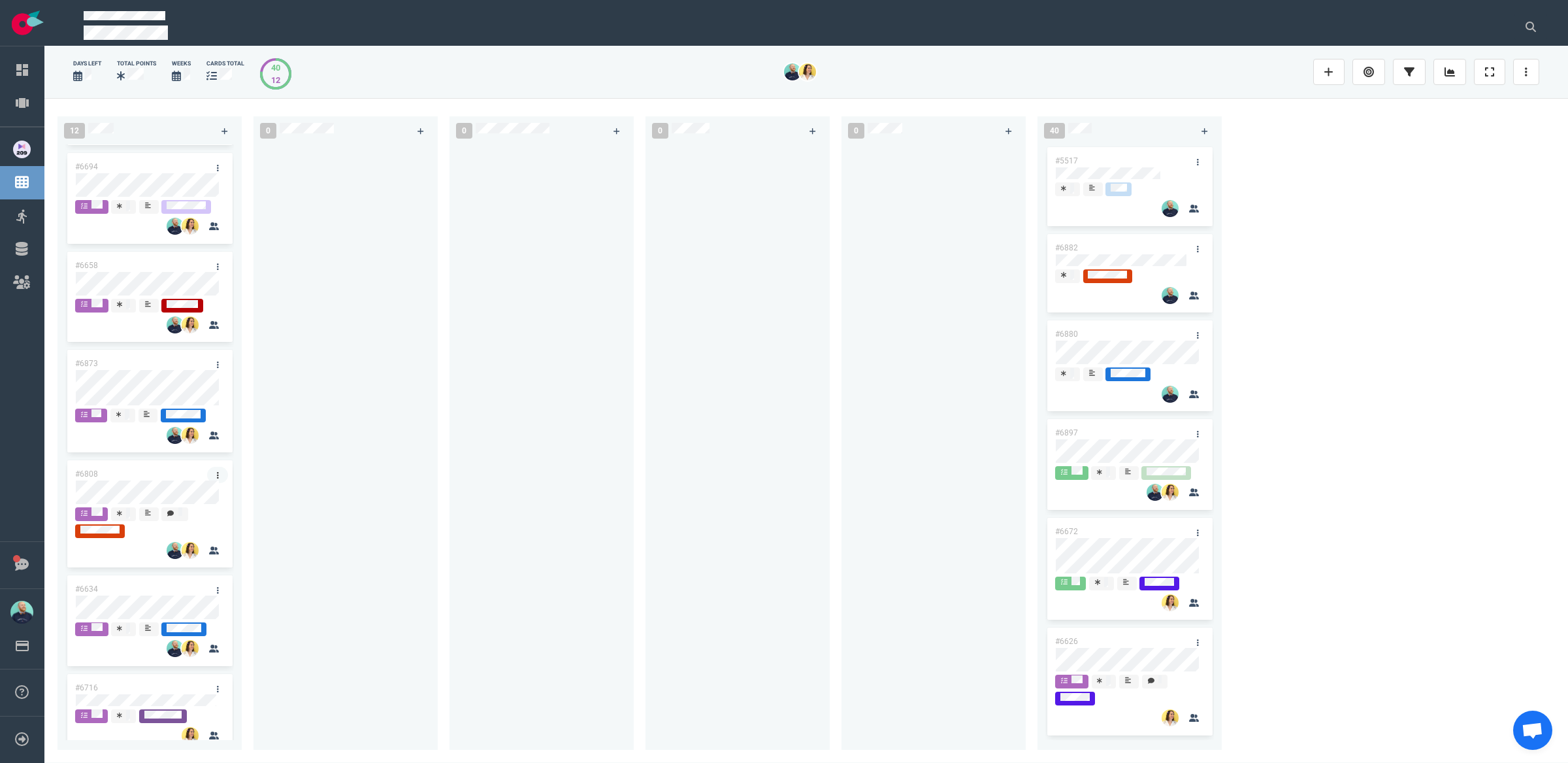
click at [214, 471] on link at bounding box center [218, 474] width 21 height 17
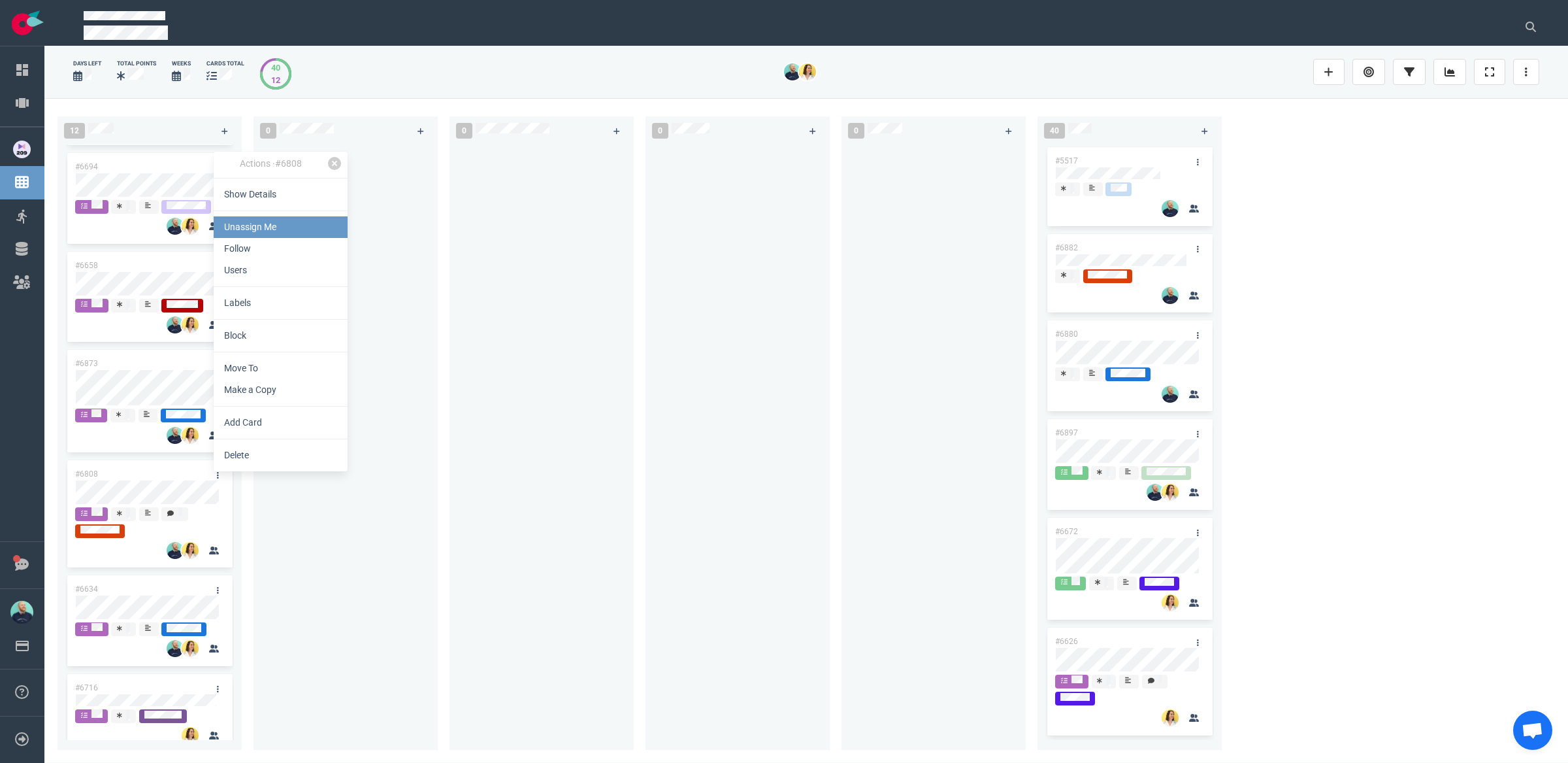
click at [255, 232] on link "Unassign Me" at bounding box center [281, 227] width 134 height 22
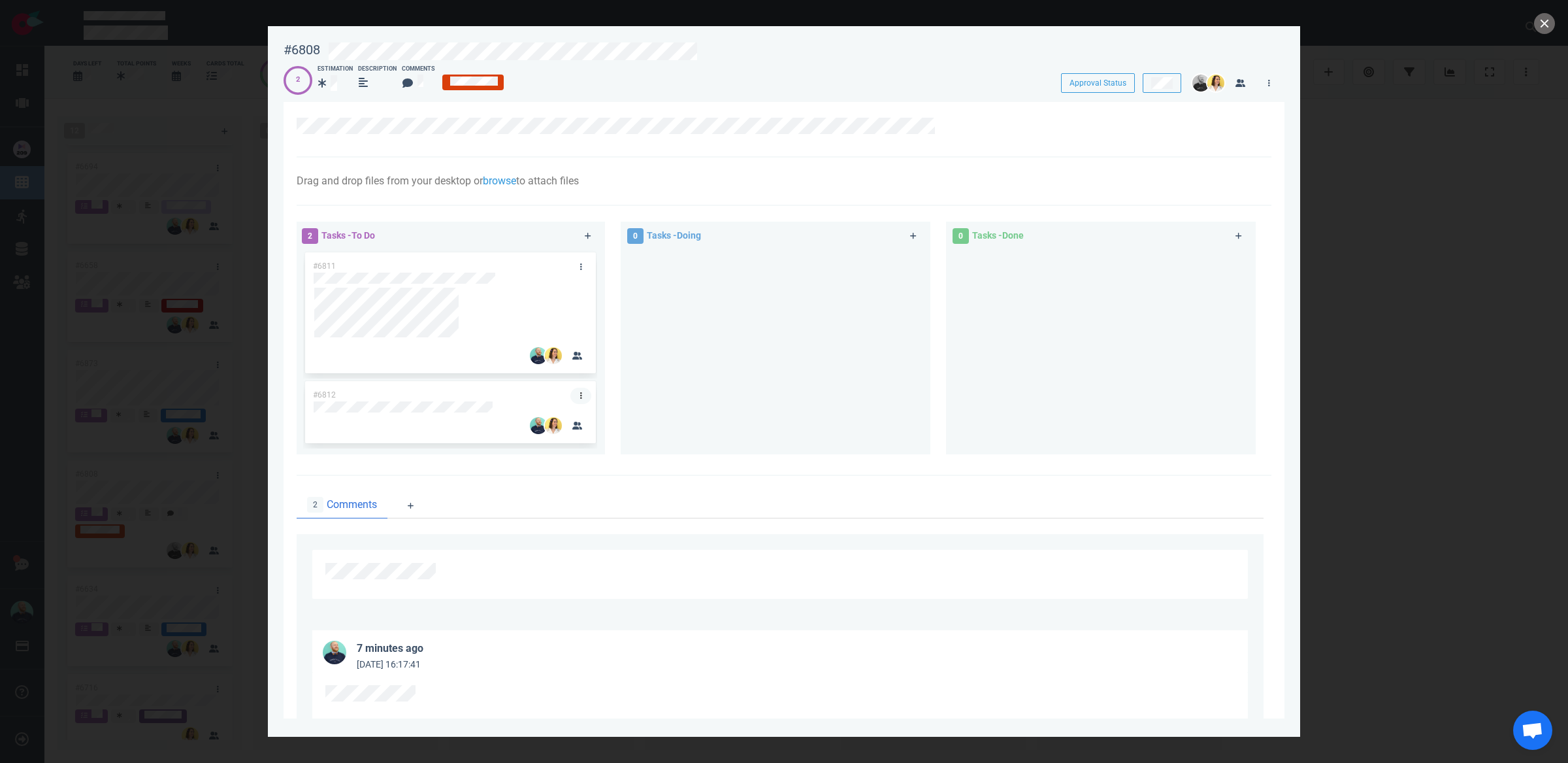
click at [576, 395] on link at bounding box center [580, 395] width 21 height 17
click at [645, 439] on link "Unassign Me" at bounding box center [643, 437] width 134 height 22
click at [580, 262] on icon at bounding box center [580, 266] width 2 height 8
click at [614, 300] on link "Unassign Me" at bounding box center [645, 303] width 134 height 22
click at [1551, 22] on button "close" at bounding box center [1544, 24] width 21 height 21
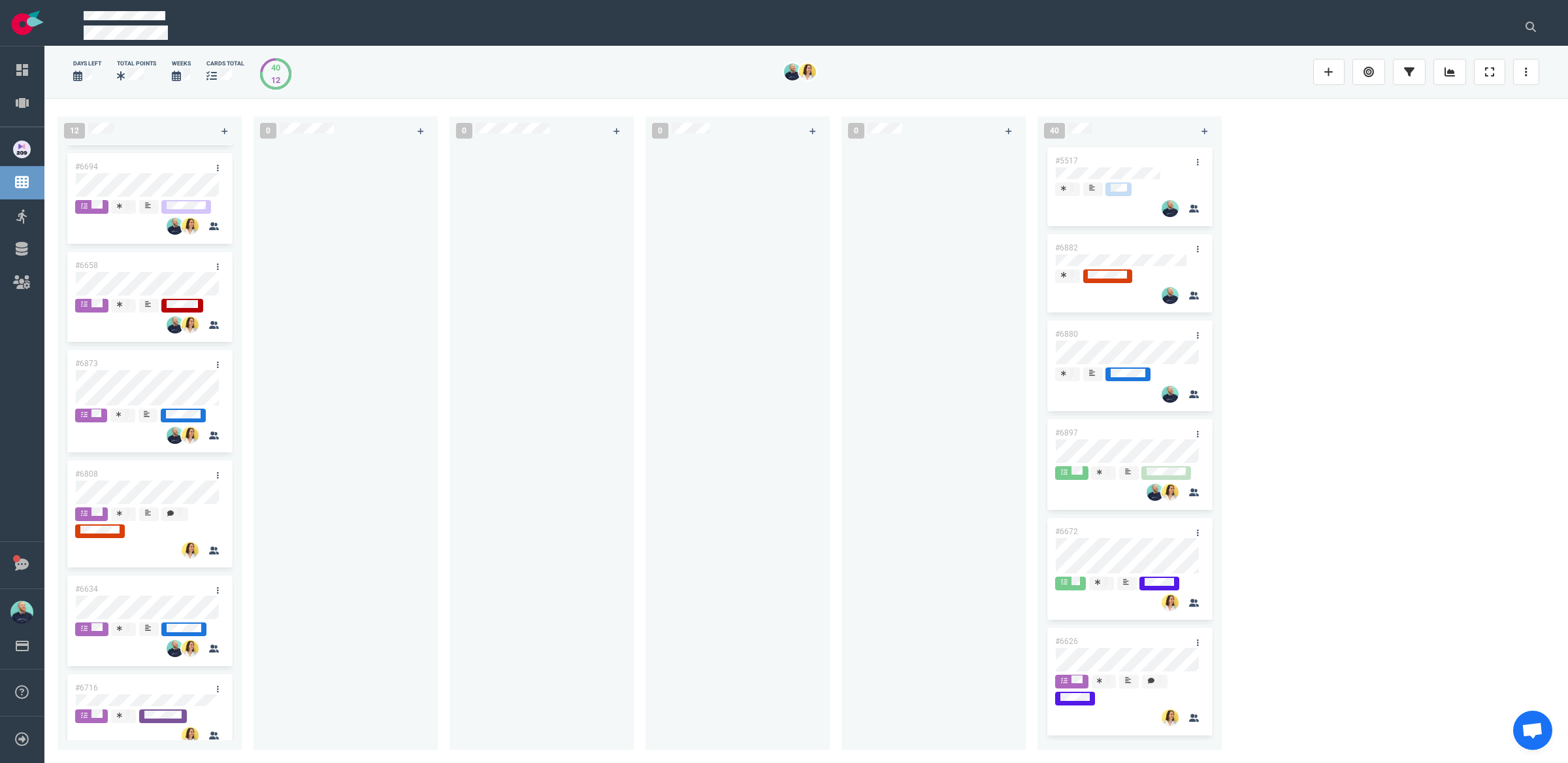
drag, startPoint x: 377, startPoint y: 517, endPoint x: 369, endPoint y: 515, distance: 8.2
click at [377, 515] on div at bounding box center [345, 439] width 168 height 590
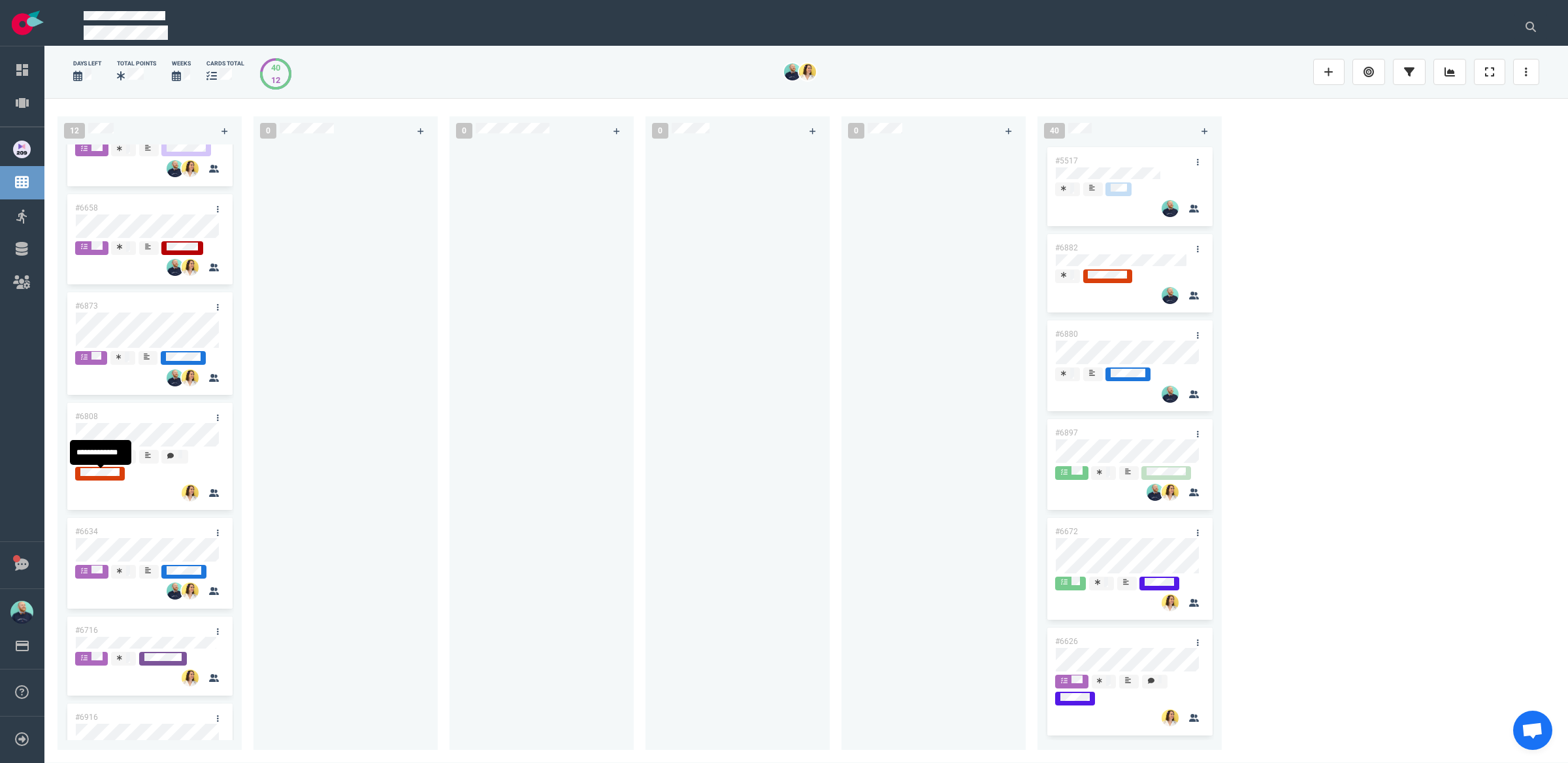
scroll to position [445, 0]
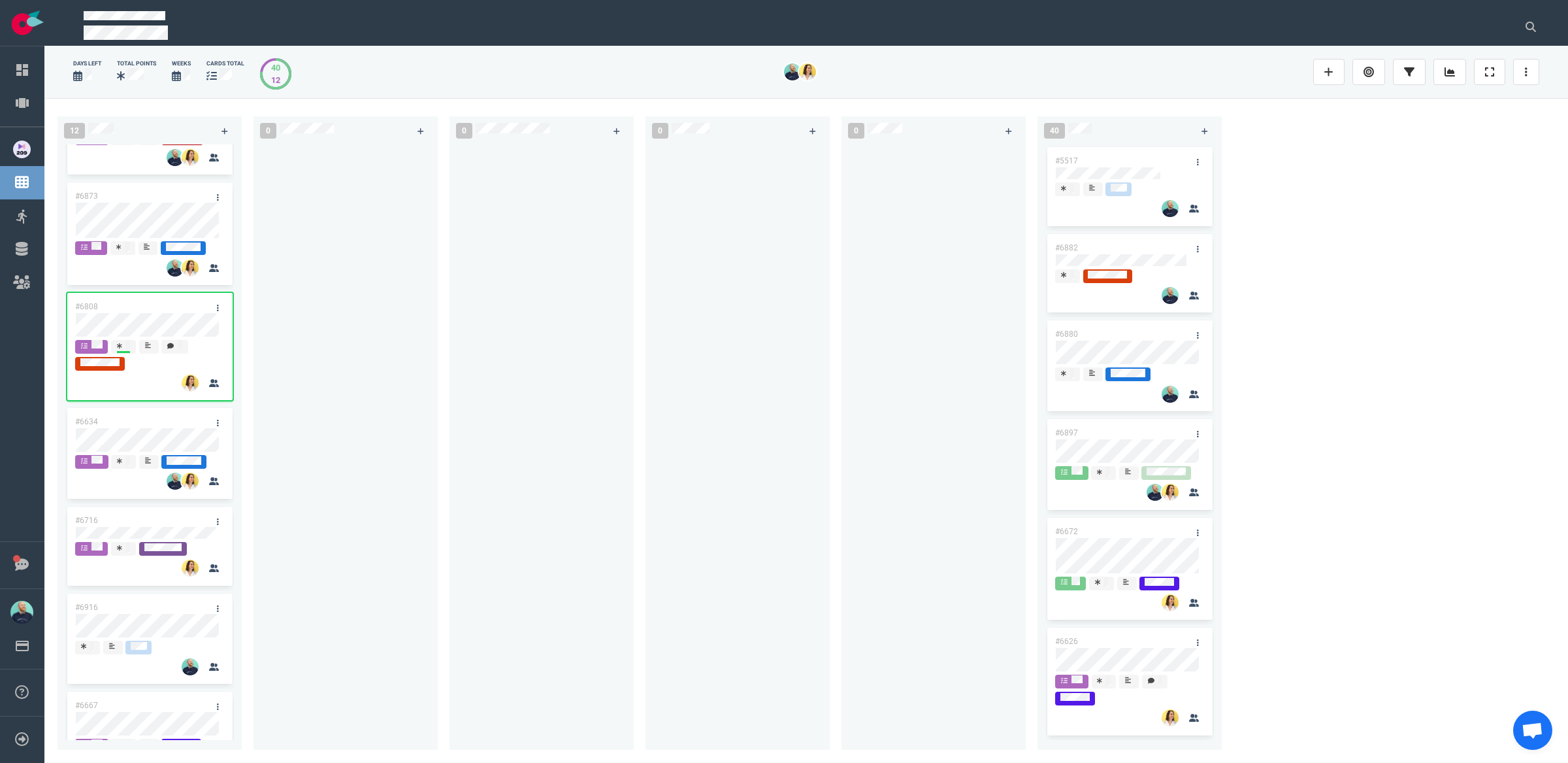
click at [433, 433] on div at bounding box center [345, 442] width 184 height 596
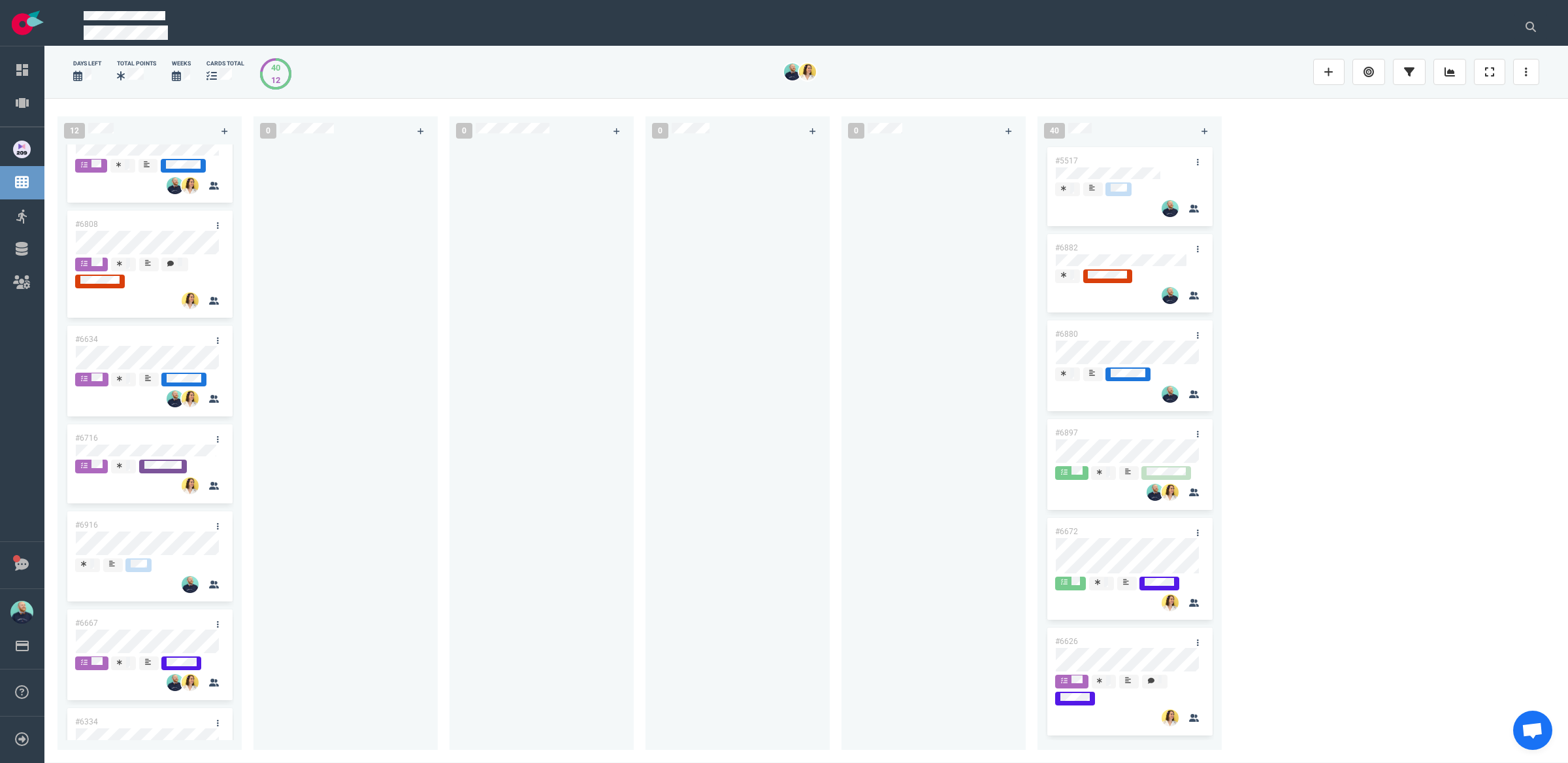
scroll to position [578, 0]
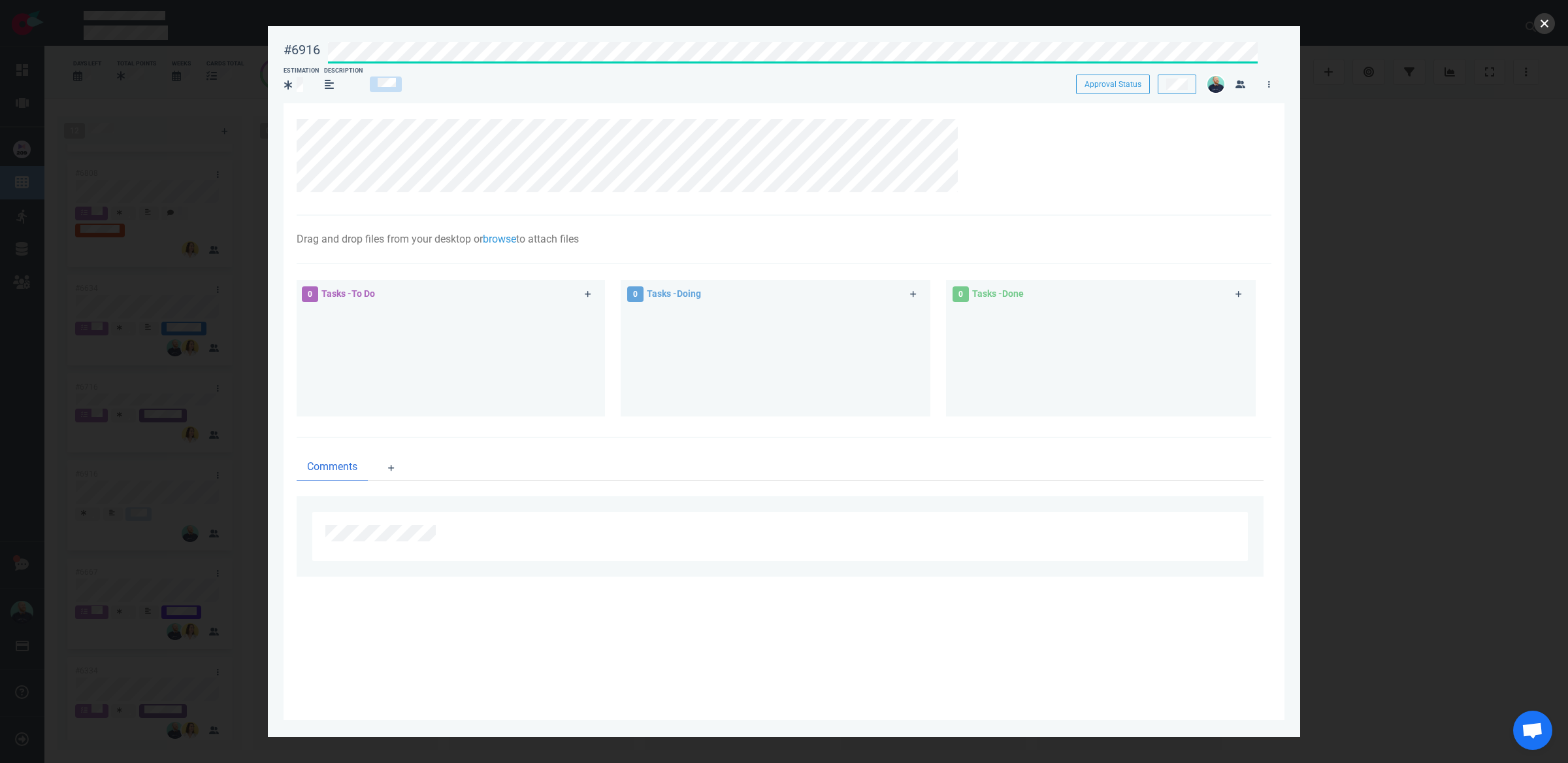
click at [1552, 26] on button "close" at bounding box center [1544, 24] width 21 height 21
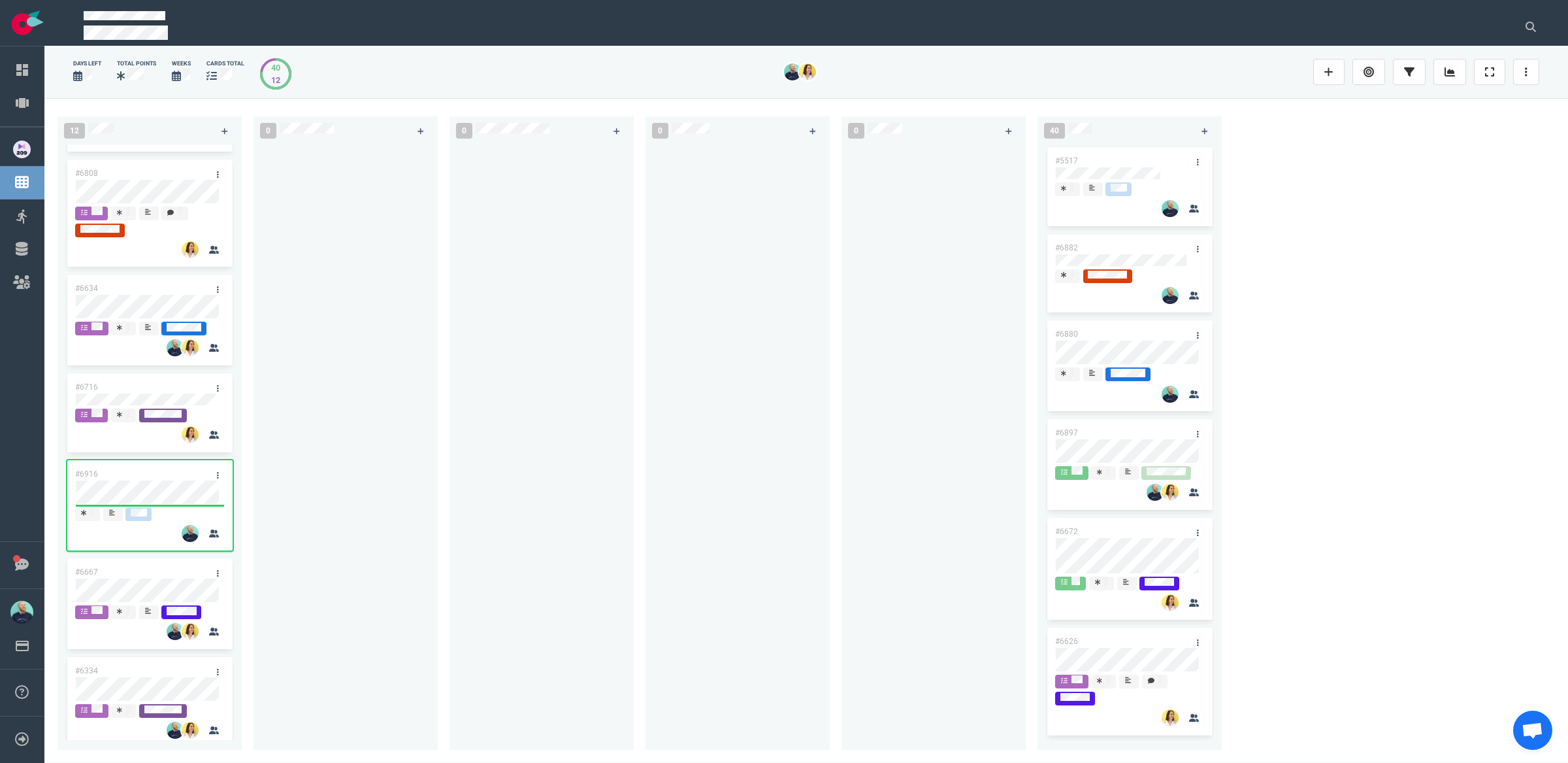
scroll to position [595, 0]
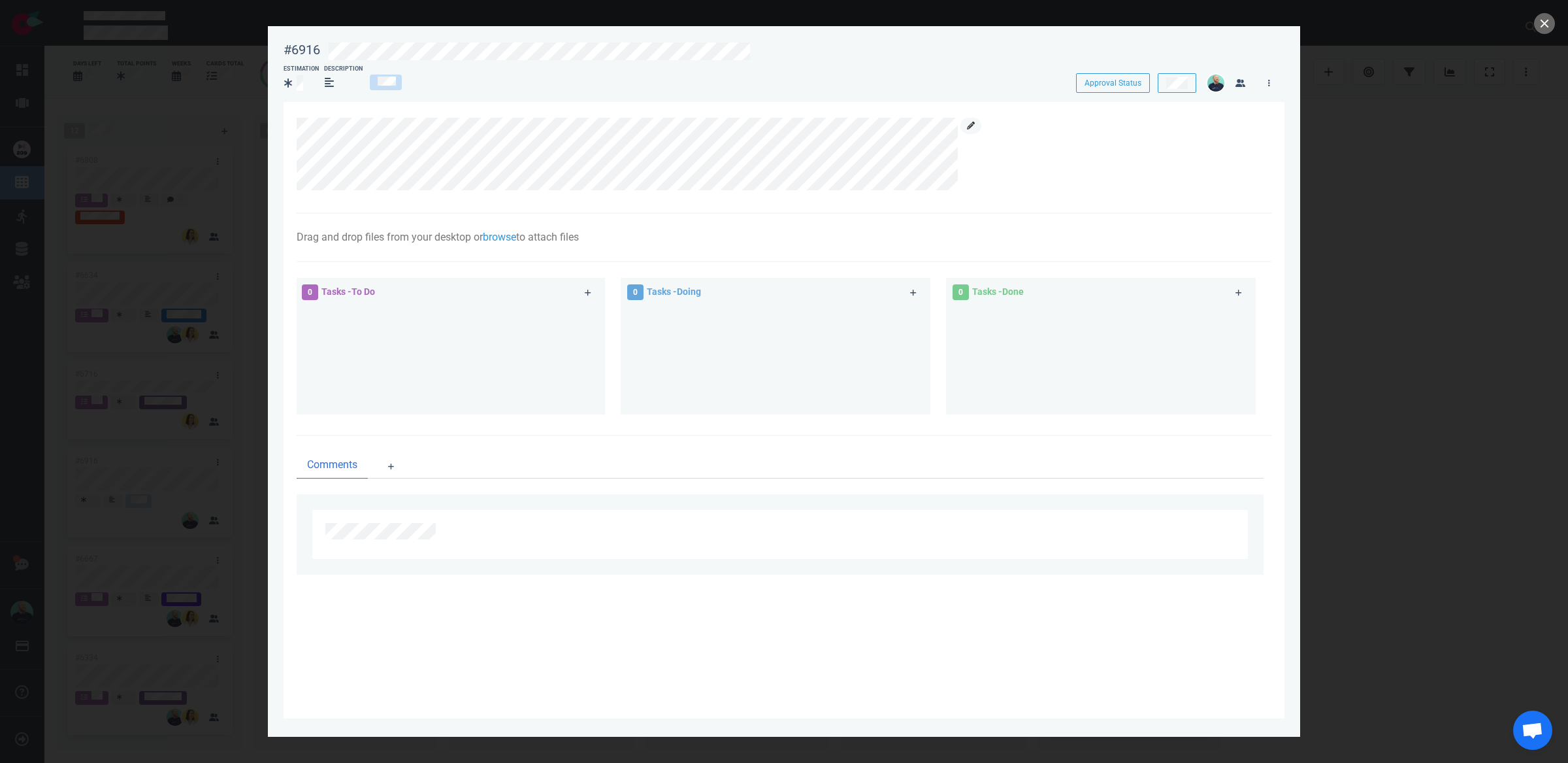
click at [976, 125] on link at bounding box center [971, 126] width 21 height 17
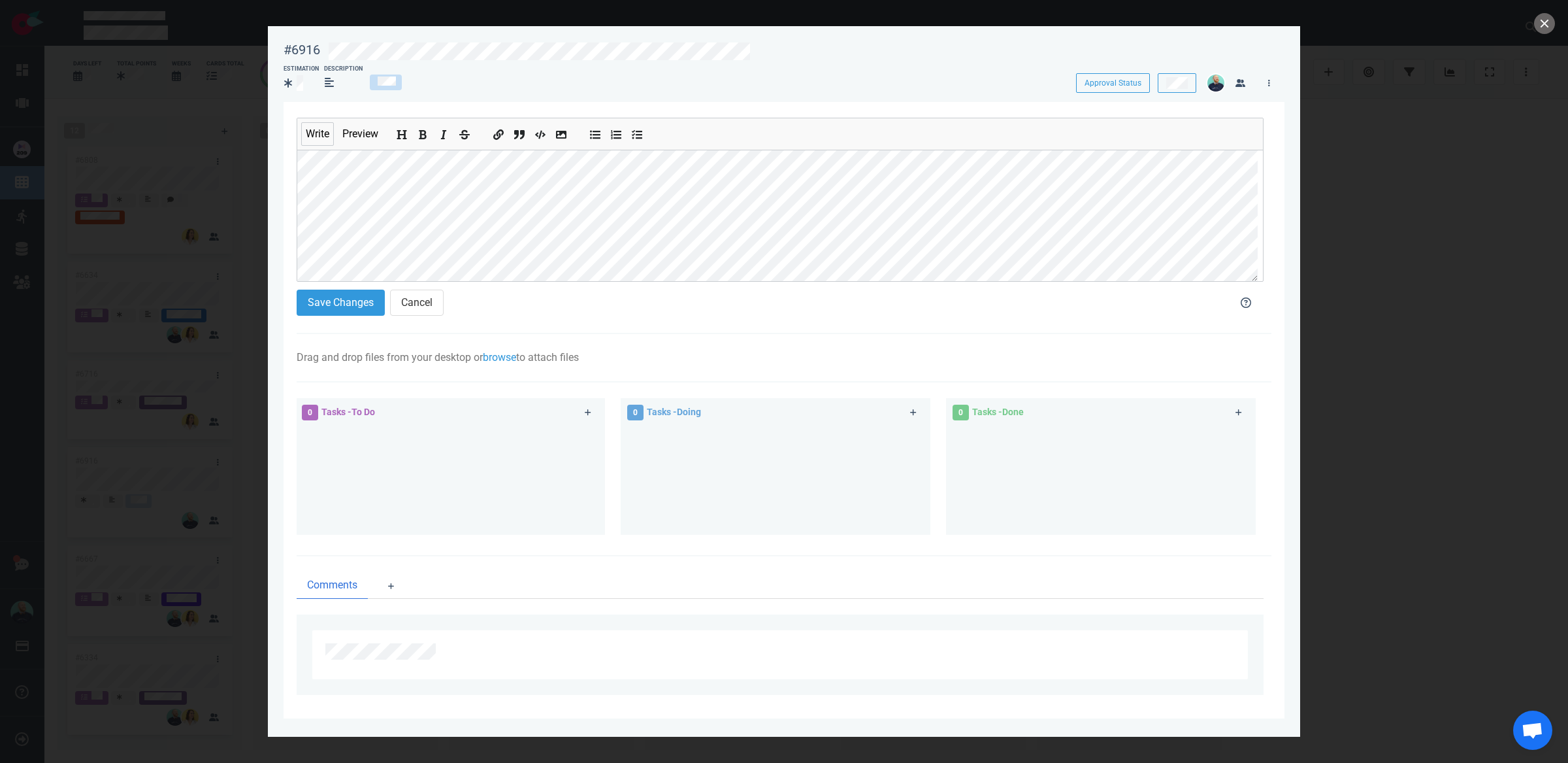
click at [208, 172] on div "#6916 Approval Status Estimation Description Approval Status Write Preview Save…" at bounding box center [784, 381] width 1568 height 763
click at [348, 301] on button "Save Changes" at bounding box center [340, 303] width 88 height 26
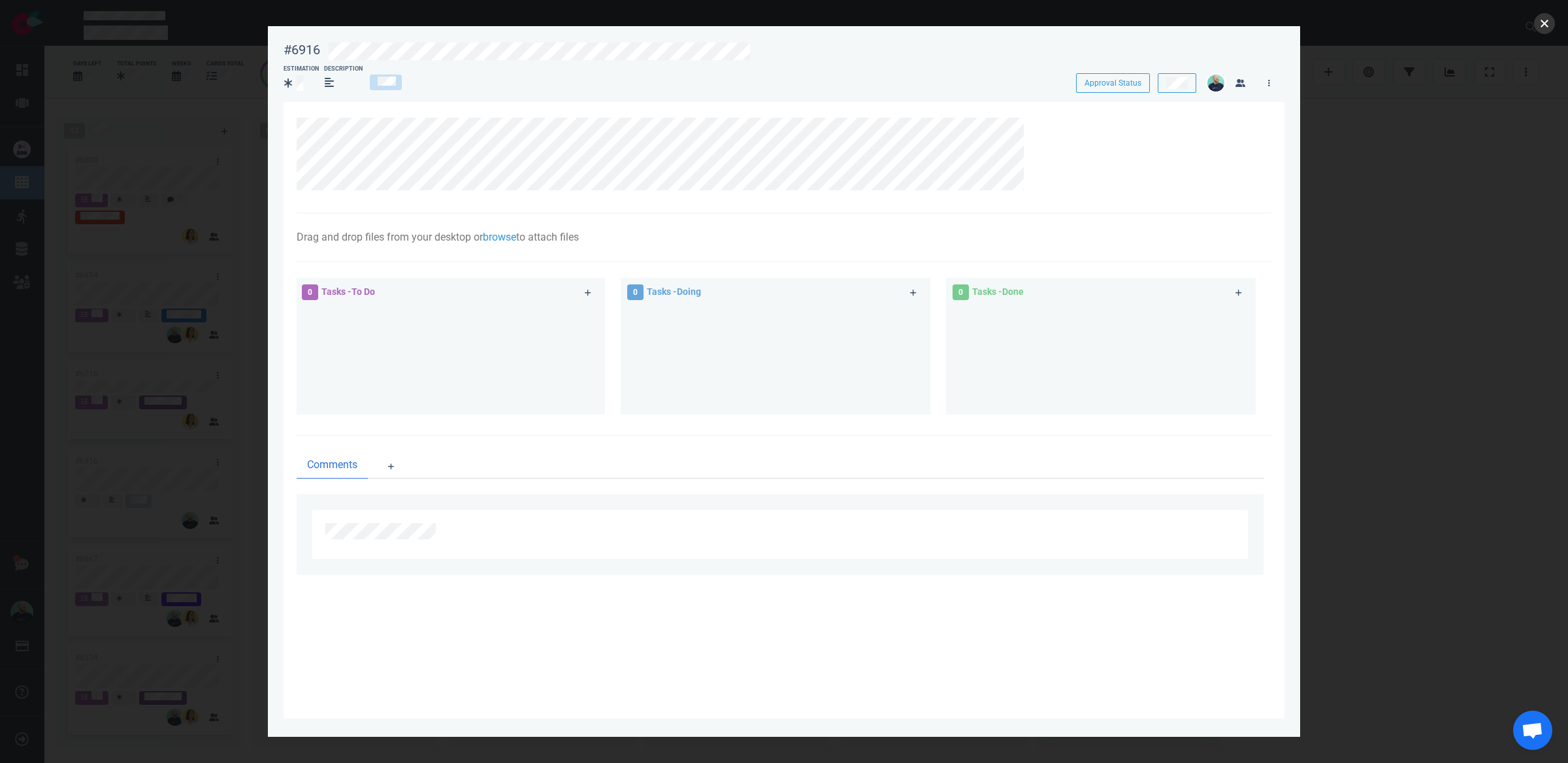
click at [1540, 25] on button "close" at bounding box center [1544, 24] width 21 height 21
click at [508, 240] on link "browse" at bounding box center [499, 237] width 33 height 12
click at [550, 283] on link "Computer" at bounding box center [571, 283] width 126 height 22
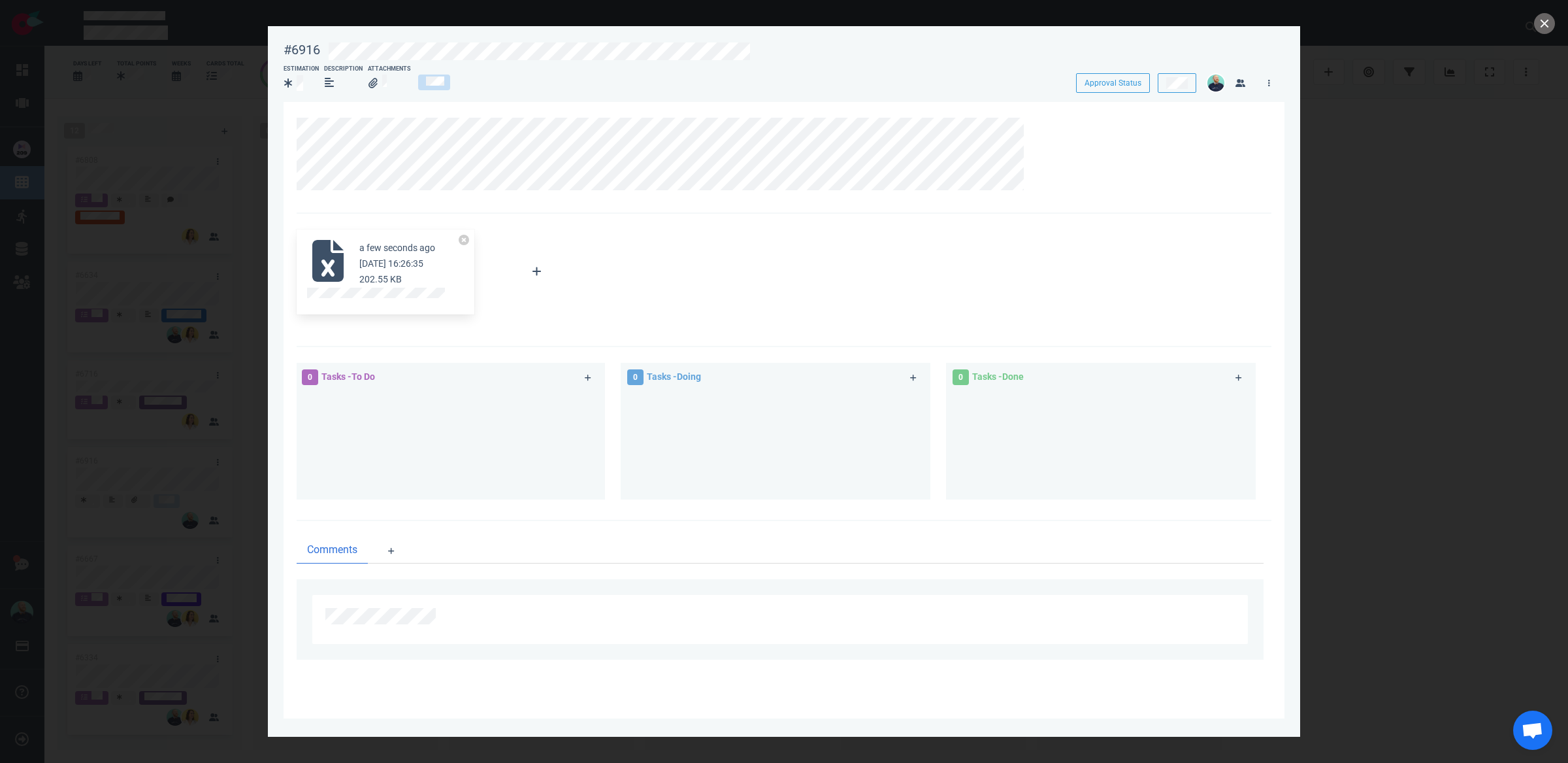
click at [1432, 207] on div at bounding box center [784, 381] width 1568 height 763
click at [1541, 32] on button "close" at bounding box center [1544, 24] width 21 height 21
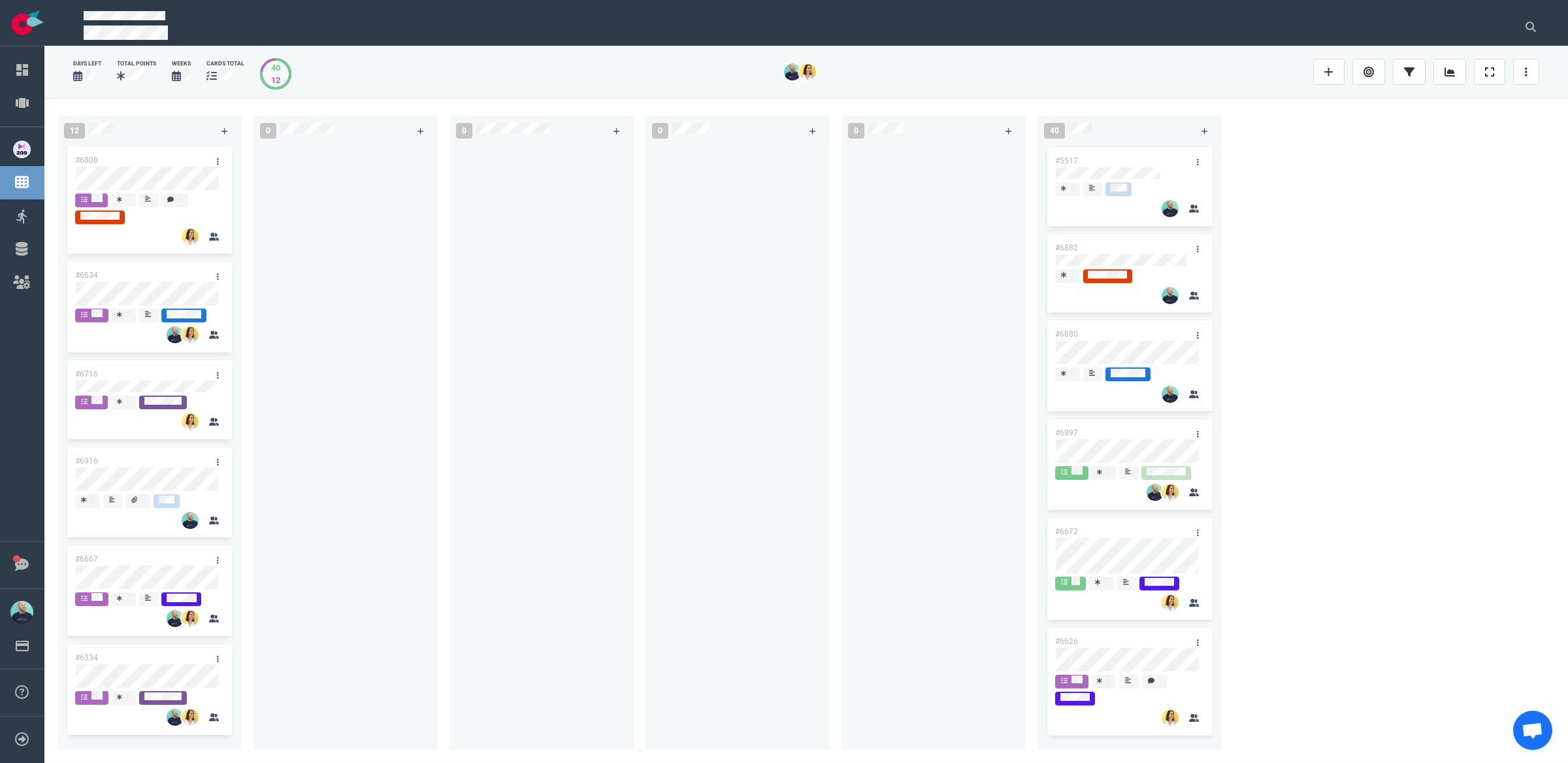
click at [749, 482] on div at bounding box center [736, 439] width 168 height 590
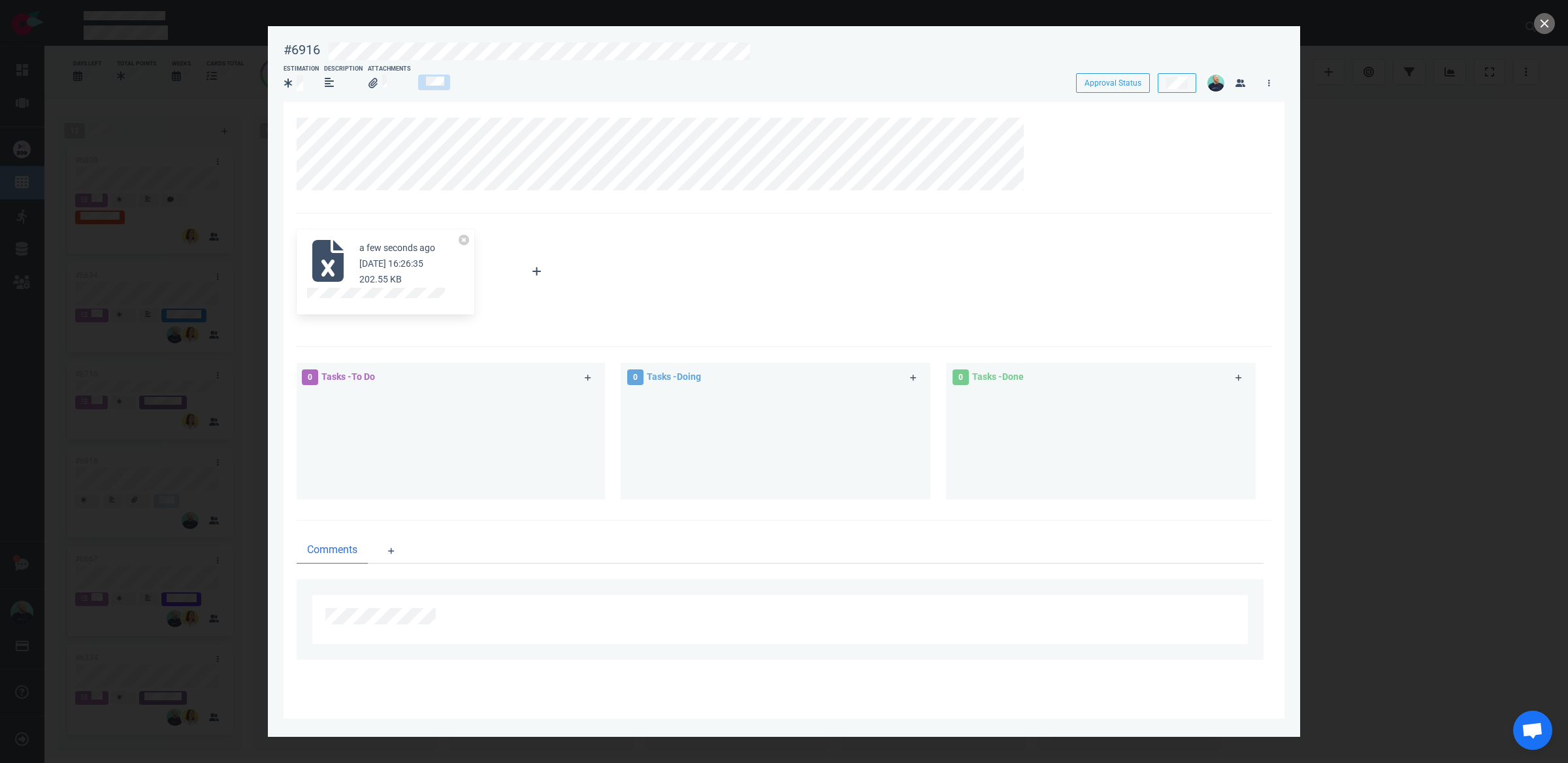
click at [382, 275] on small "202.55 KB" at bounding box center [380, 279] width 43 height 10
click at [334, 262] on icon at bounding box center [328, 261] width 31 height 42
click at [1547, 30] on button "close" at bounding box center [1544, 24] width 21 height 21
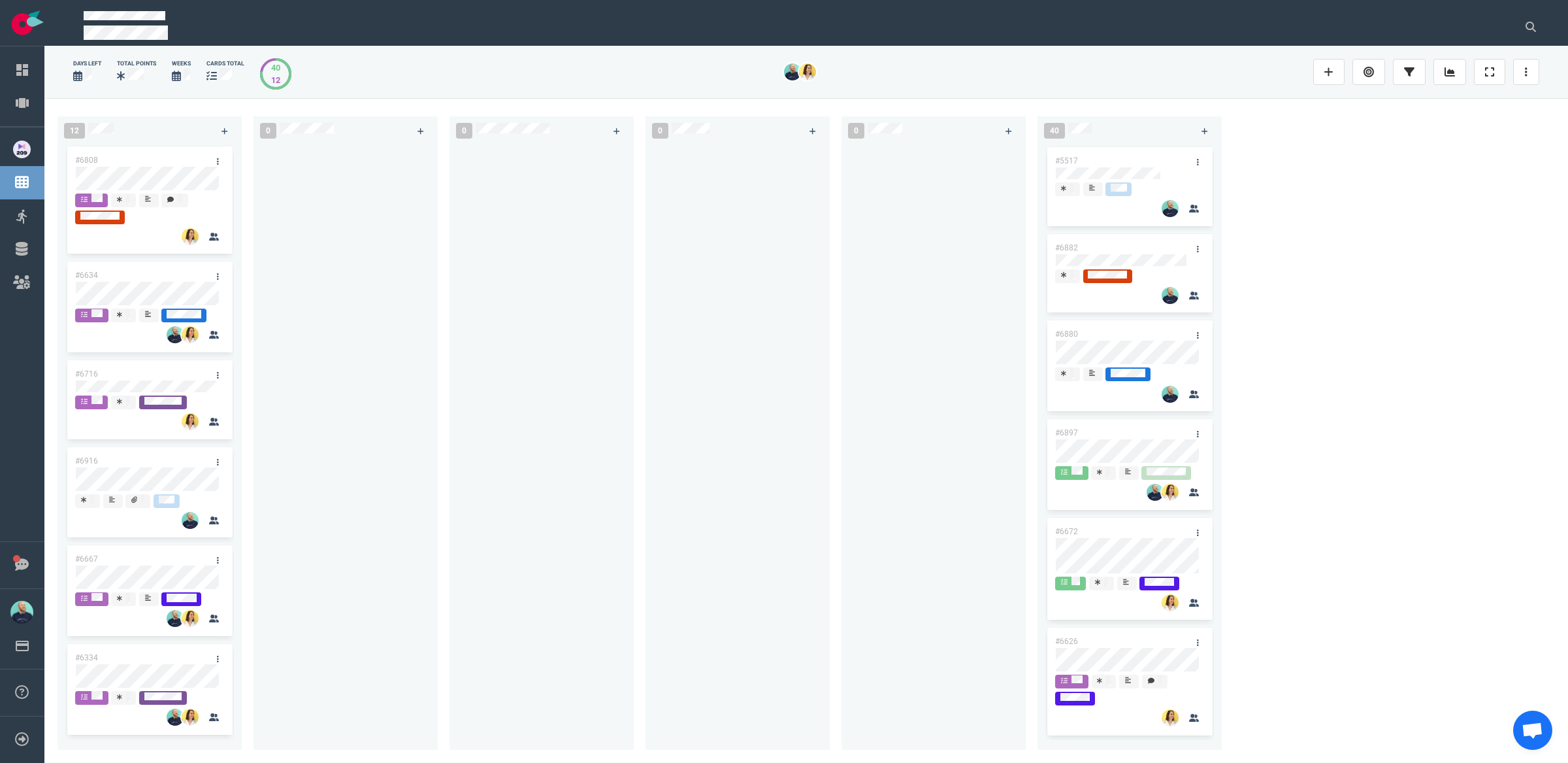
click at [510, 428] on div at bounding box center [541, 439] width 168 height 590
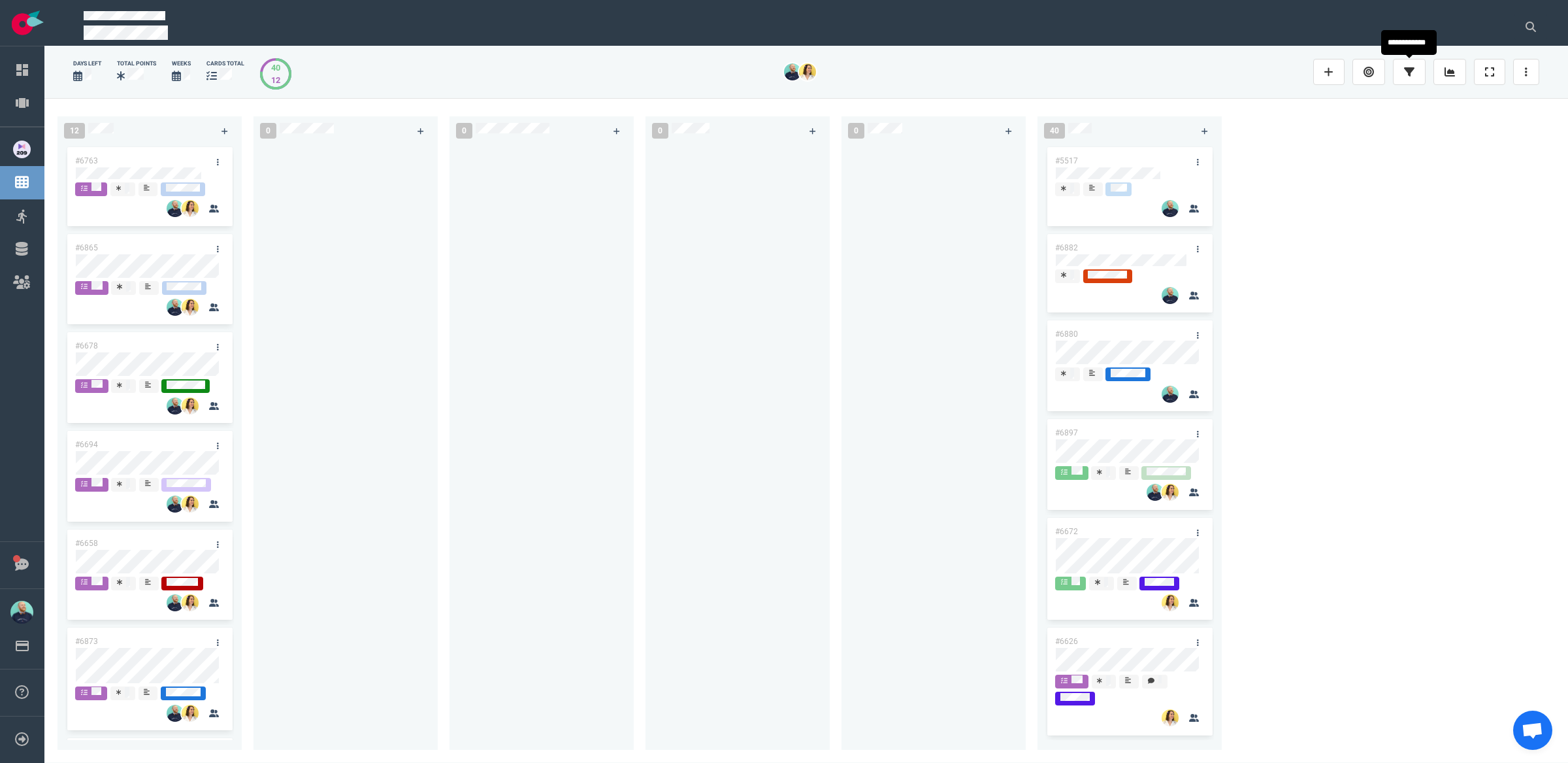
click at [1438, 68] on link at bounding box center [1449, 72] width 32 height 26
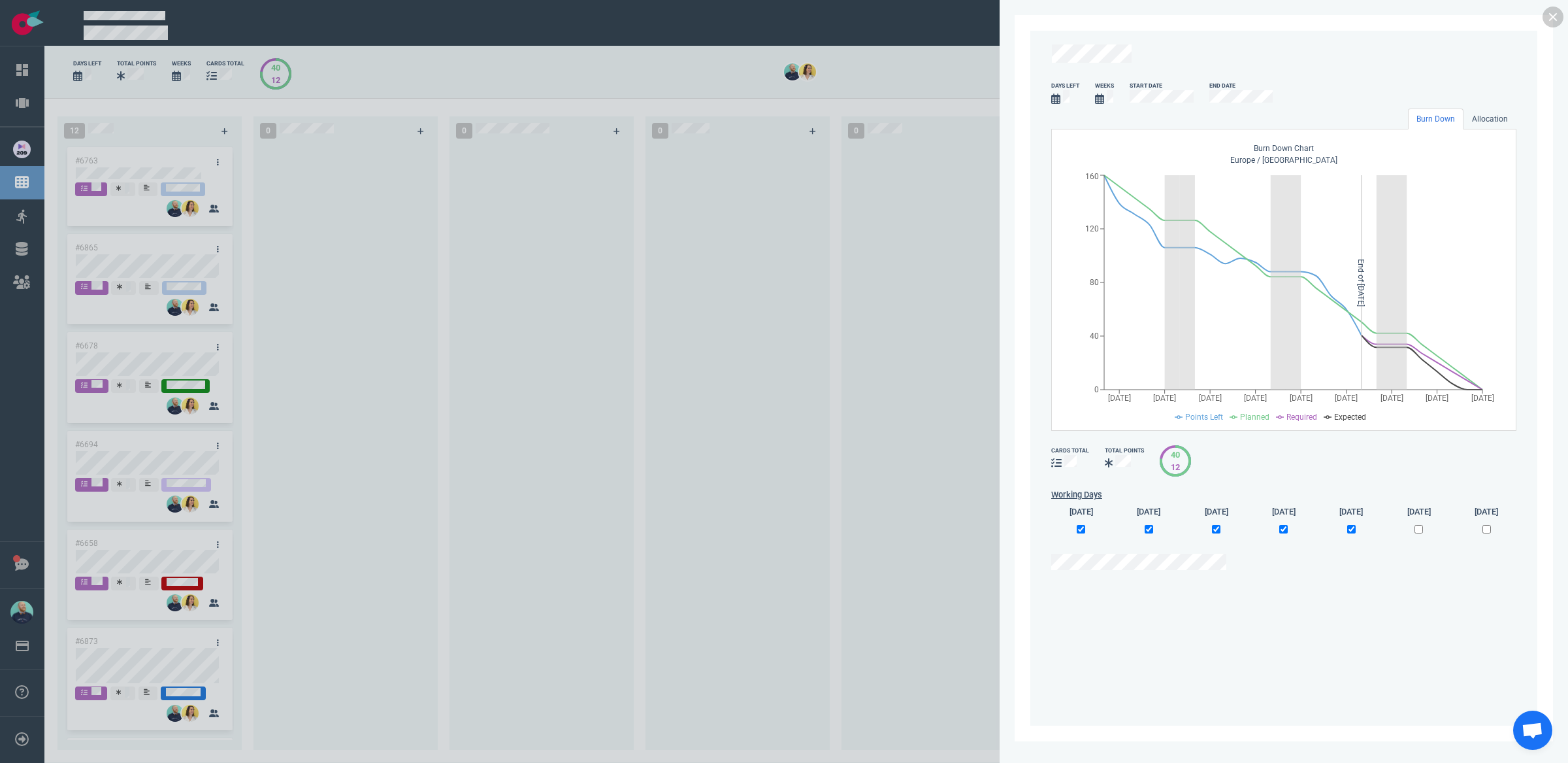
click at [561, 329] on div at bounding box center [784, 381] width 1568 height 763
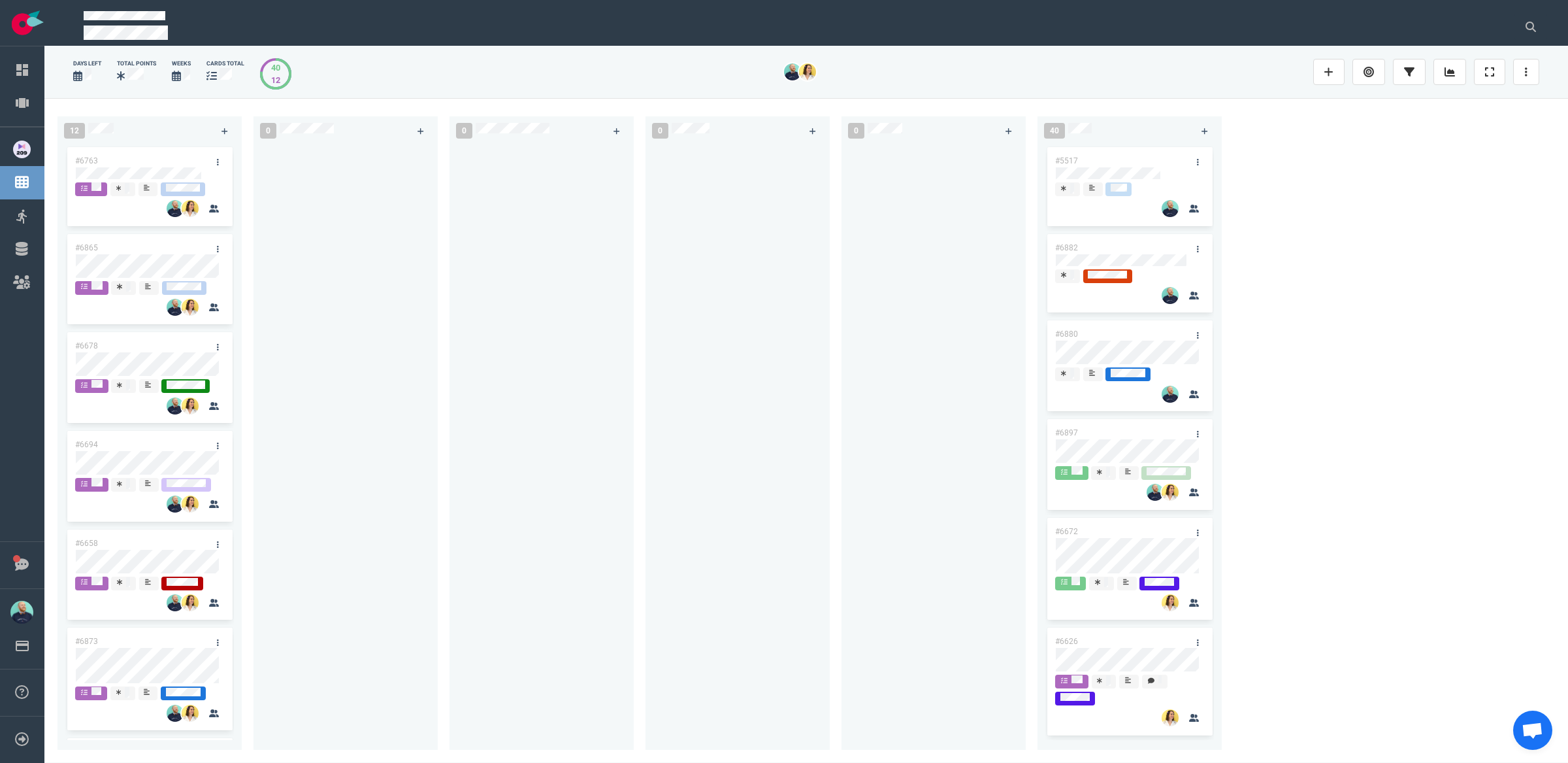
click at [614, 398] on div at bounding box center [541, 439] width 168 height 590
